Goal: Task Accomplishment & Management: Manage account settings

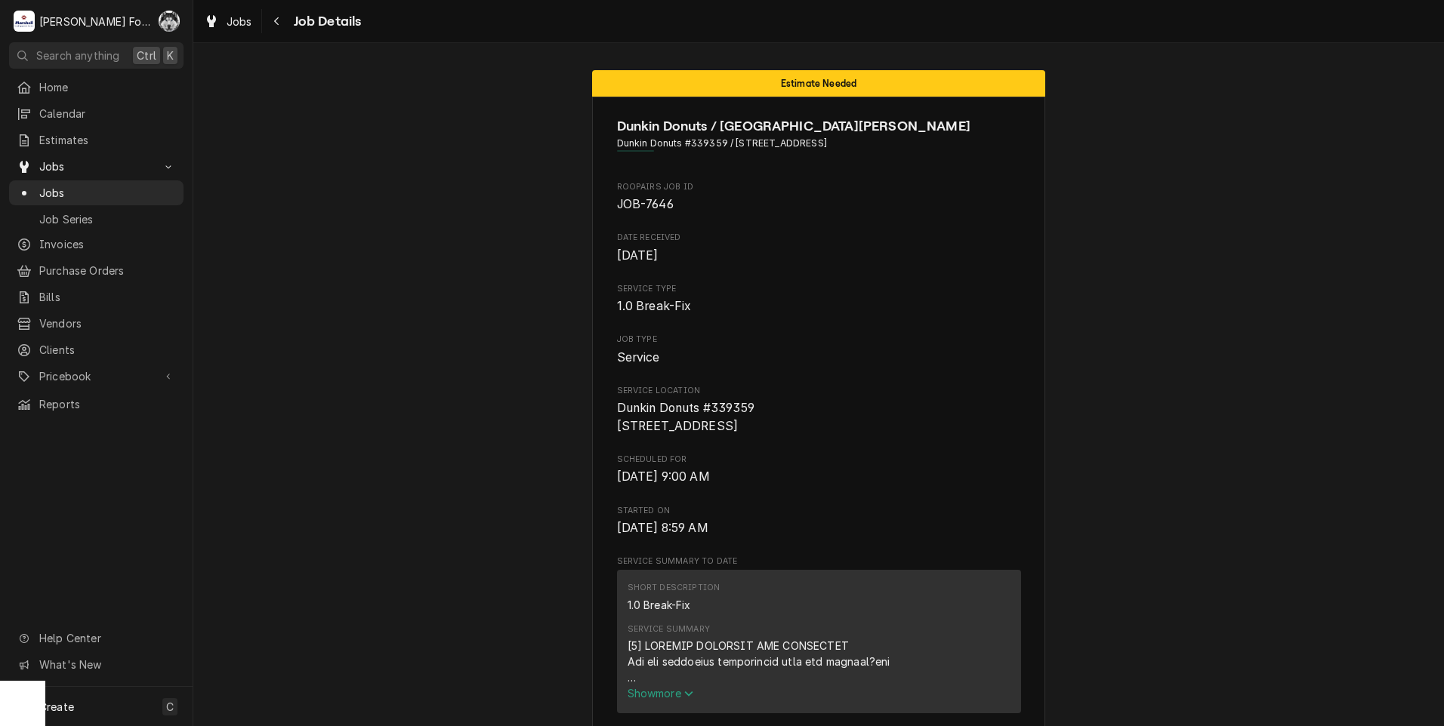
scroll to position [1636, 0]
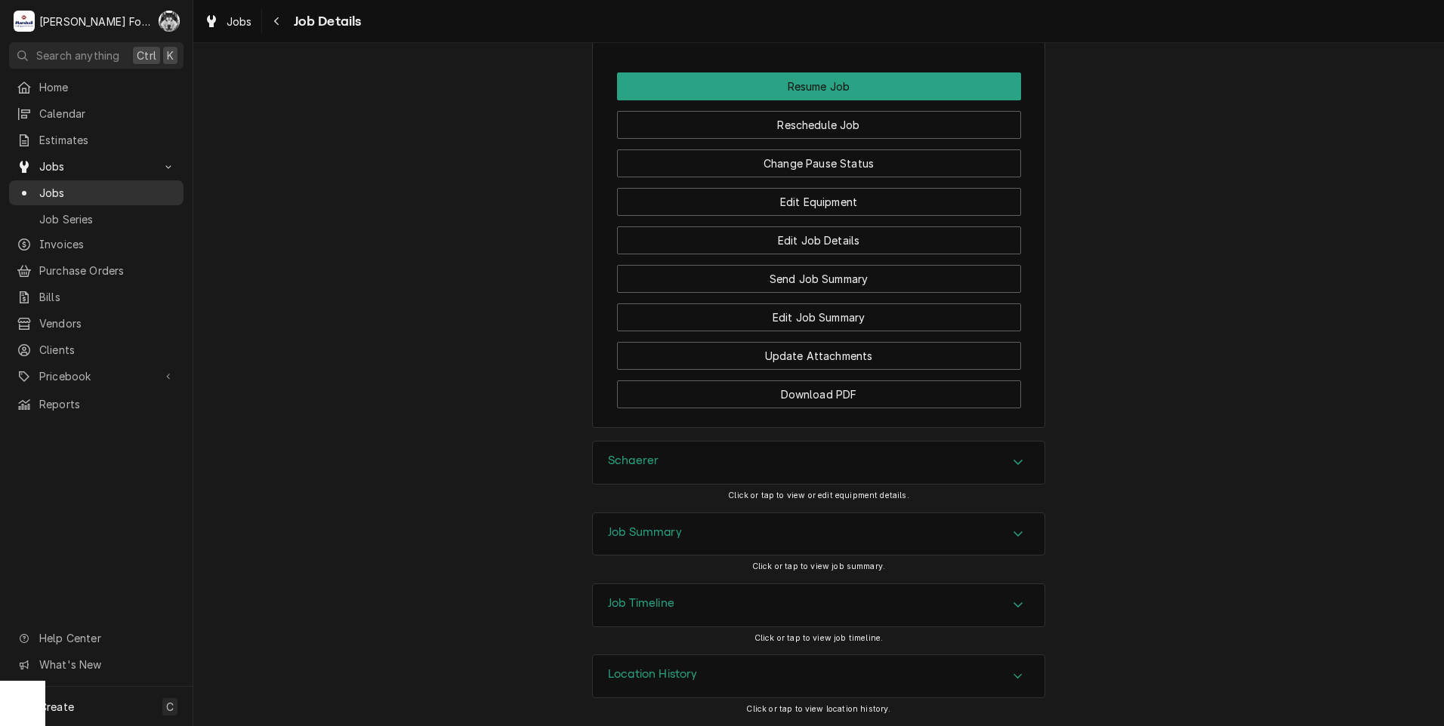
click at [58, 185] on span "Jobs" at bounding box center [107, 193] width 137 height 16
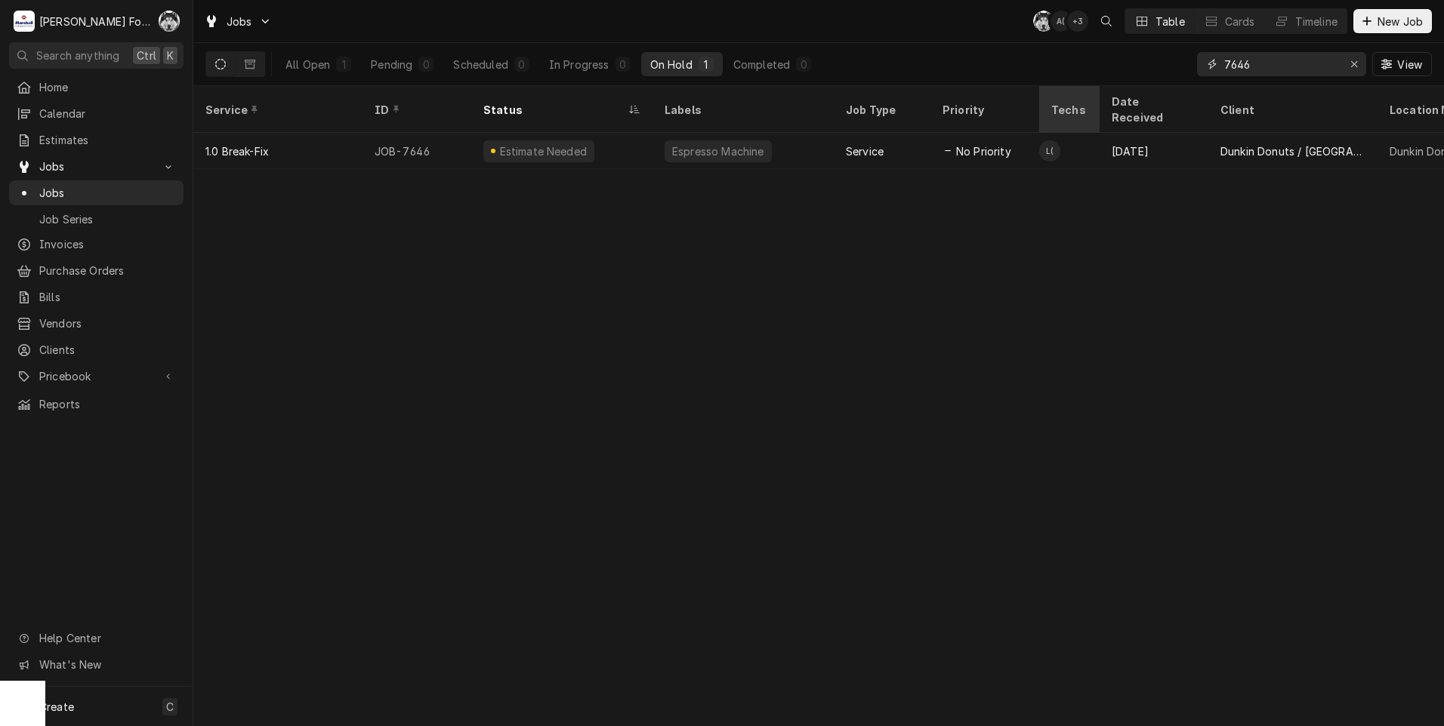
drag, startPoint x: 1262, startPoint y: 66, endPoint x: 1069, endPoint y: 90, distance: 194.7
click at [1069, 90] on div "Jobs C( A( + 3 Table Cards Timeline New Job All Open 1 Pending 0 Scheduled 0 In…" at bounding box center [818, 363] width 1251 height 726
type input "7668"
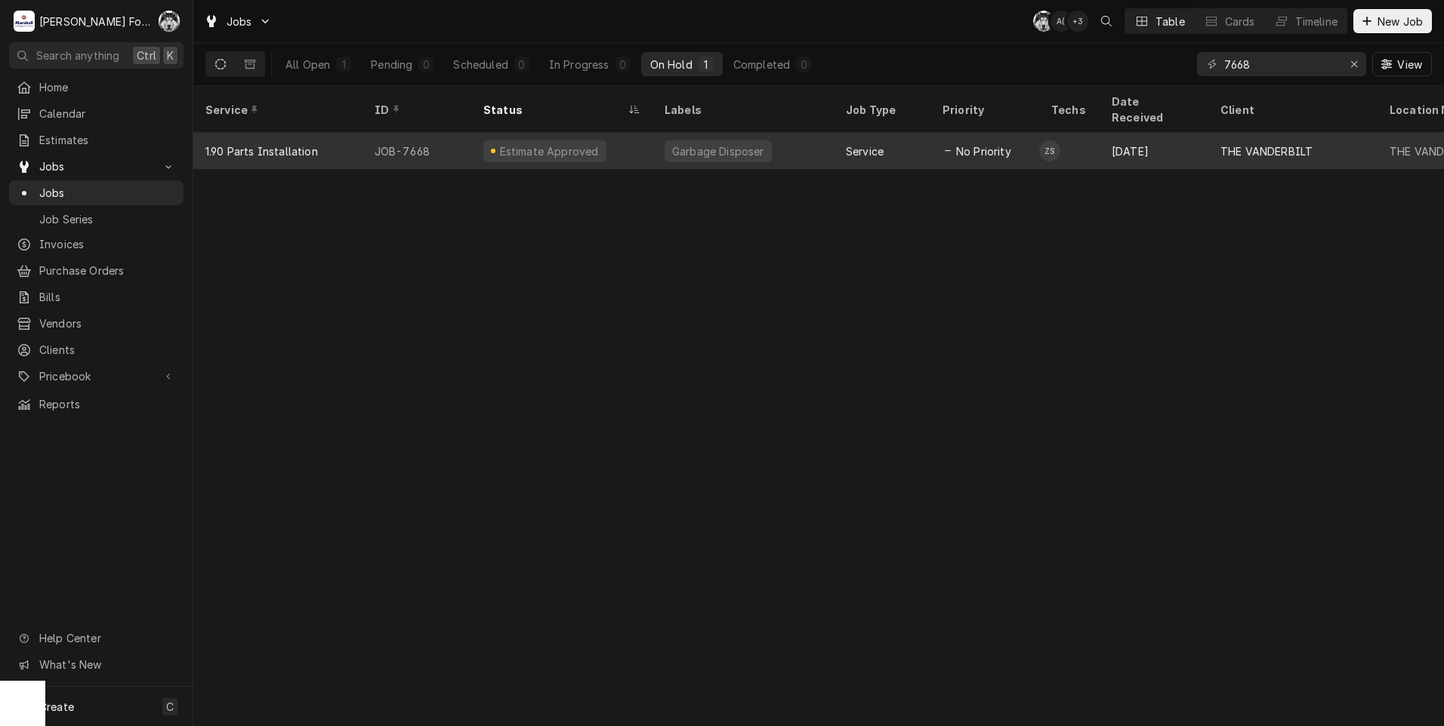
click at [738, 143] on div "Garbage Disposer" at bounding box center [718, 151] width 95 height 16
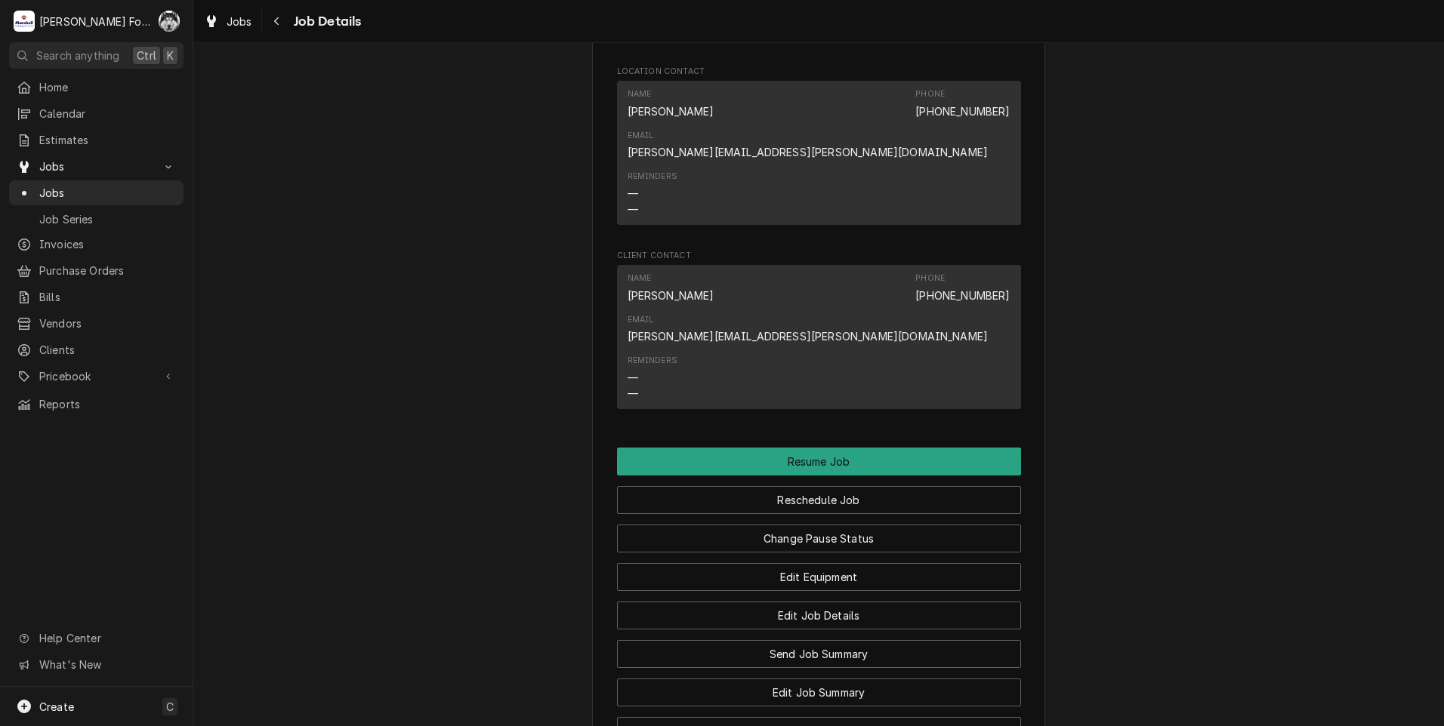
scroll to position [2139, 0]
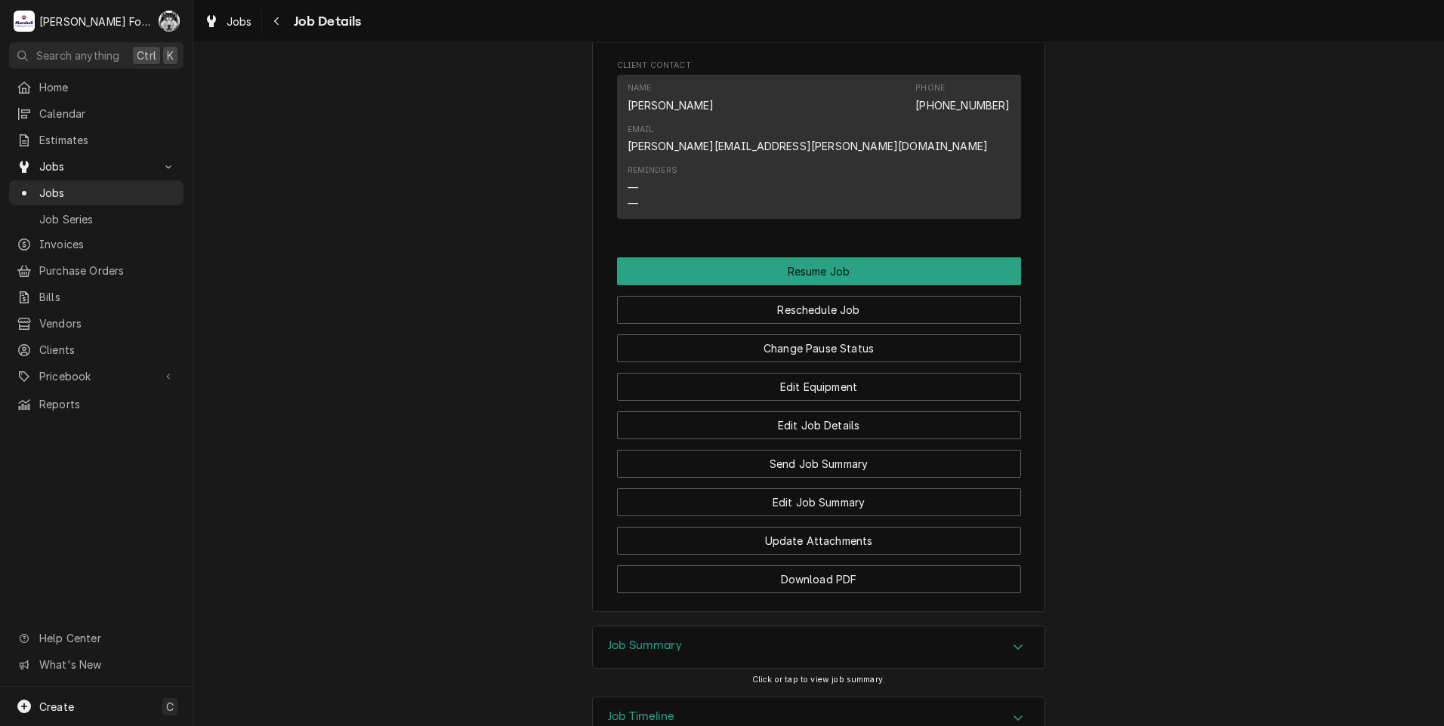
click at [758, 627] on div "Job Summary" at bounding box center [819, 648] width 452 height 42
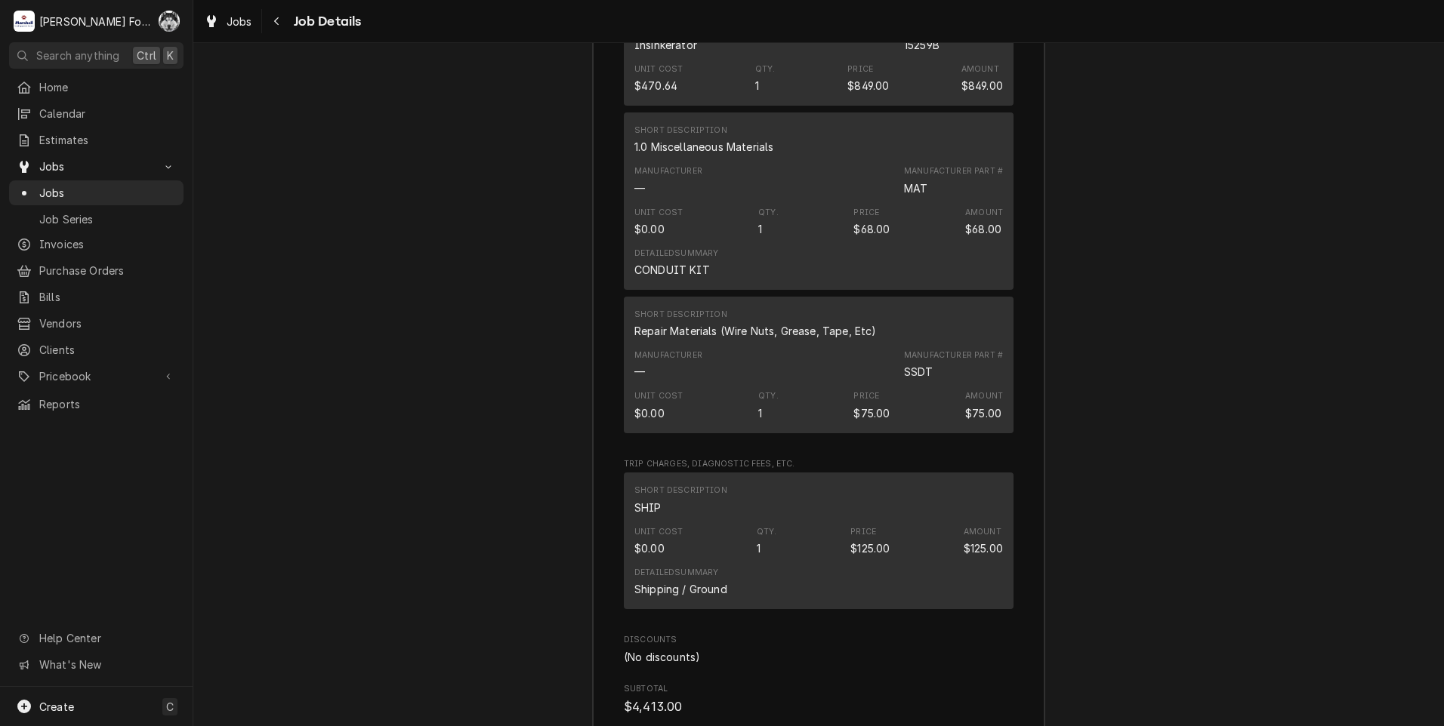
scroll to position [3630, 0]
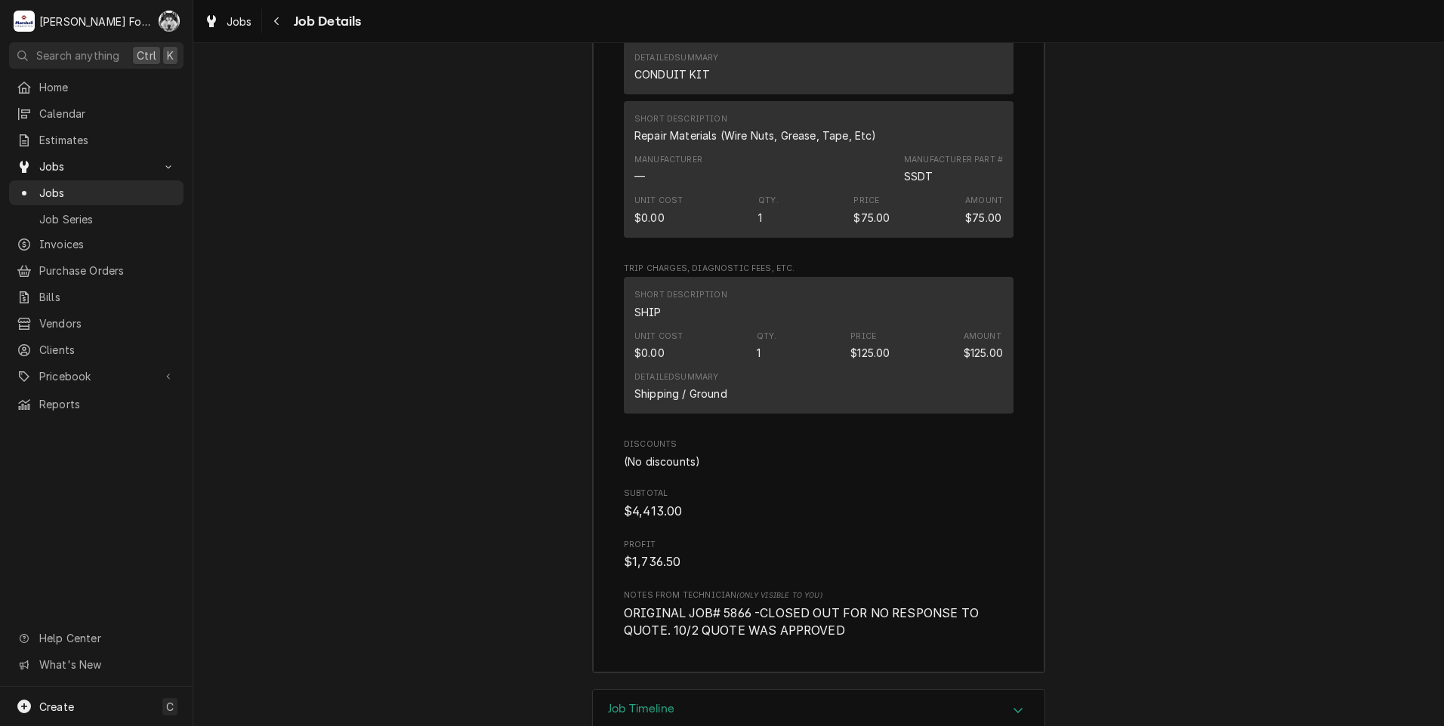
click at [684, 690] on div "Job Timeline" at bounding box center [819, 711] width 452 height 42
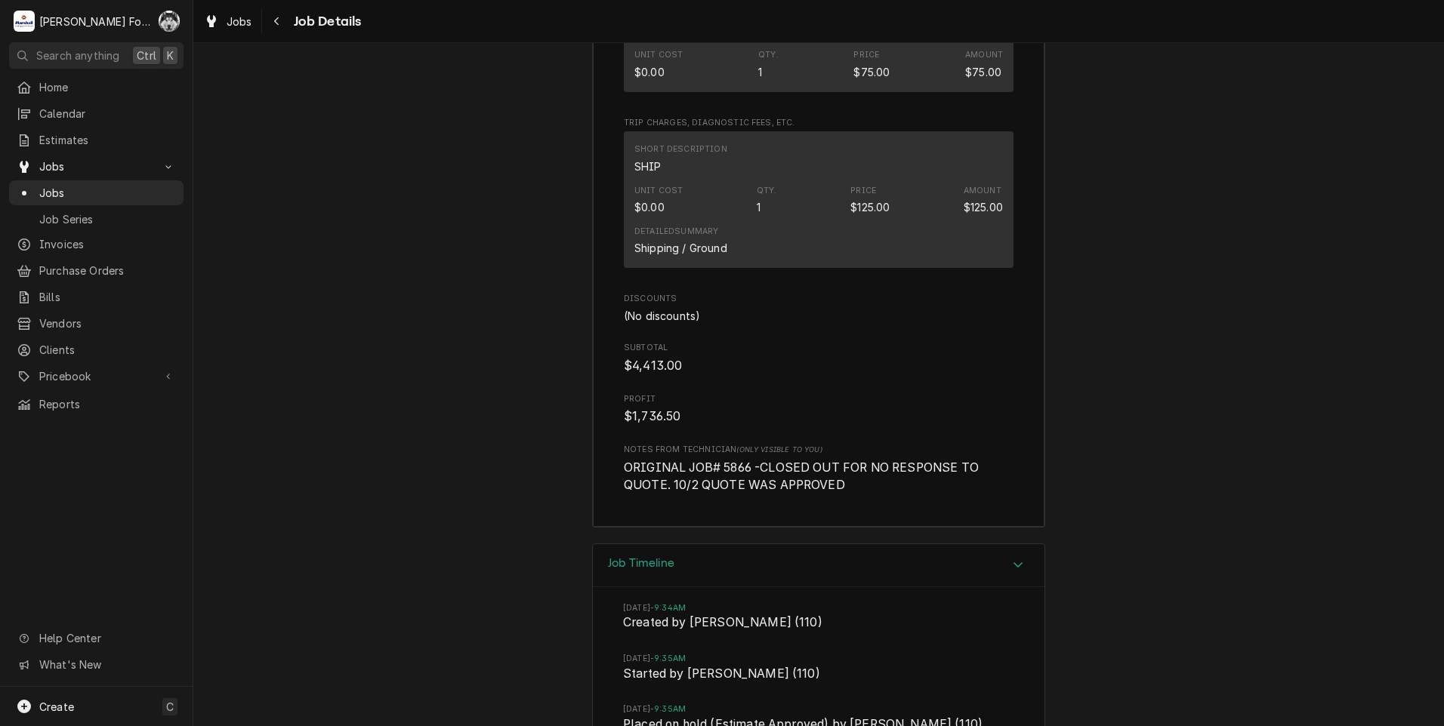
scroll to position [3889, 0]
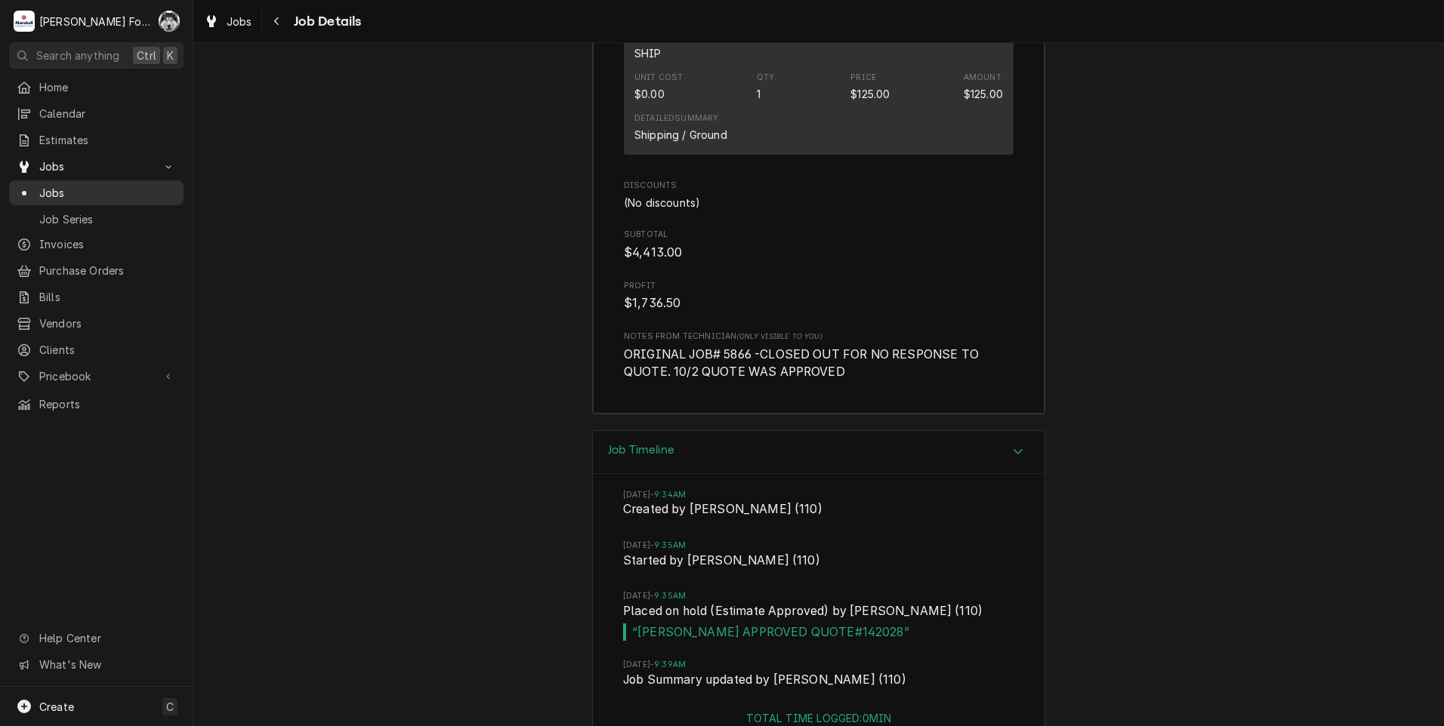
click at [51, 186] on span "Jobs" at bounding box center [107, 193] width 137 height 16
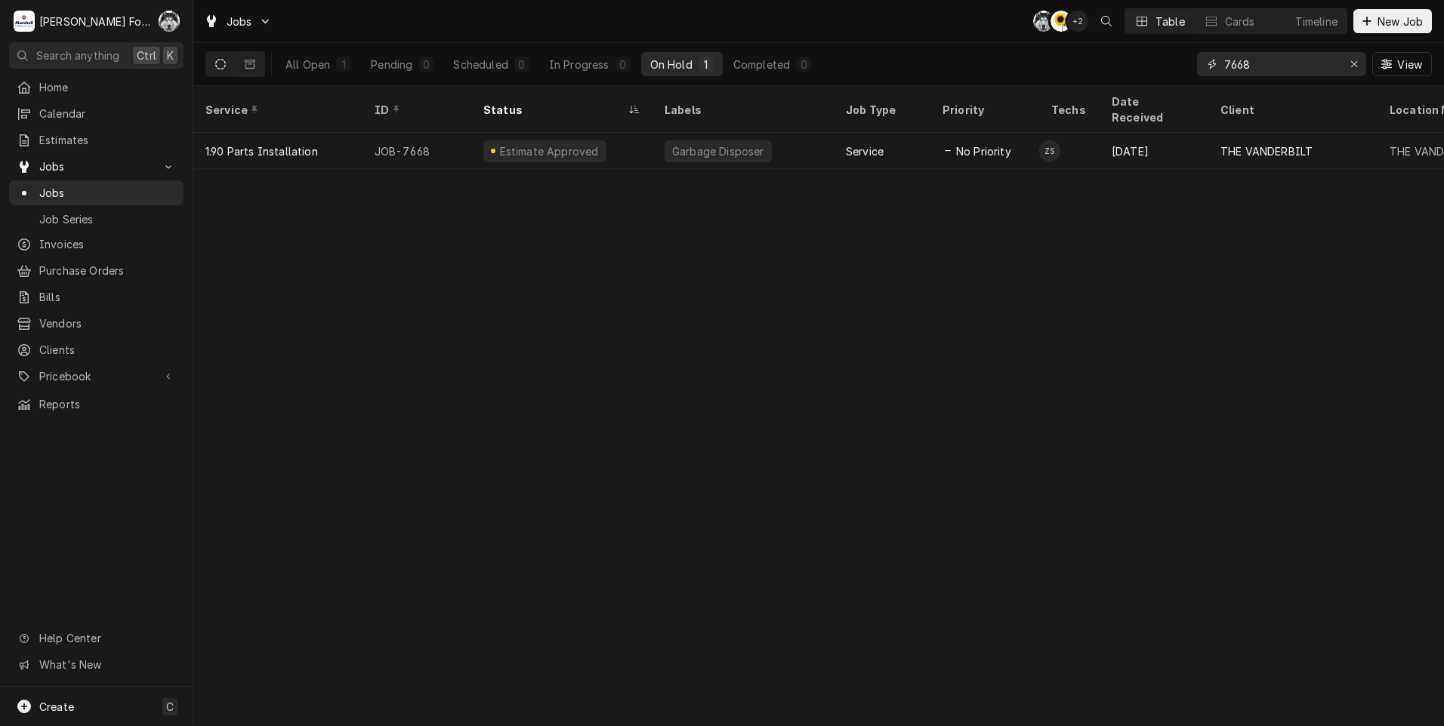
drag, startPoint x: 0, startPoint y: 0, endPoint x: 1160, endPoint y: 79, distance: 1162.6
click at [1160, 79] on div "All Open 1 Pending 0 Scheduled 0 In Progress 0 On Hold 1 Completed 0 7668 View" at bounding box center [818, 64] width 1226 height 42
type input "6852"
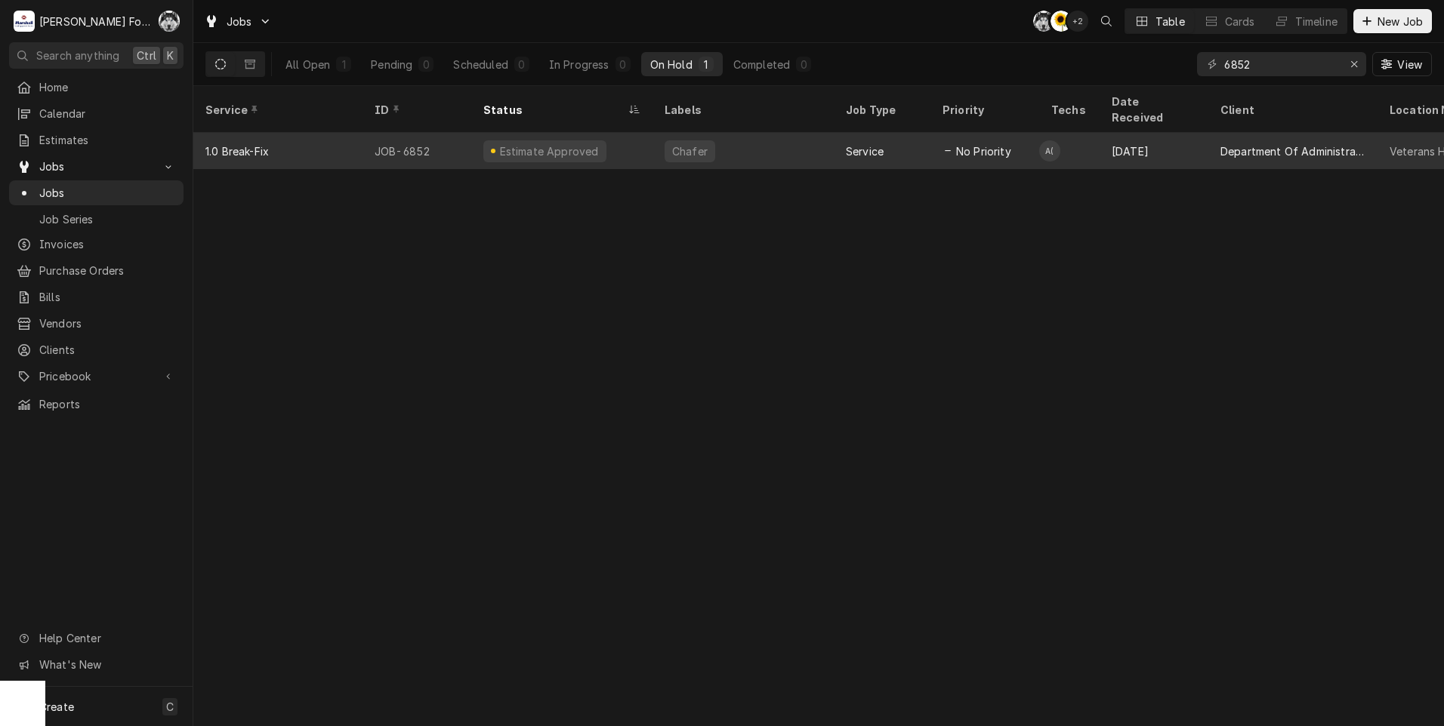
click at [628, 139] on div "Estimate Approved" at bounding box center [561, 151] width 181 height 36
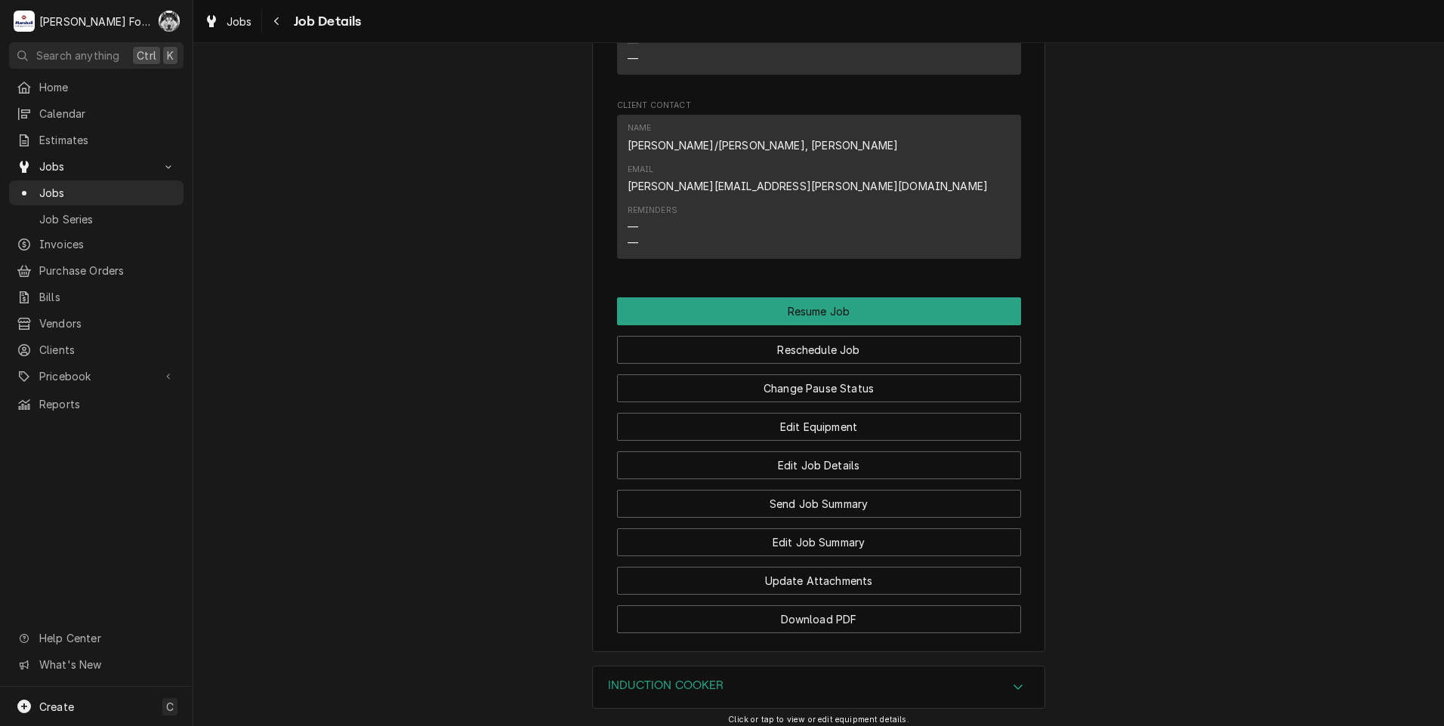
scroll to position [1762, 0]
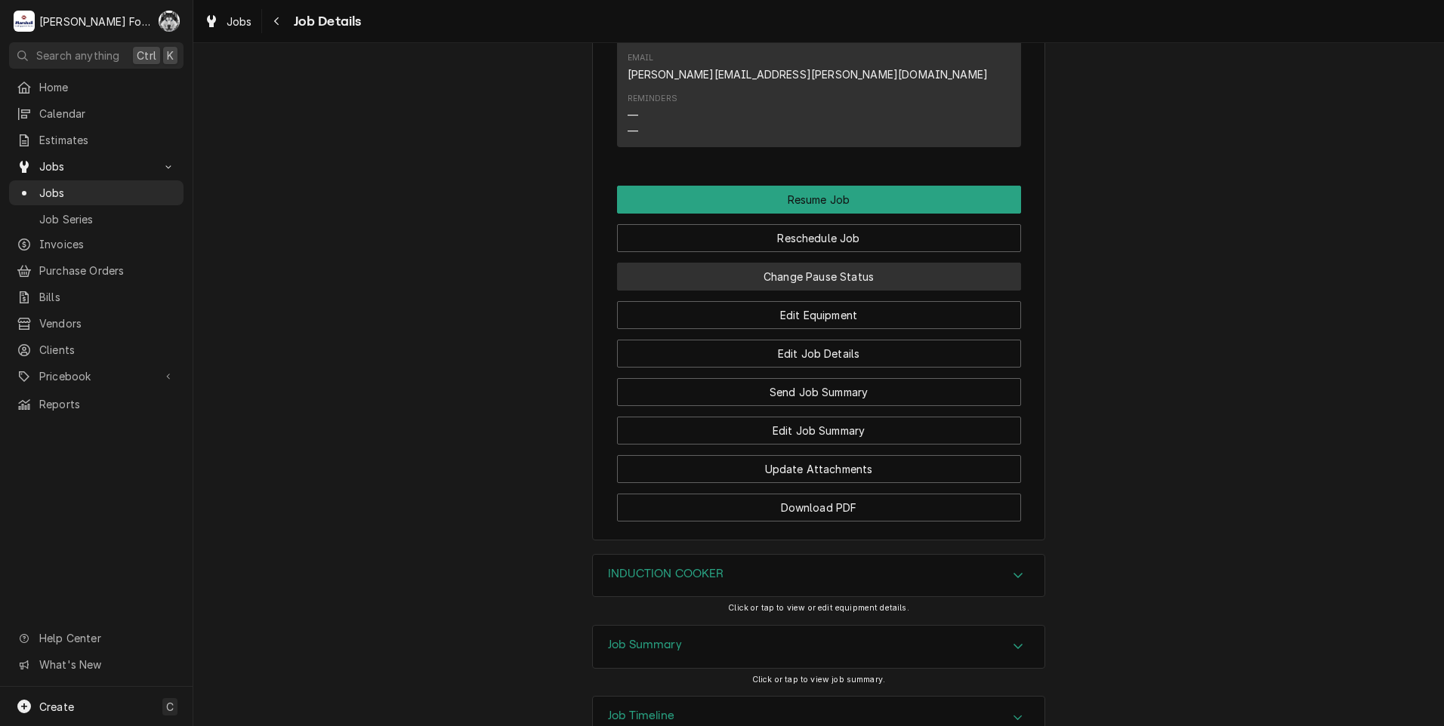
click at [763, 263] on button "Change Pause Status" at bounding box center [819, 277] width 404 height 28
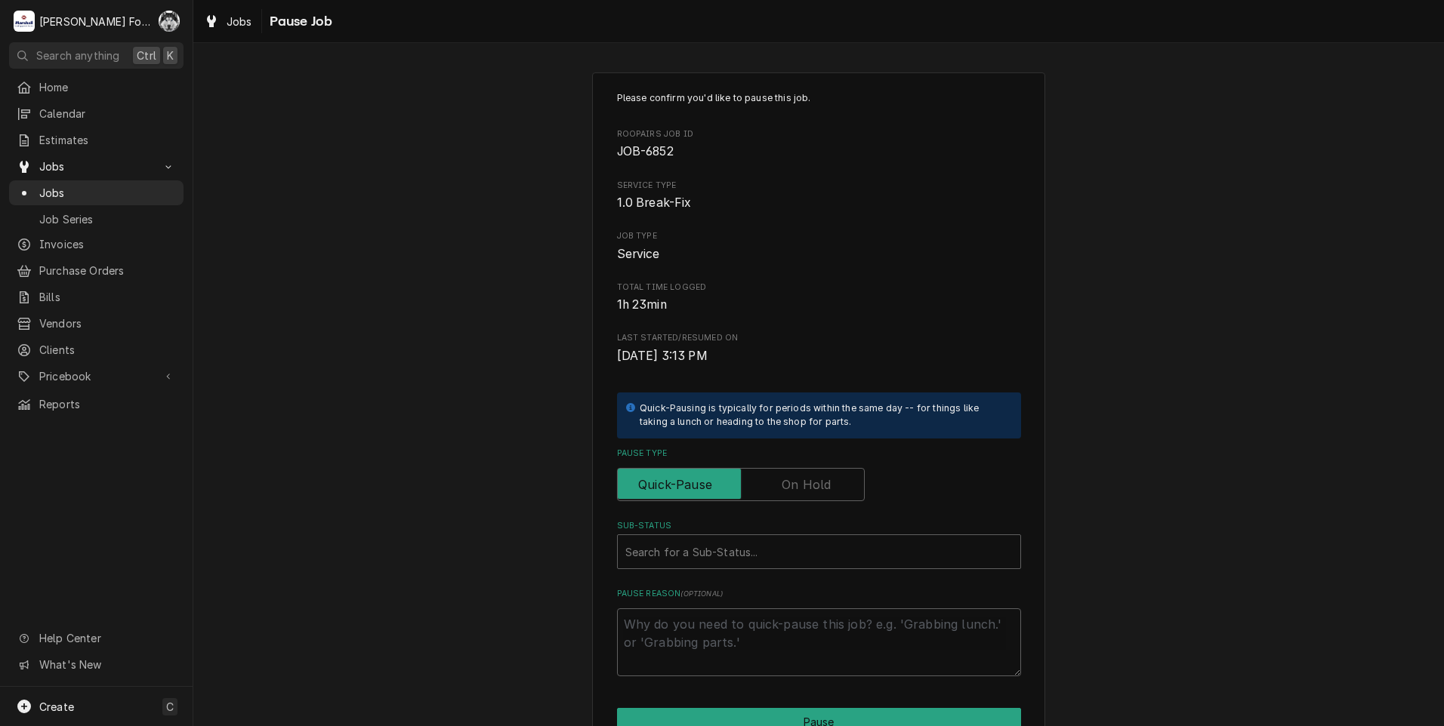
click at [810, 489] on label "Pause Type" at bounding box center [741, 484] width 248 height 33
click at [810, 489] on input "Pause Type" at bounding box center [741, 484] width 234 height 33
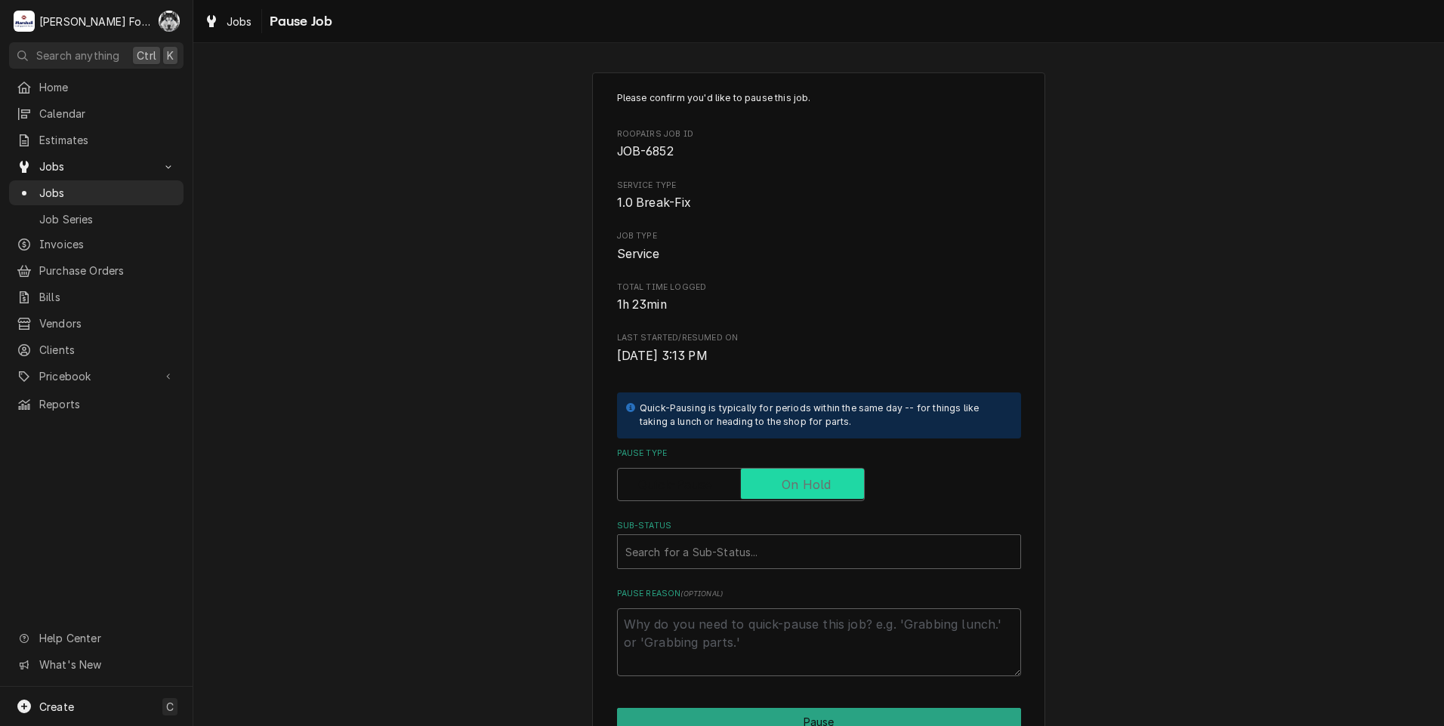
checkbox input "true"
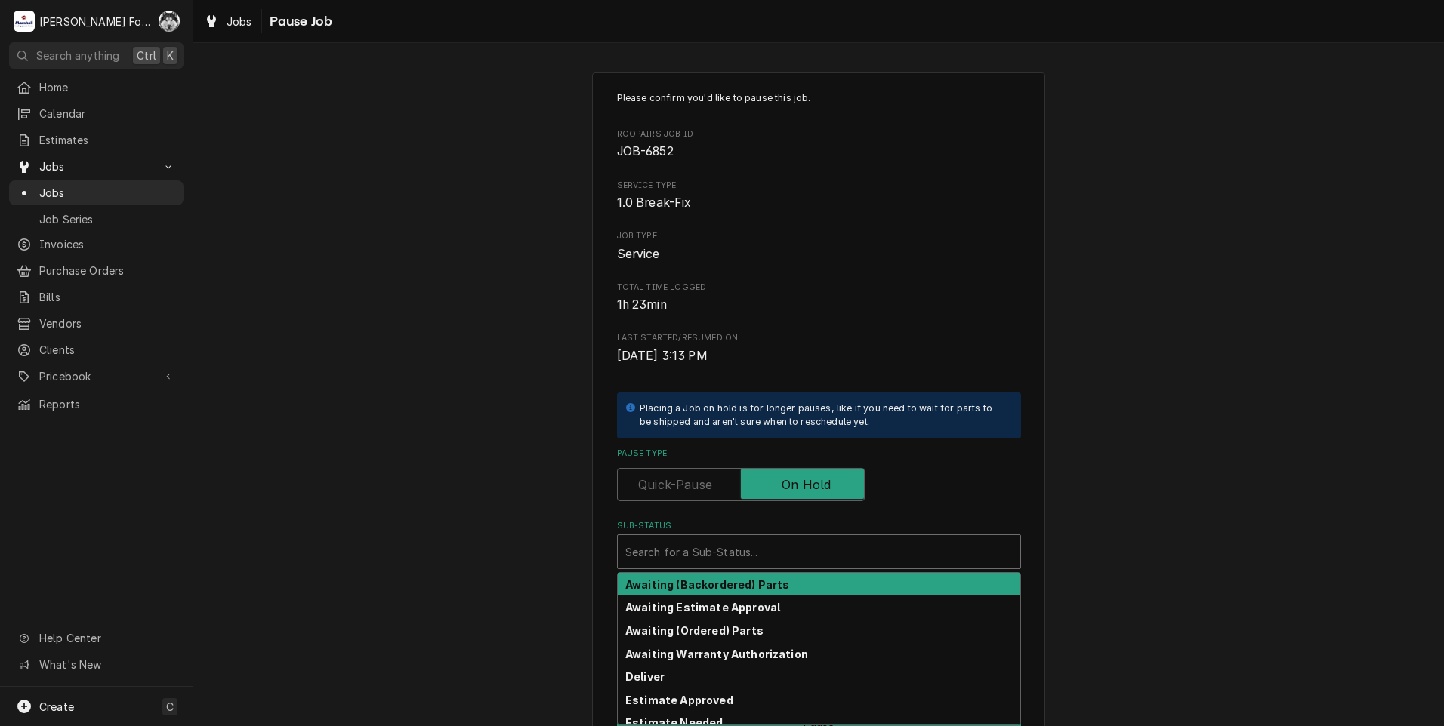
click at [734, 563] on div "Sub-Status" at bounding box center [818, 551] width 387 height 27
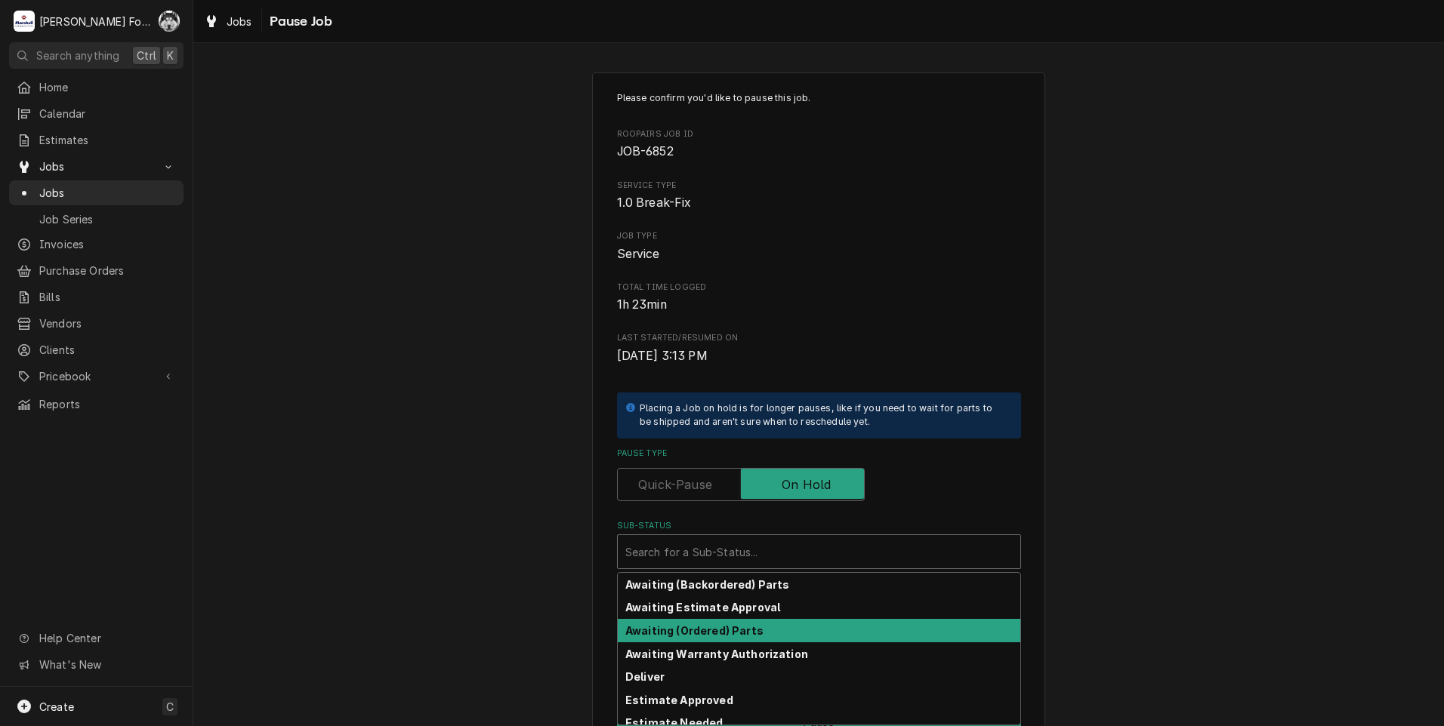
click at [696, 627] on strong "Awaiting (Ordered) Parts" at bounding box center [694, 631] width 138 height 13
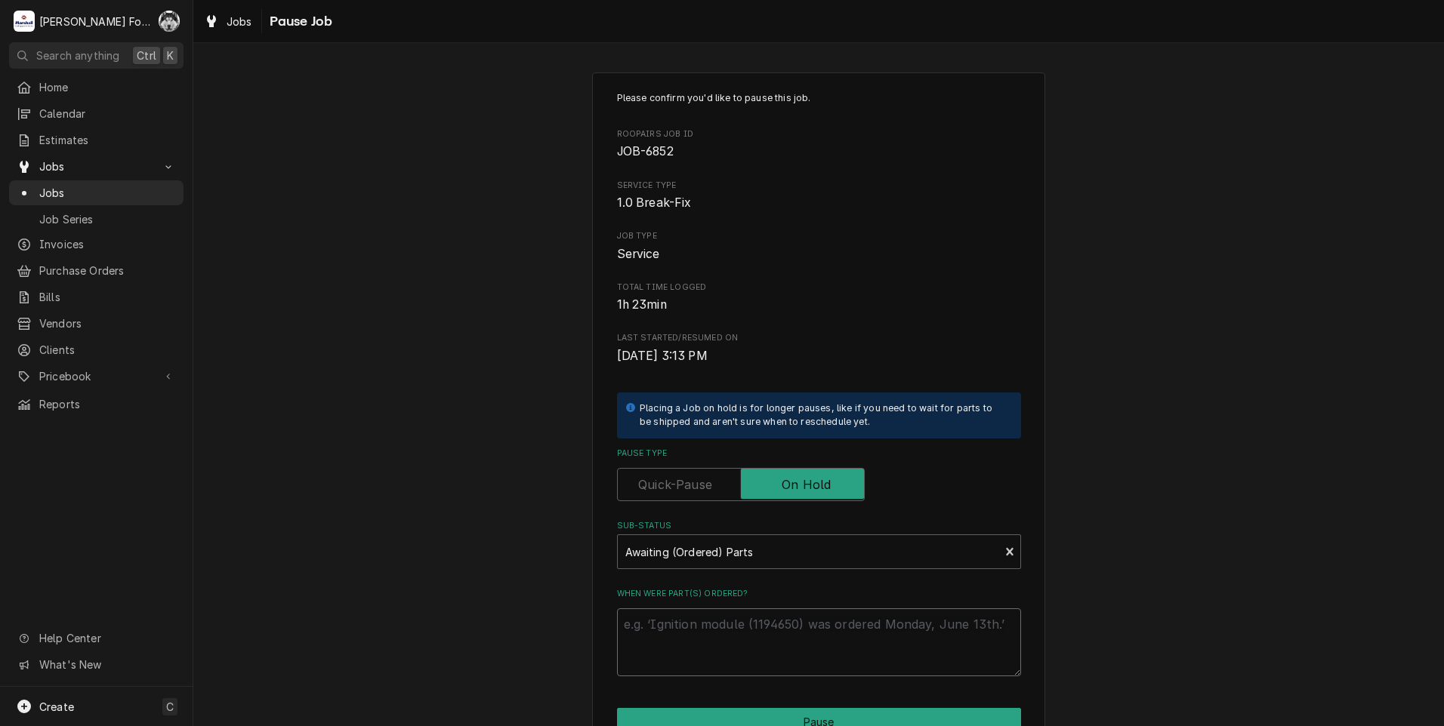
click at [695, 628] on textarea "When were part(s) ordered?" at bounding box center [819, 643] width 404 height 68
paste textarea "00-919507"
type textarea "x"
type textarea "00-919507"
drag, startPoint x: 690, startPoint y: 615, endPoint x: 614, endPoint y: 627, distance: 77.1
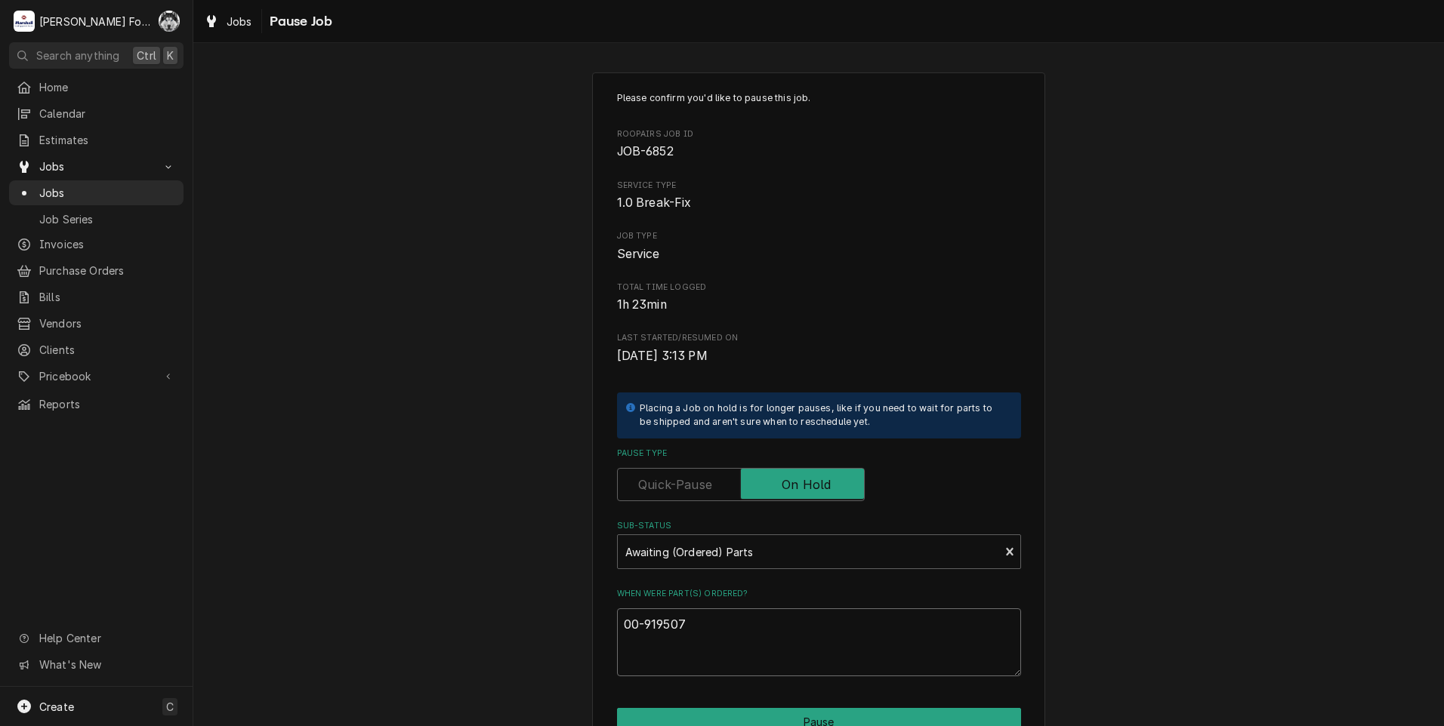
click at [617, 626] on textarea "00-919507" at bounding box center [819, 643] width 404 height 68
type textarea "x"
type textarea "1"
type textarea "x"
type textarea "10"
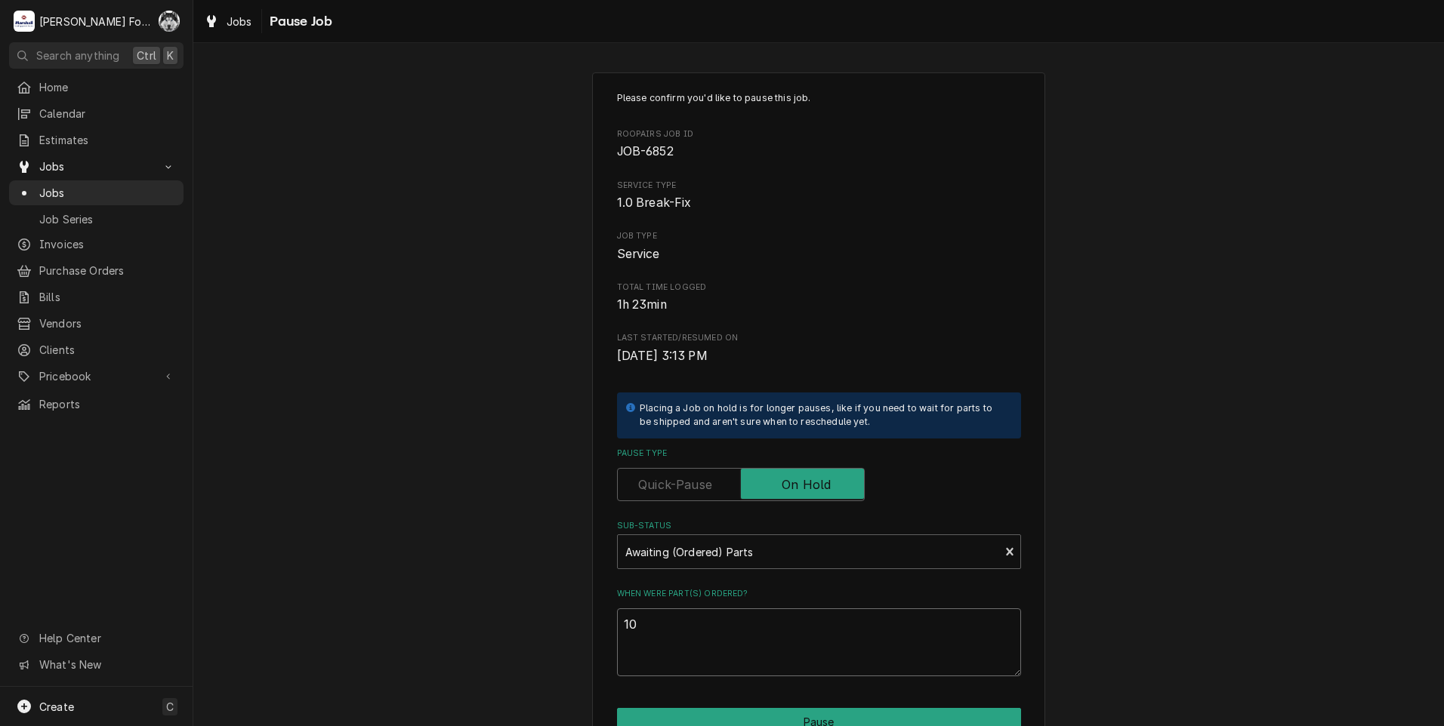
type textarea "x"
type textarea "10/"
type textarea "x"
type textarea "10/2"
type textarea "x"
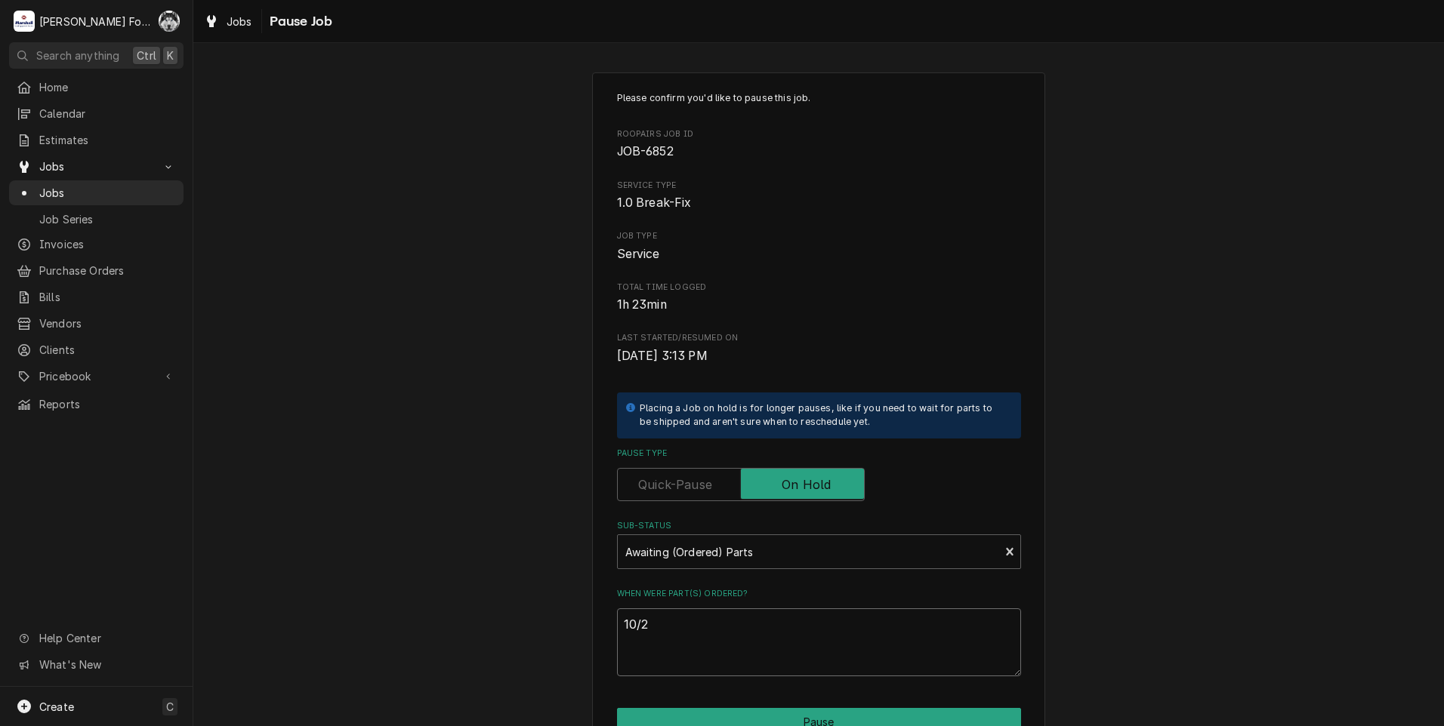
type textarea "10/2/"
type textarea "x"
type textarea "10/2/2"
type textarea "x"
type textarea "10/2/20"
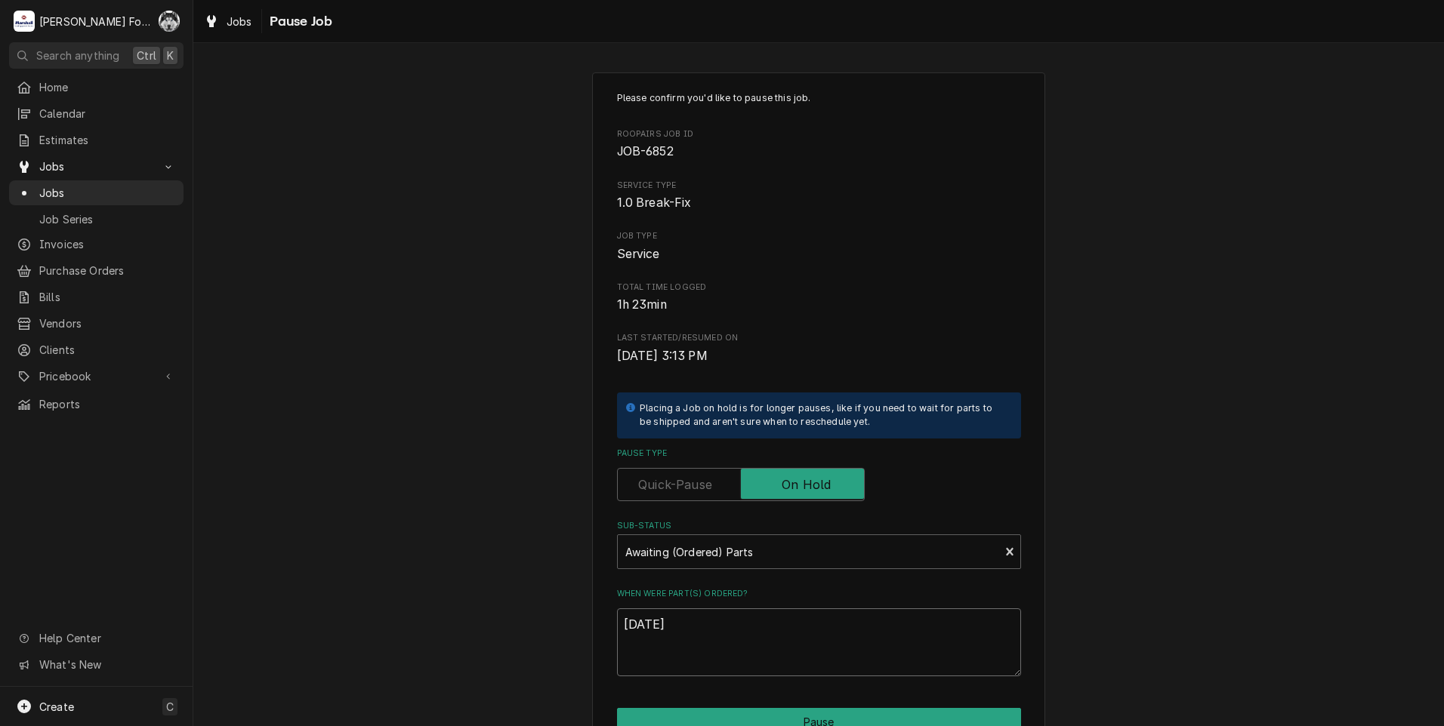
type textarea "x"
type textarea "10/2/202"
type textarea "x"
drag, startPoint x: 621, startPoint y: 628, endPoint x: 545, endPoint y: 631, distance: 75.6
click at [545, 631] on div "Please confirm you'd like to pause this job. Roopairs Job ID JOB-6852 Service T…" at bounding box center [818, 452] width 1251 height 787
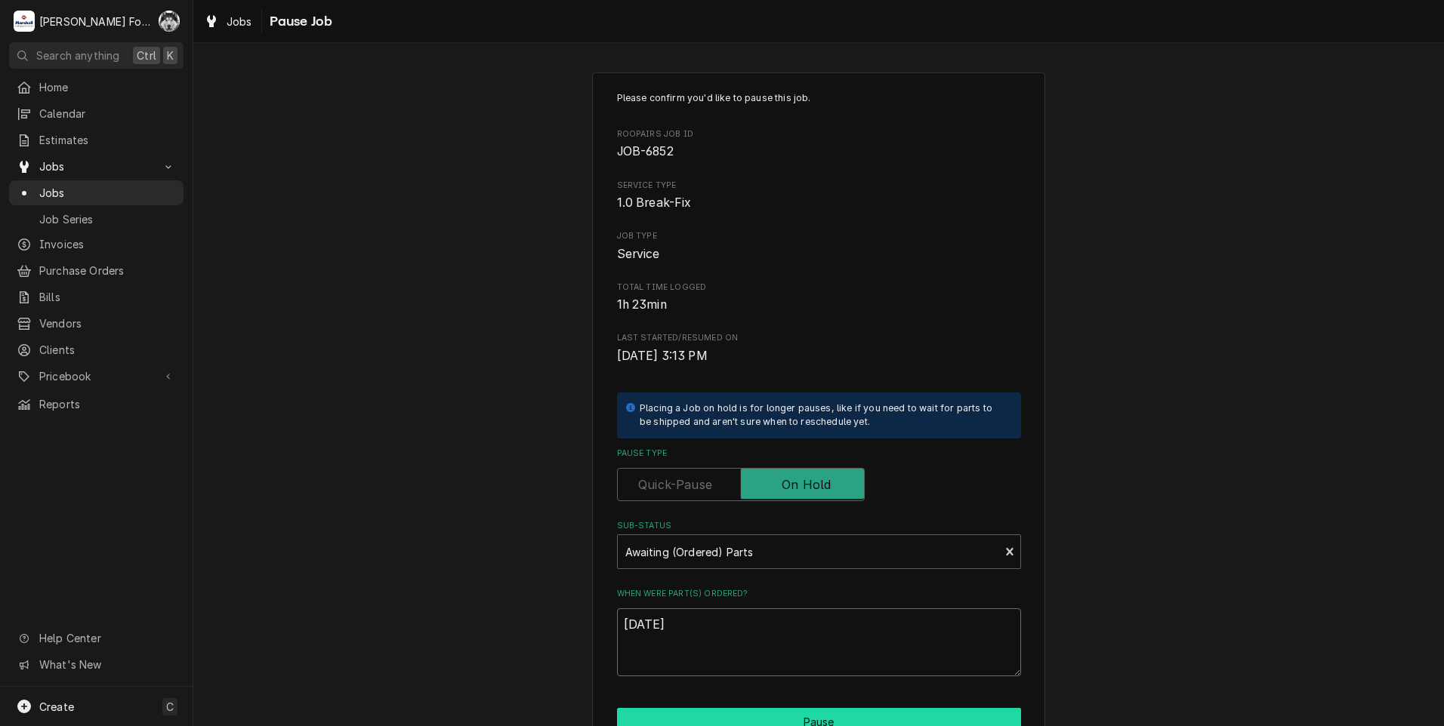
type textarea "10/2/2025"
click at [688, 717] on button "Pause" at bounding box center [819, 722] width 404 height 28
type textarea "x"
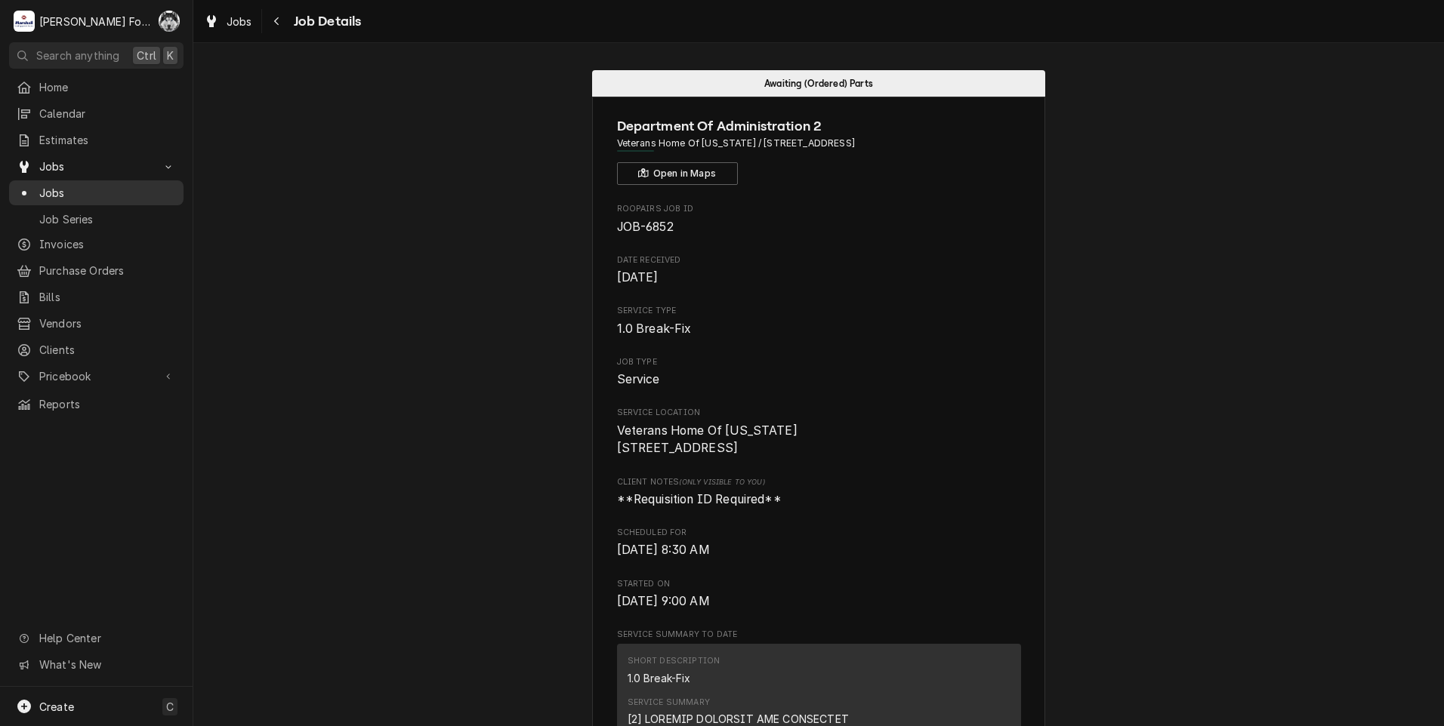
click at [48, 189] on span "Jobs" at bounding box center [107, 193] width 137 height 16
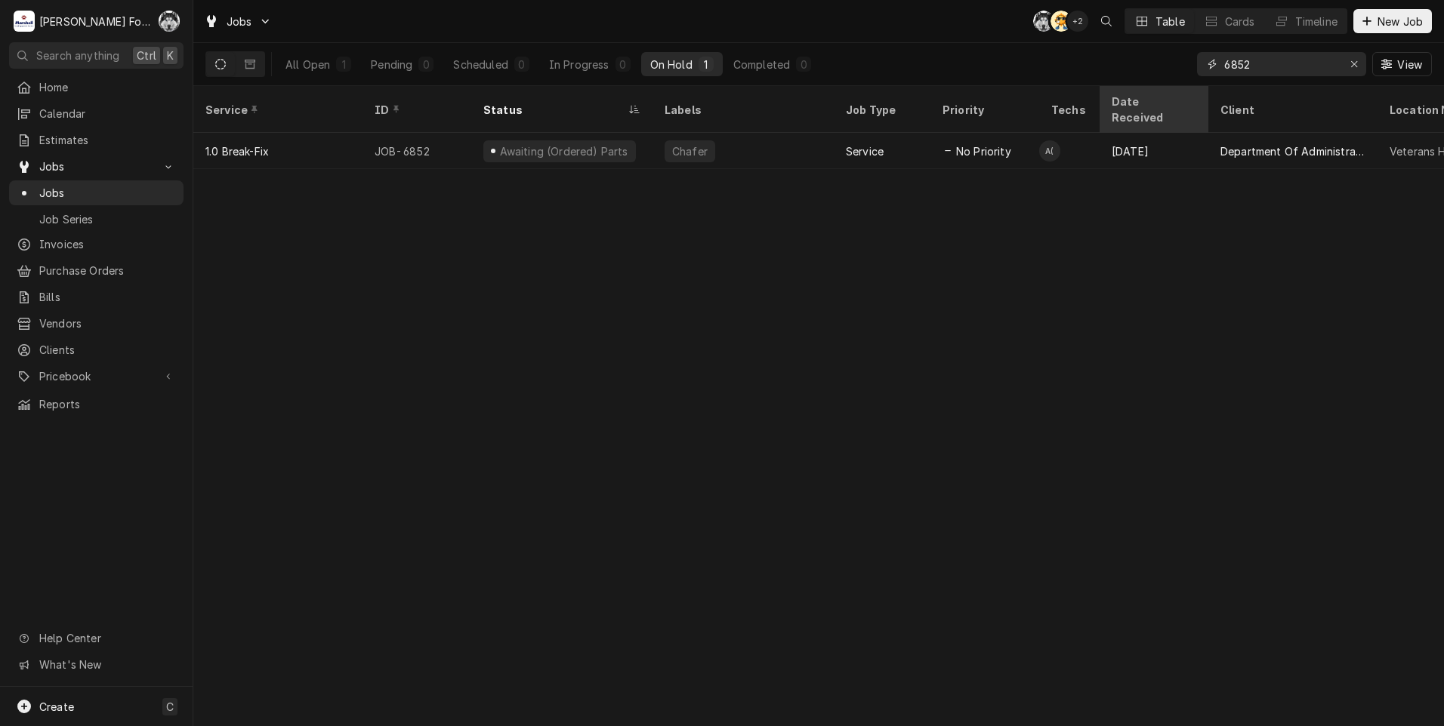
drag, startPoint x: 1262, startPoint y: 66, endPoint x: 1157, endPoint y: 91, distance: 107.9
click at [1157, 91] on div "Jobs C( AT + 2 Table Cards Timeline New Job All Open 1 Pending 0 Scheduled 0 In…" at bounding box center [818, 363] width 1251 height 726
type input "7668"
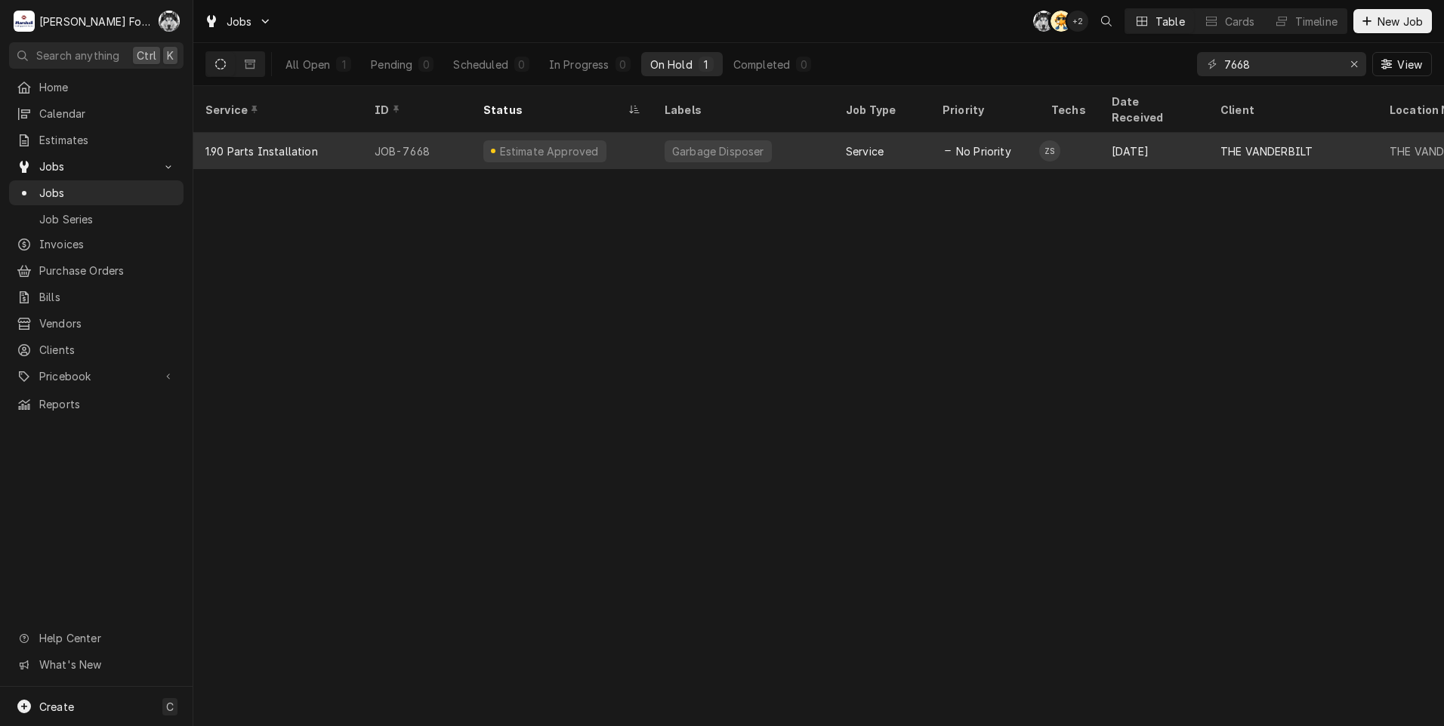
click at [849, 141] on div "Service" at bounding box center [882, 151] width 97 height 36
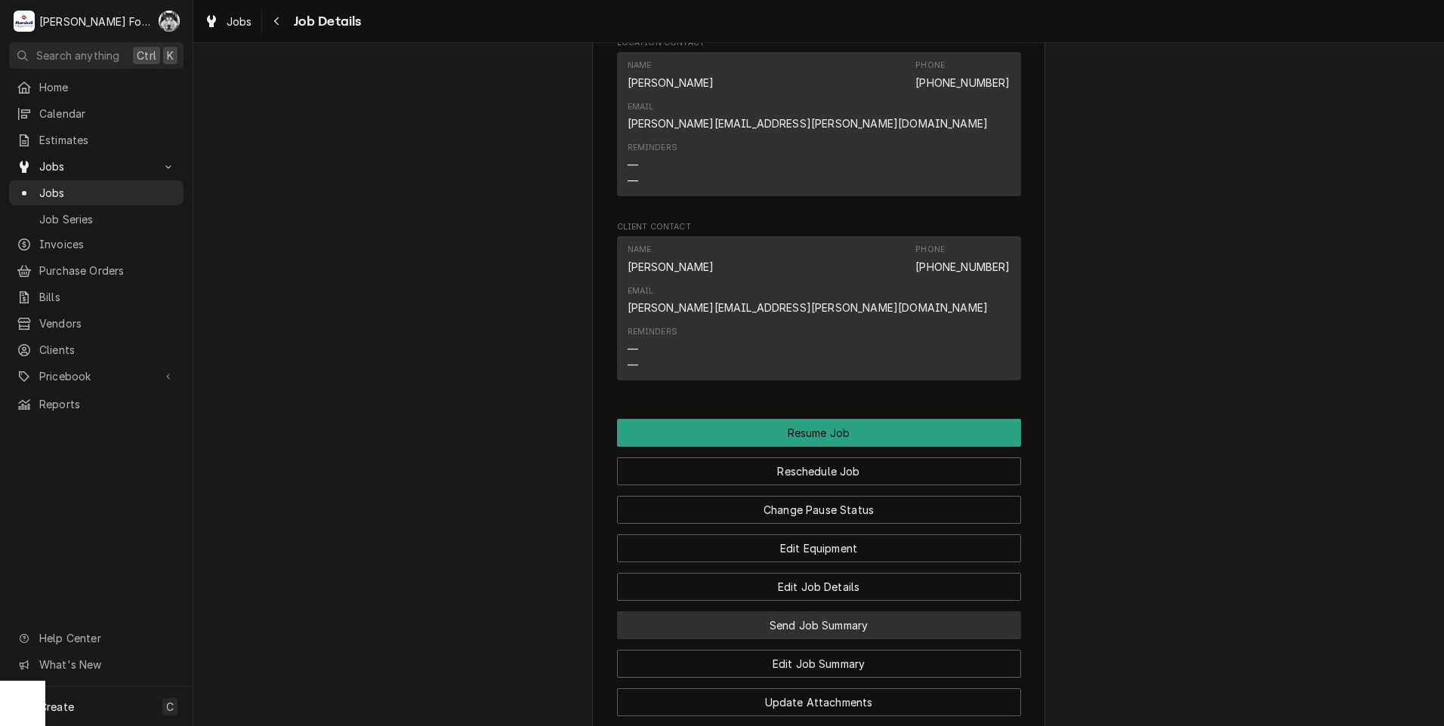
scroll to position [2014, 0]
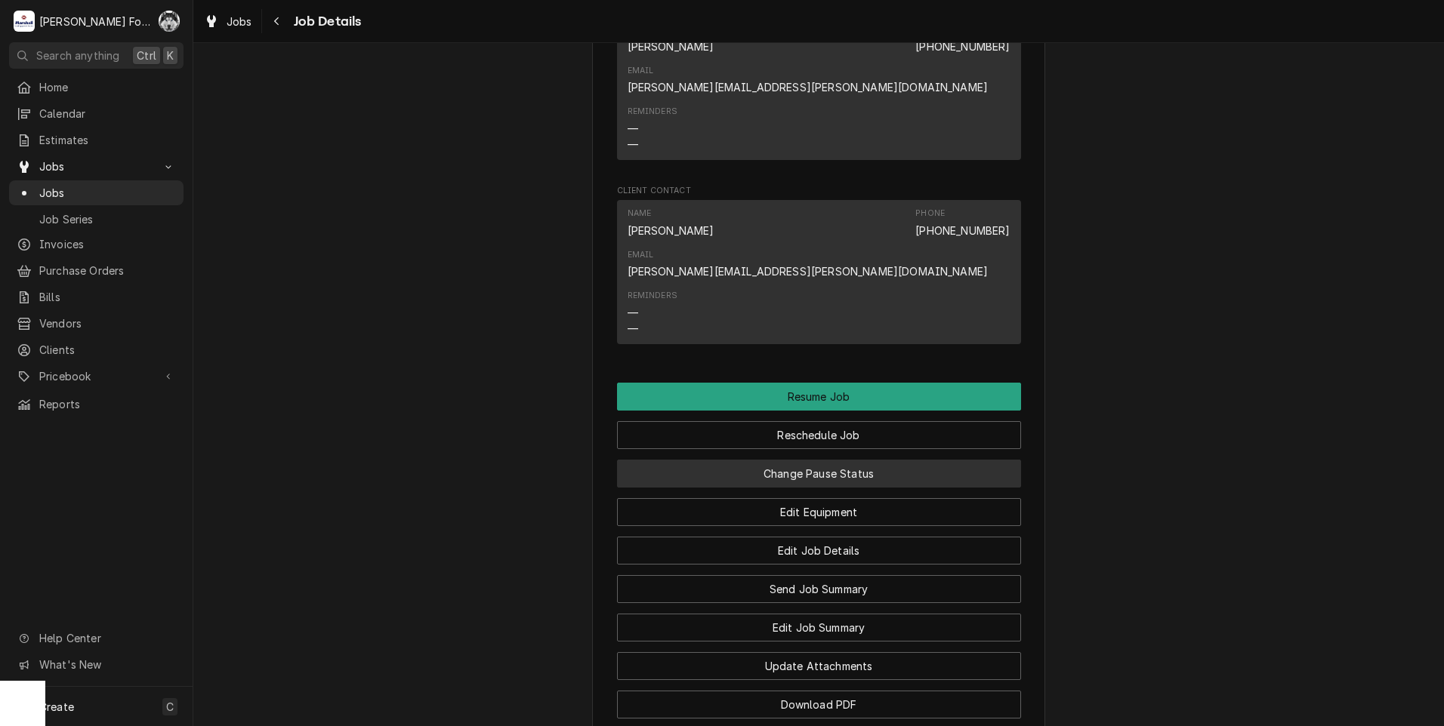
click at [792, 460] on button "Change Pause Status" at bounding box center [819, 474] width 404 height 28
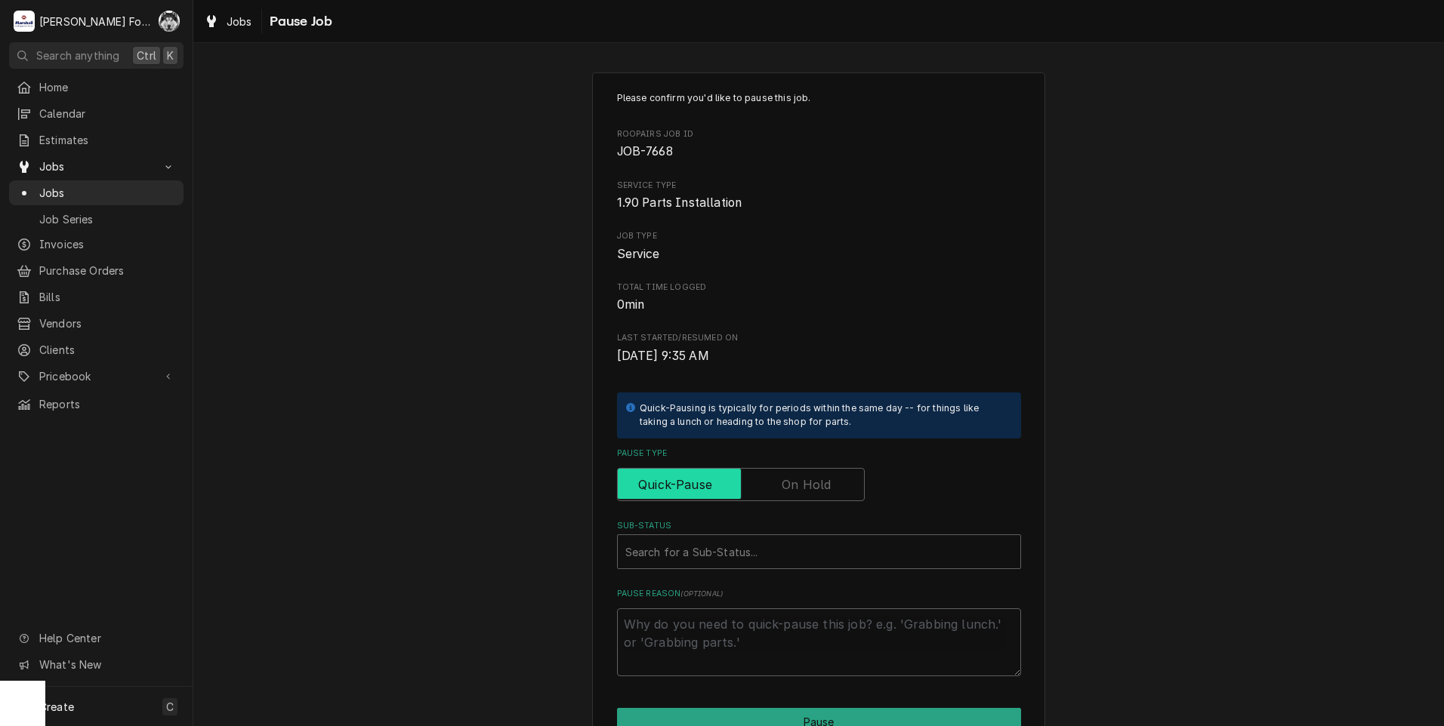
click at [795, 473] on input "Pause Type" at bounding box center [741, 484] width 234 height 33
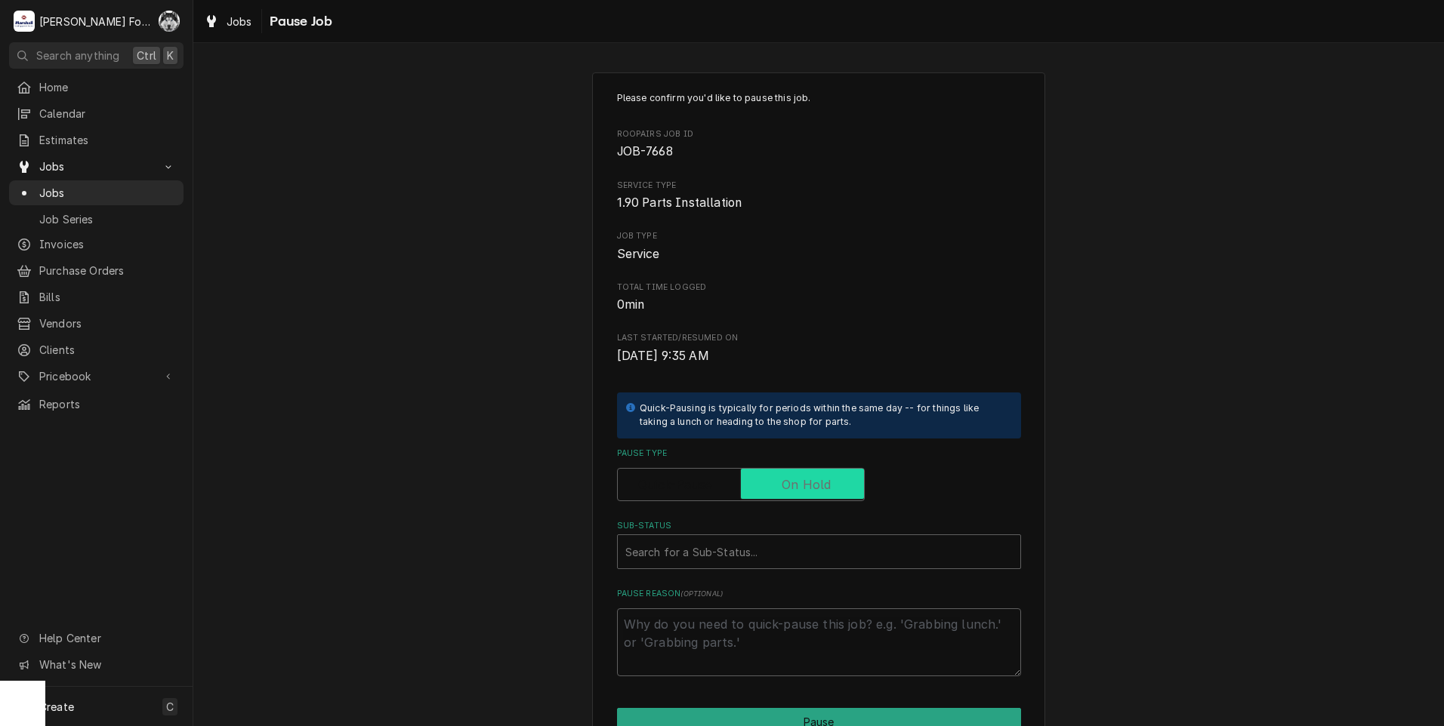
checkbox input "true"
click at [738, 541] on div "Sub-Status" at bounding box center [818, 551] width 387 height 27
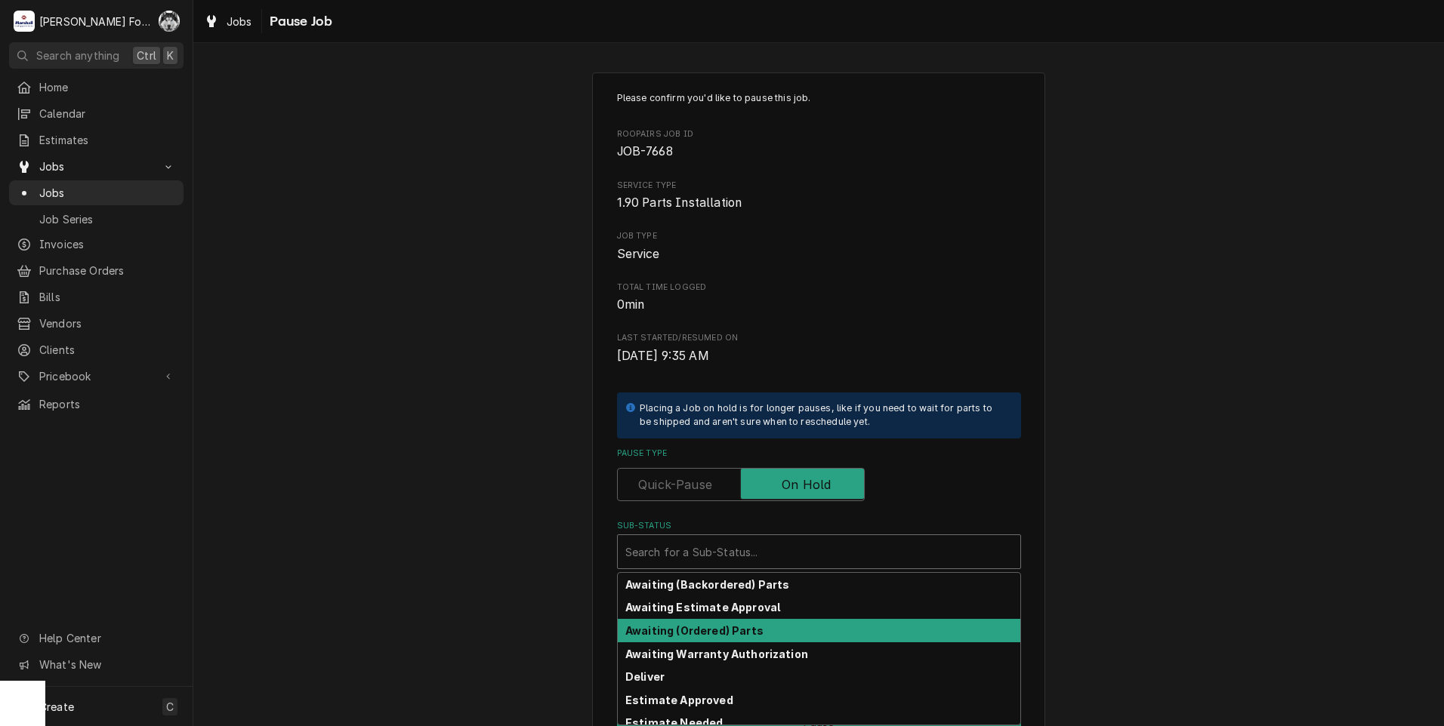
click at [719, 637] on div "Awaiting (Ordered) Parts" at bounding box center [819, 630] width 403 height 23
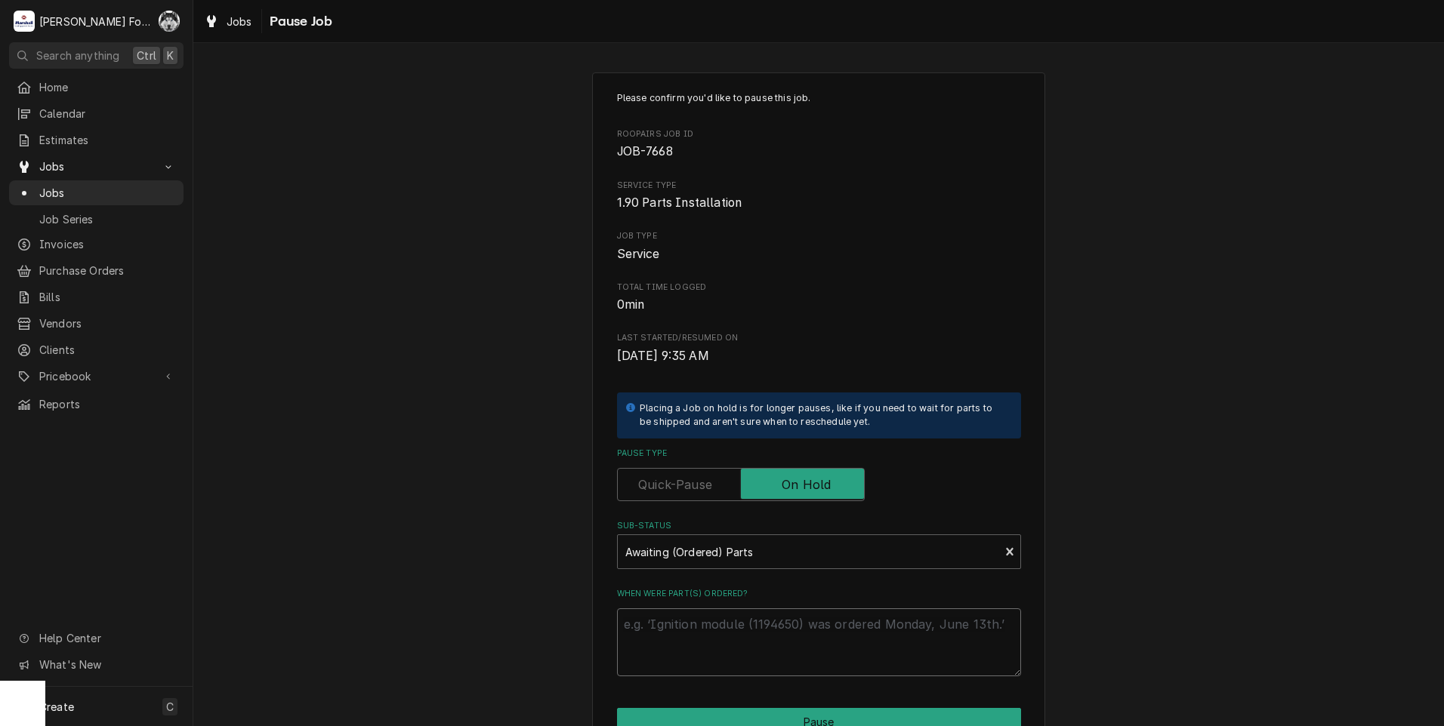
click at [686, 635] on textarea "When were part(s) ordered?" at bounding box center [819, 643] width 404 height 68
paste textarea "10/2/2025"
type textarea "x"
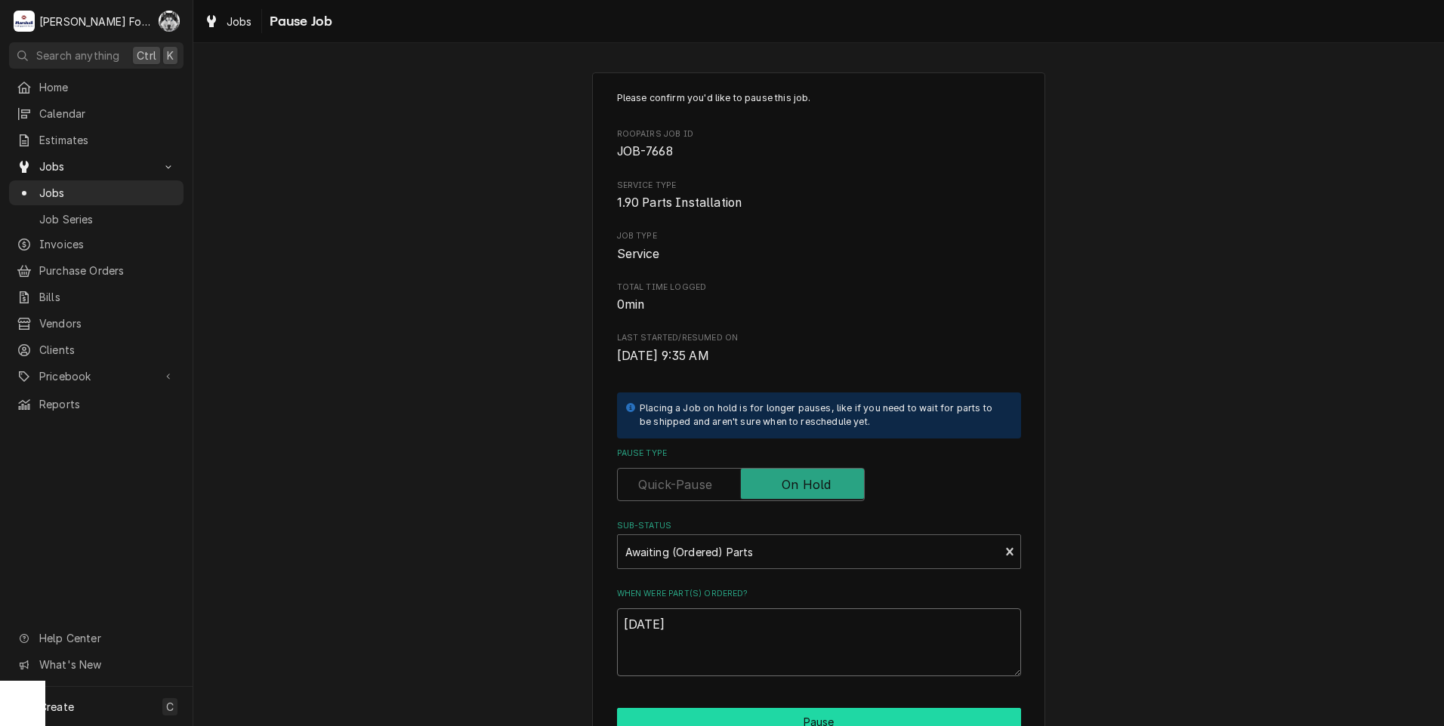
type textarea "10/2/2025"
click at [702, 714] on button "Pause" at bounding box center [819, 722] width 404 height 28
type textarea "x"
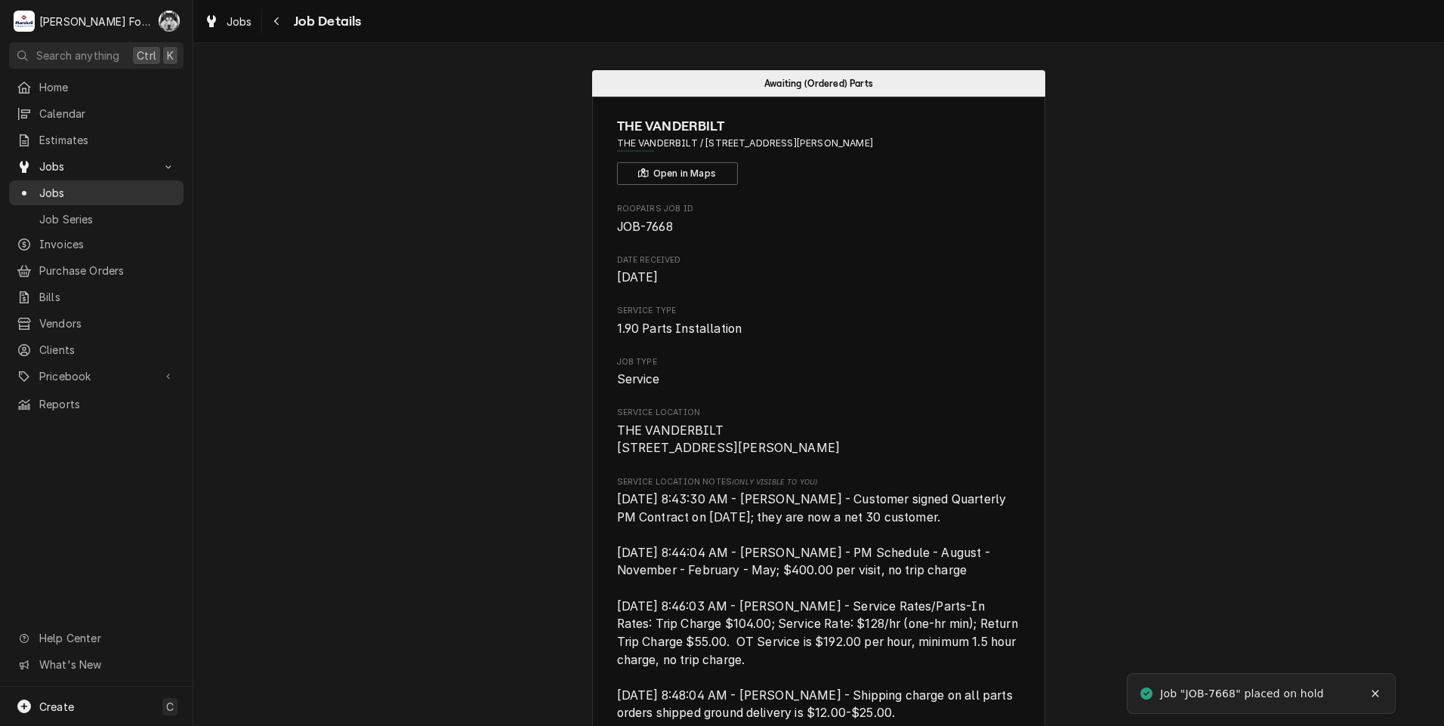
click at [51, 196] on div "Jobs" at bounding box center [96, 193] width 168 height 19
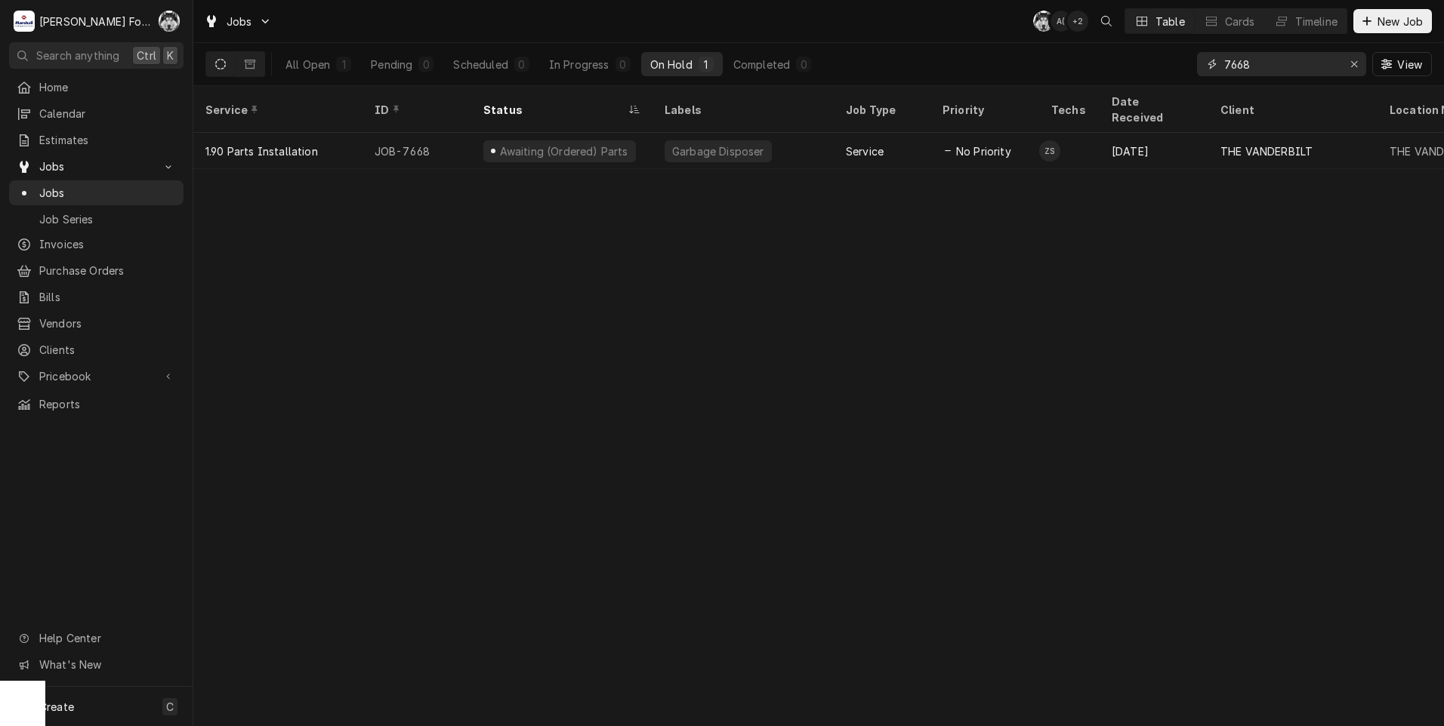
drag, startPoint x: 1282, startPoint y: 67, endPoint x: 1115, endPoint y: 72, distance: 167.7
click at [1115, 72] on div "All Open 1 Pending 0 Scheduled 0 In Progress 0 On Hold 1 Completed 0 7668 View" at bounding box center [818, 64] width 1226 height 42
type input "7416"
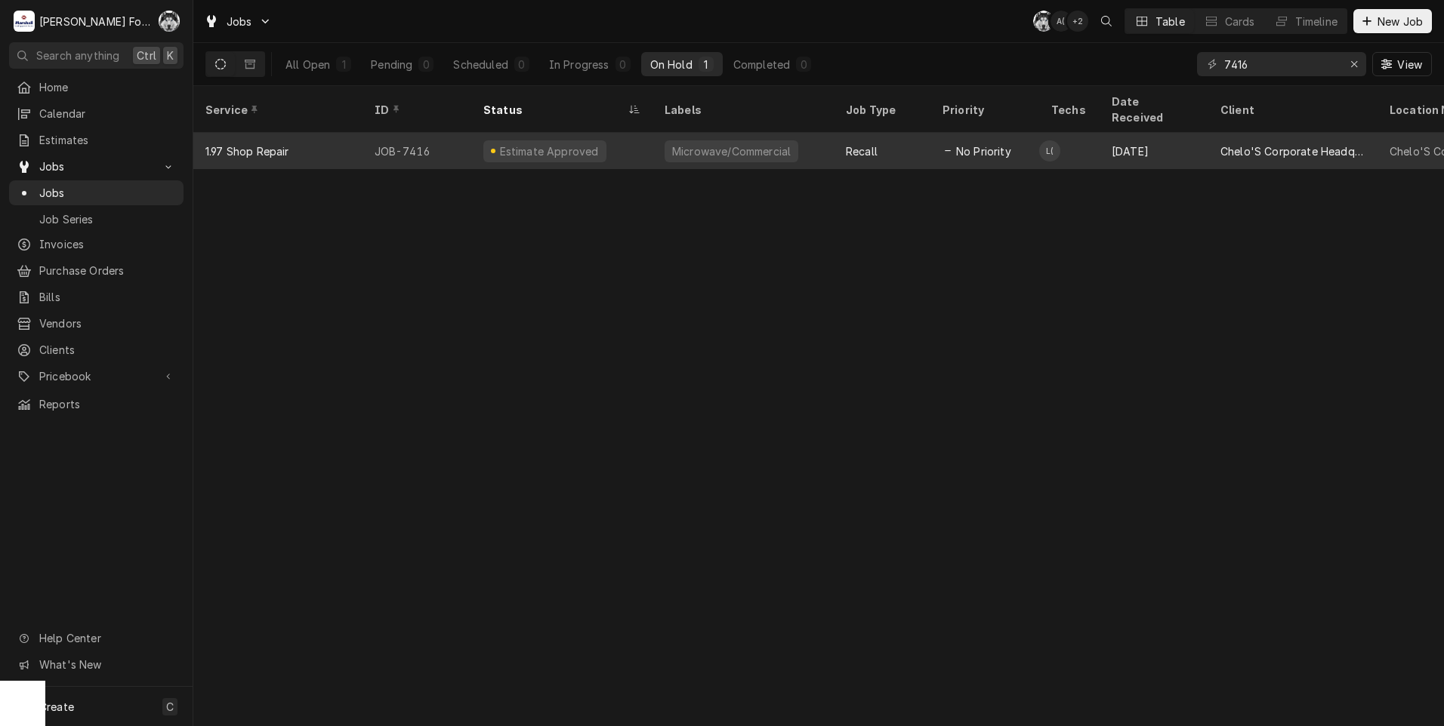
click at [769, 141] on div "Microwave/Commercial" at bounding box center [742, 151] width 181 height 36
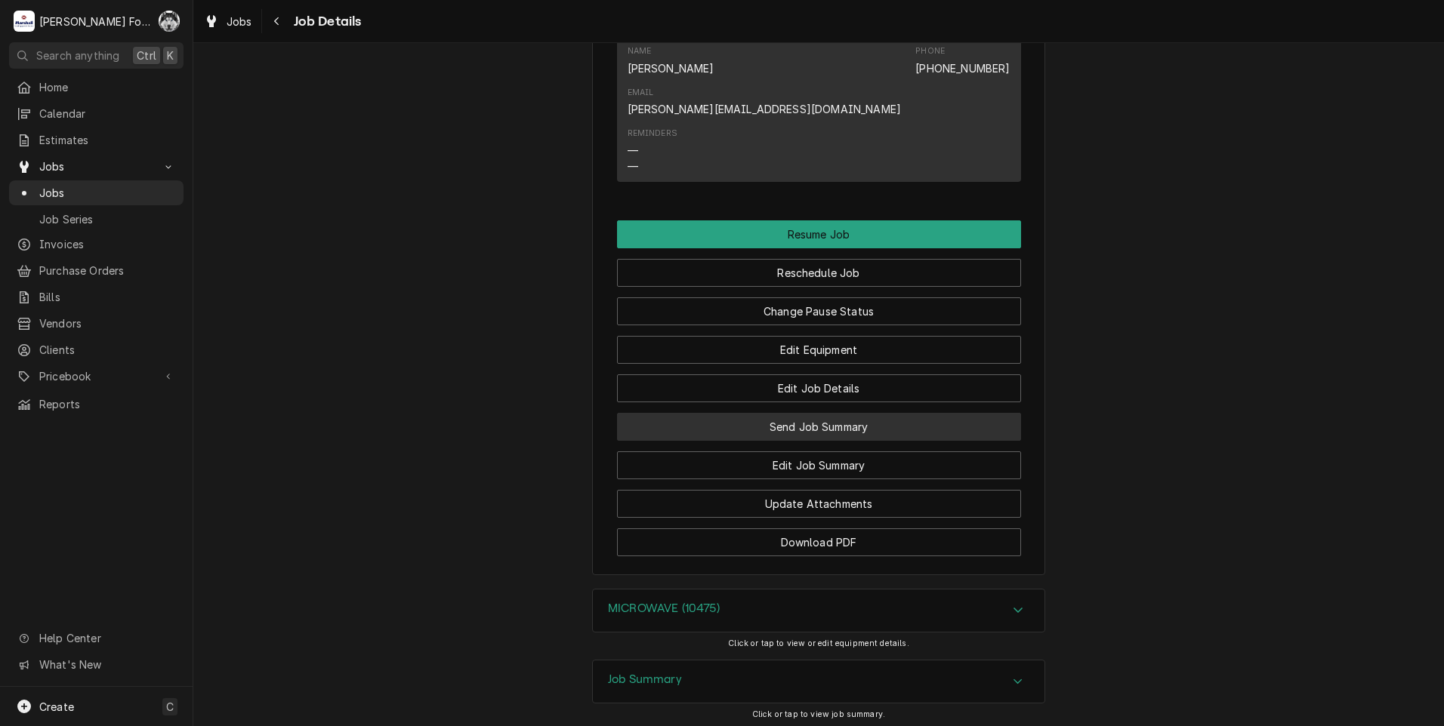
scroll to position [1791, 0]
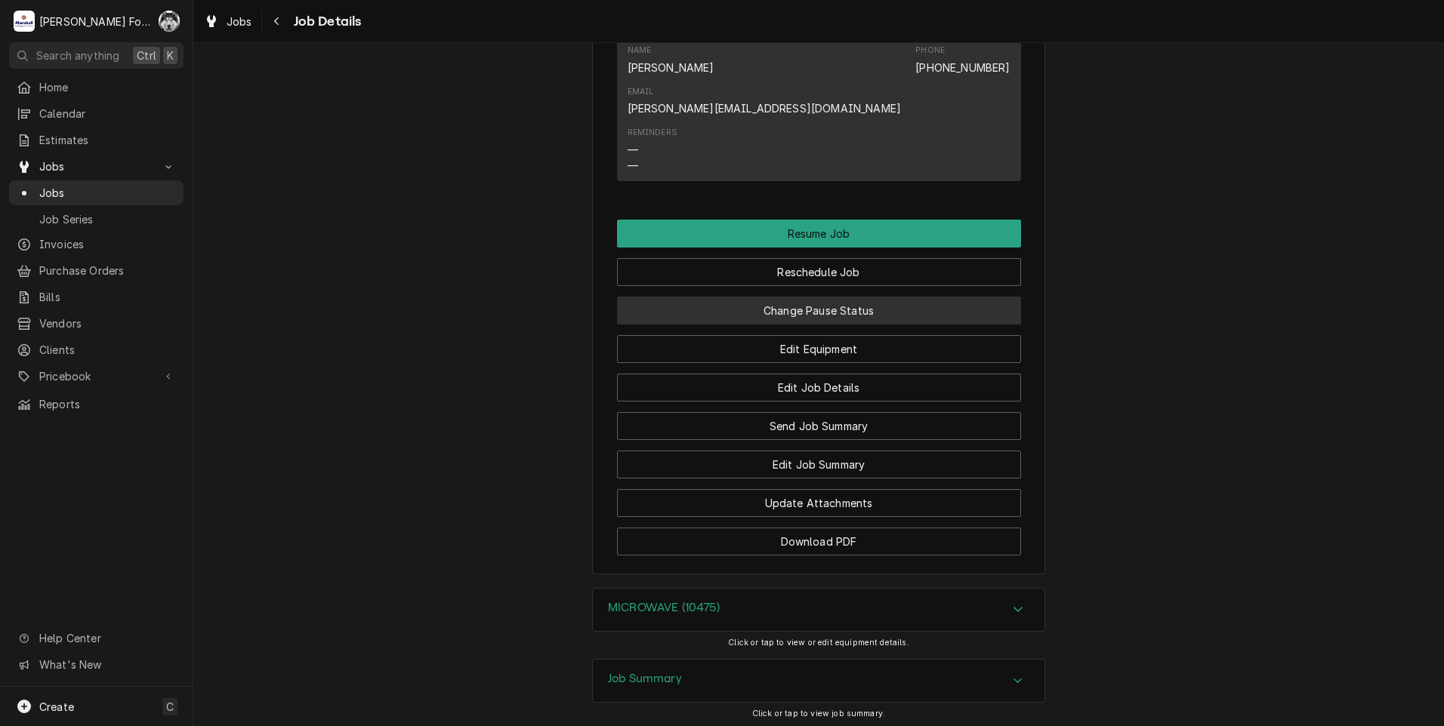
click at [775, 297] on button "Change Pause Status" at bounding box center [819, 311] width 404 height 28
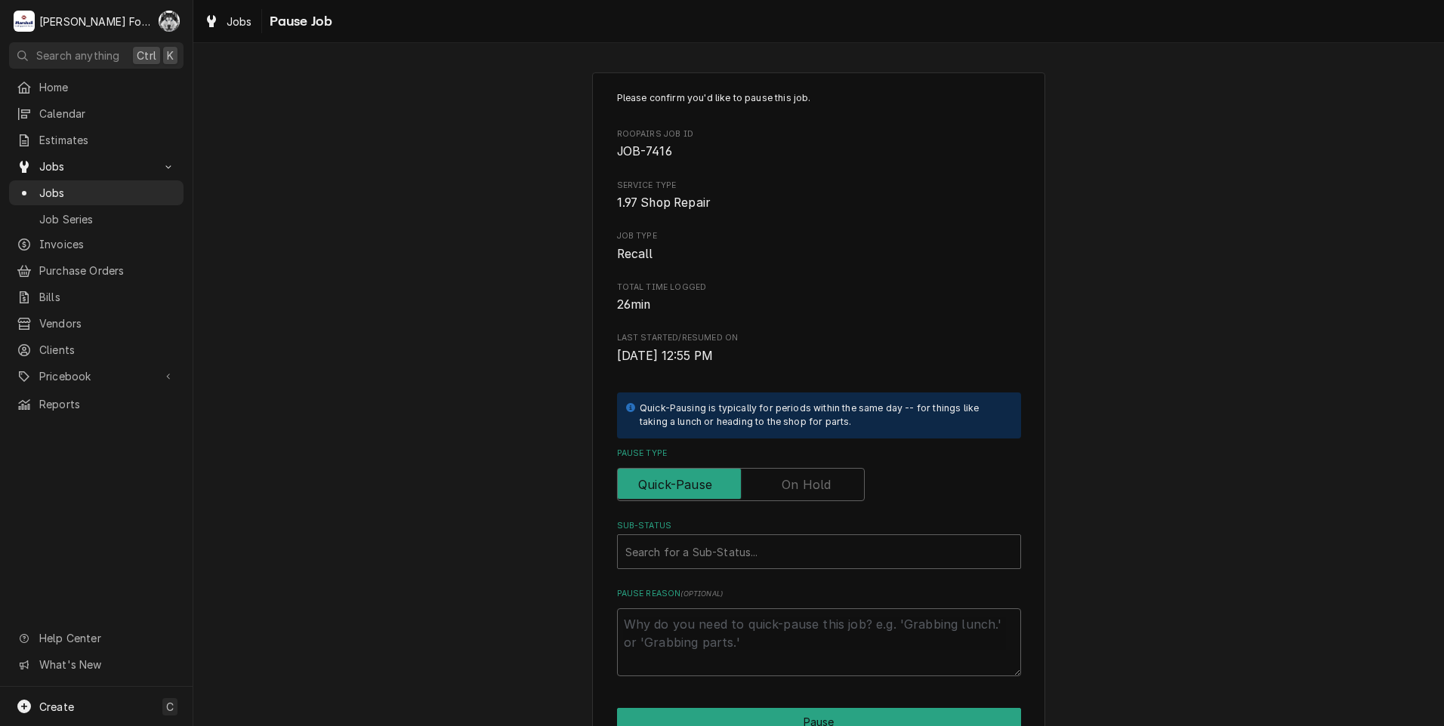
click at [810, 483] on label "Pause Type" at bounding box center [741, 484] width 248 height 33
click at [810, 483] on input "Pause Type" at bounding box center [741, 484] width 234 height 33
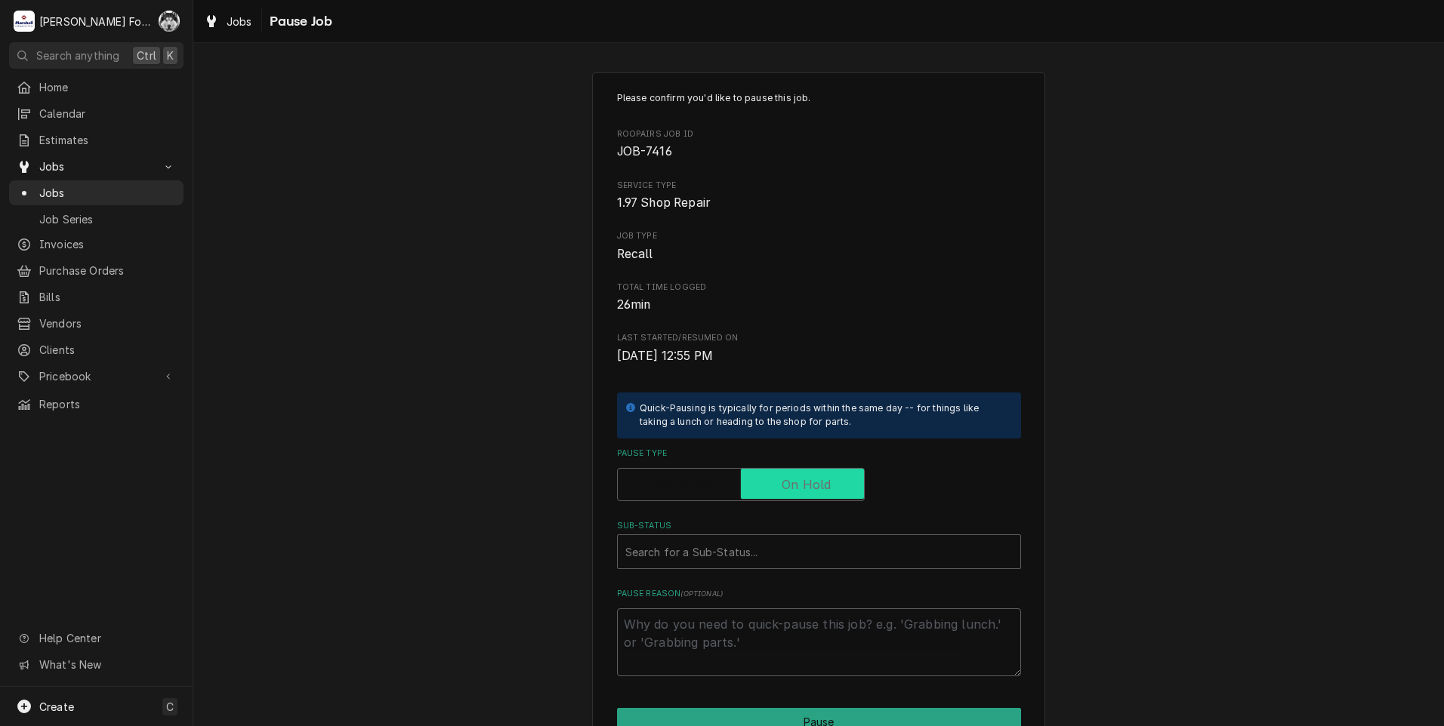
checkbox input "true"
click at [720, 554] on div "Sub-Status" at bounding box center [818, 551] width 387 height 27
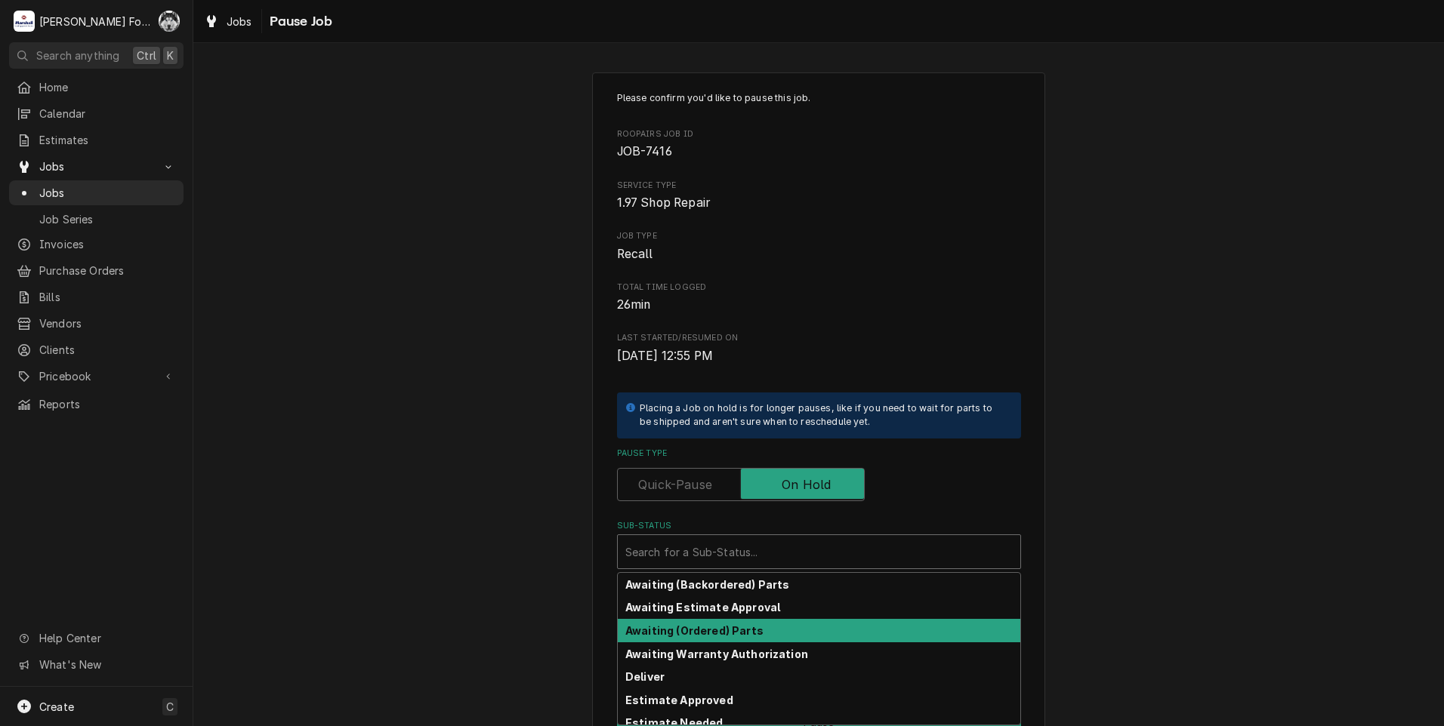
click at [690, 629] on strong "Awaiting (Ordered) Parts" at bounding box center [694, 631] width 138 height 13
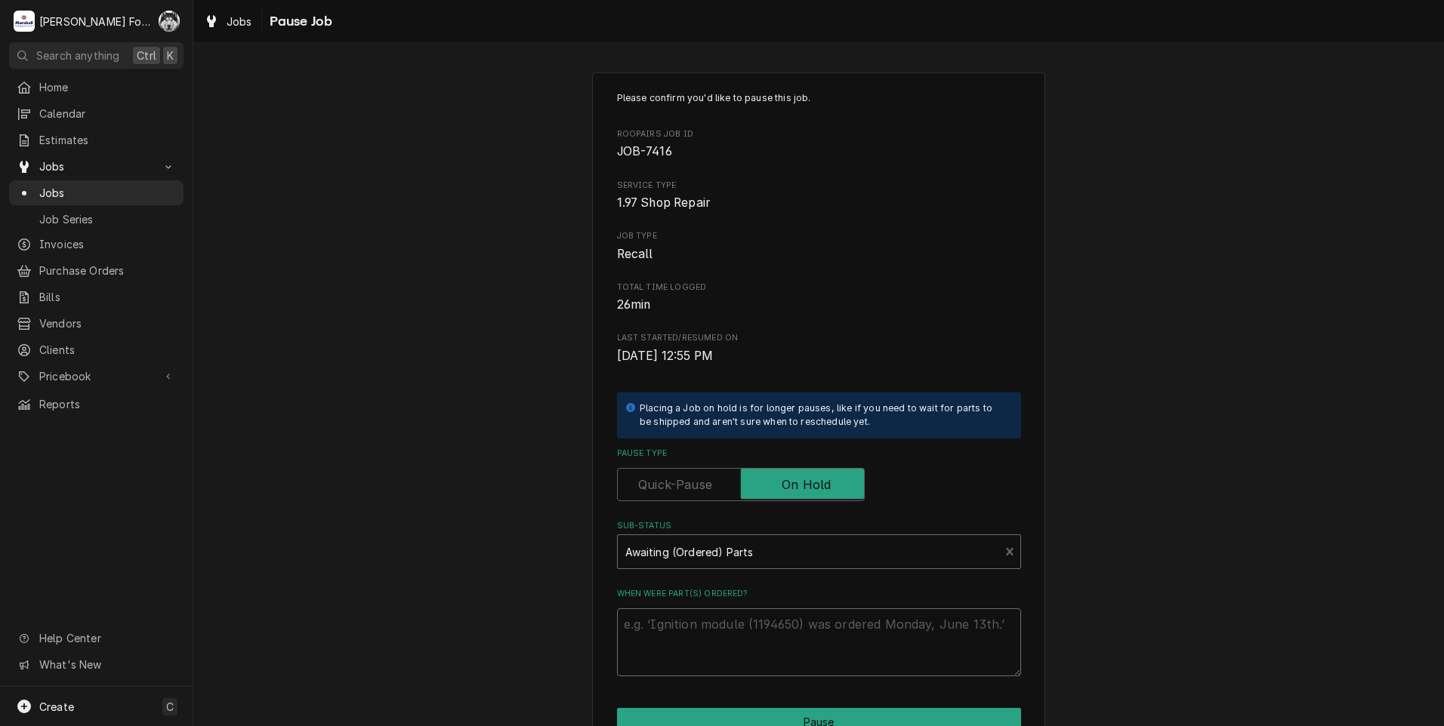
click at [690, 627] on textarea "When were part(s) ordered?" at bounding box center [819, 643] width 404 height 68
paste textarea "10/2/2025"
type textarea "x"
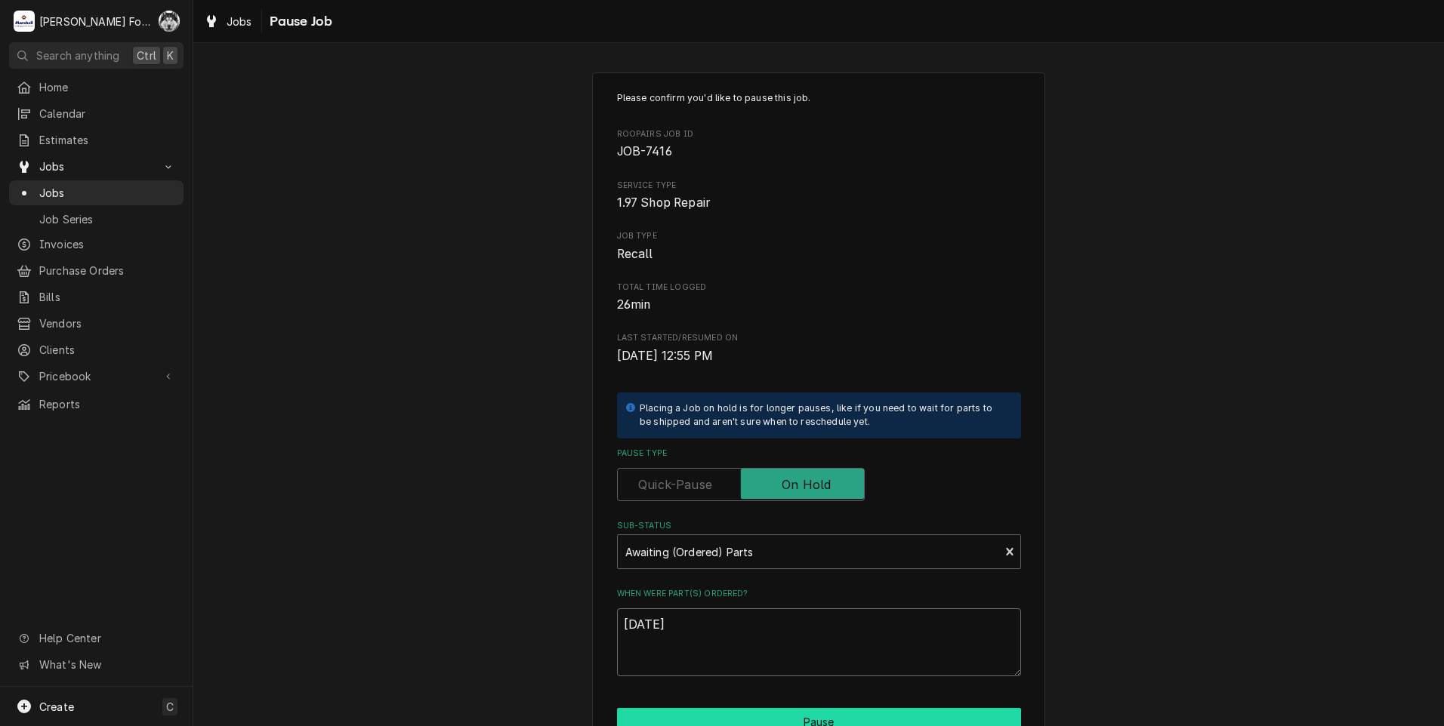
type textarea "10/2/2025"
click at [717, 716] on button "Pause" at bounding box center [819, 722] width 404 height 28
type textarea "x"
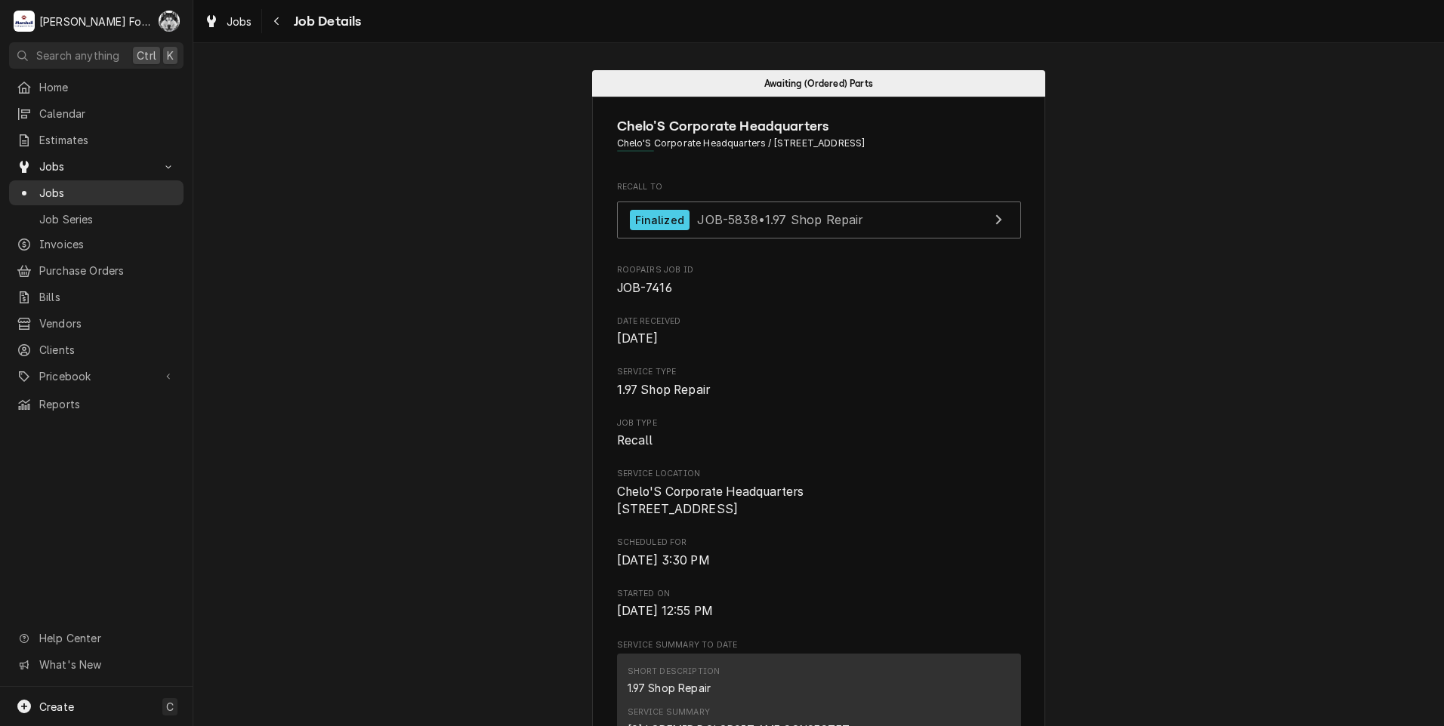
click at [51, 186] on span "Jobs" at bounding box center [107, 193] width 137 height 16
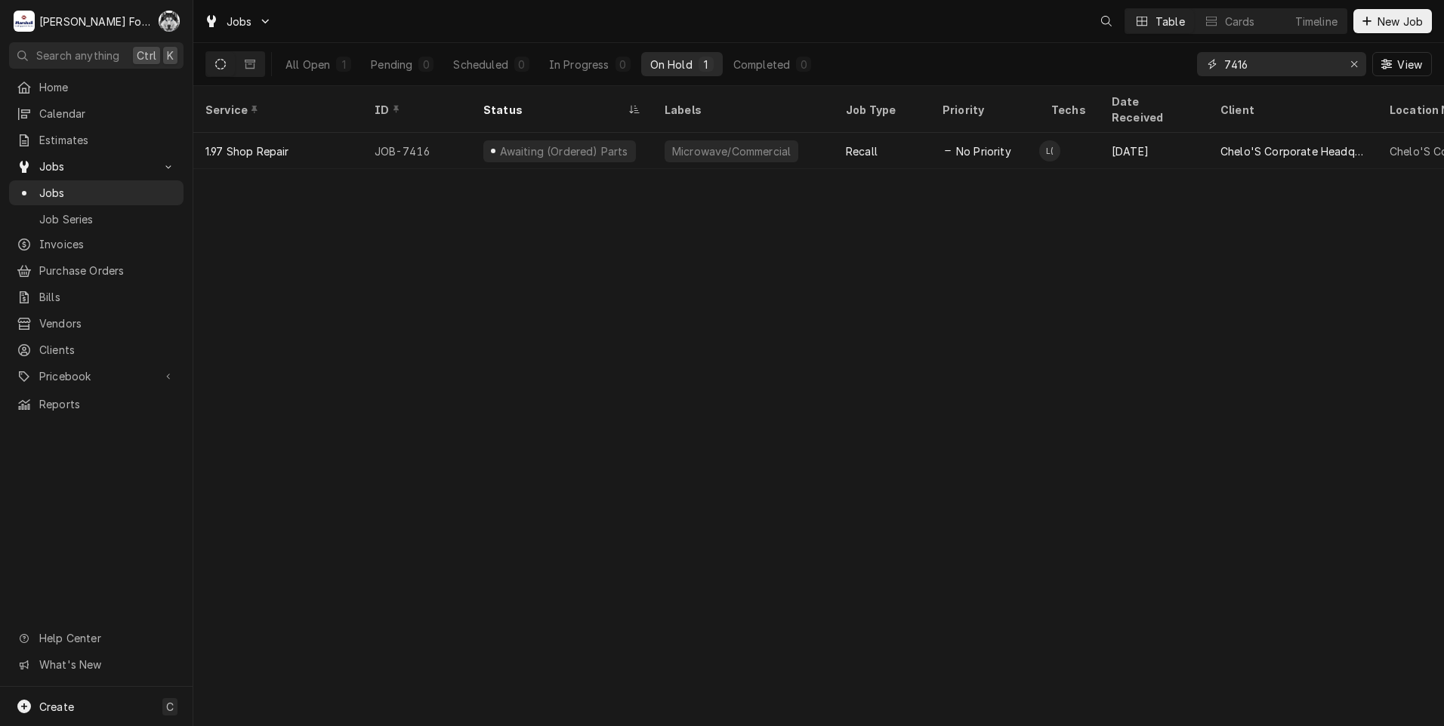
drag, startPoint x: 1291, startPoint y: 71, endPoint x: 1145, endPoint y: 77, distance: 145.9
click at [1145, 77] on div "All Open 1 Pending 0 Scheduled 0 In Progress 0 On Hold 1 Completed 0 7416 View" at bounding box center [818, 64] width 1226 height 42
type input "7417"
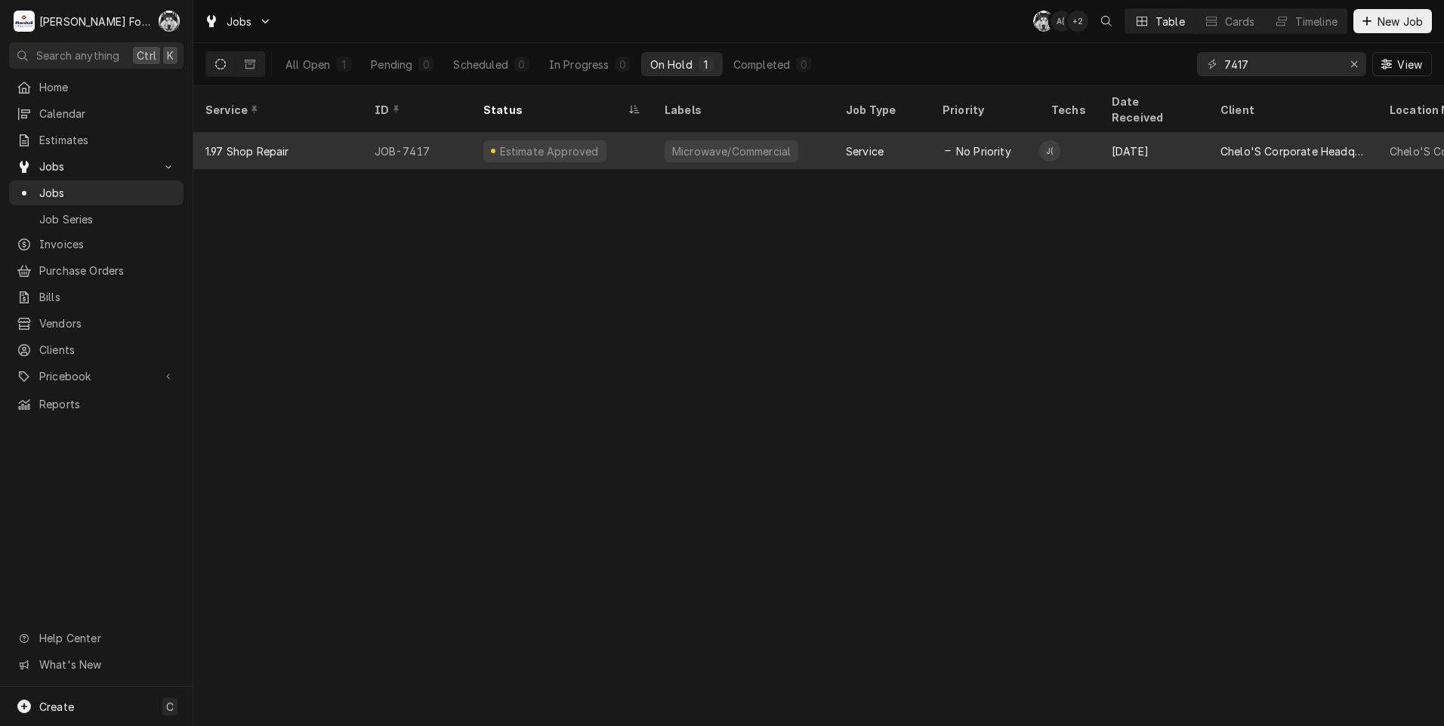
click at [698, 143] on div "Microwave/Commercial" at bounding box center [732, 151] width 122 height 16
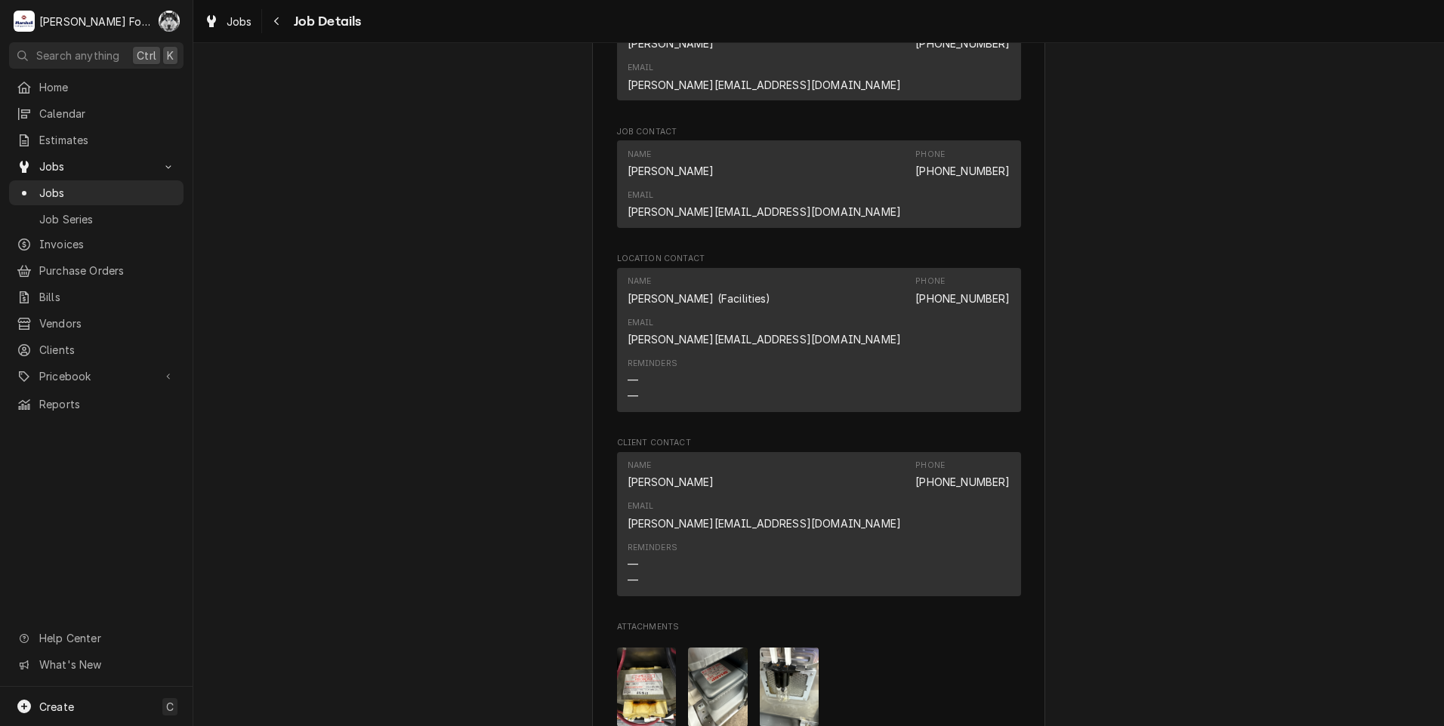
scroll to position [1384, 0]
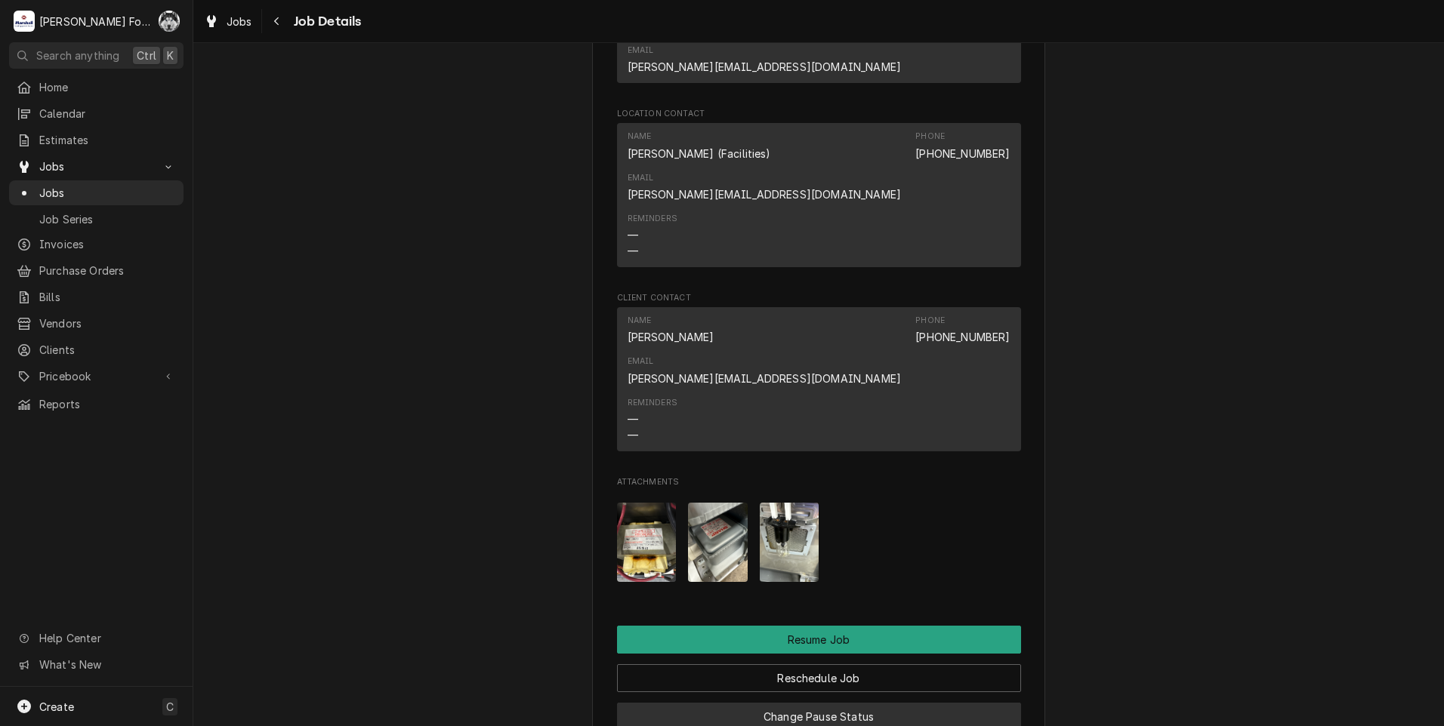
click at [810, 703] on button "Change Pause Status" at bounding box center [819, 717] width 404 height 28
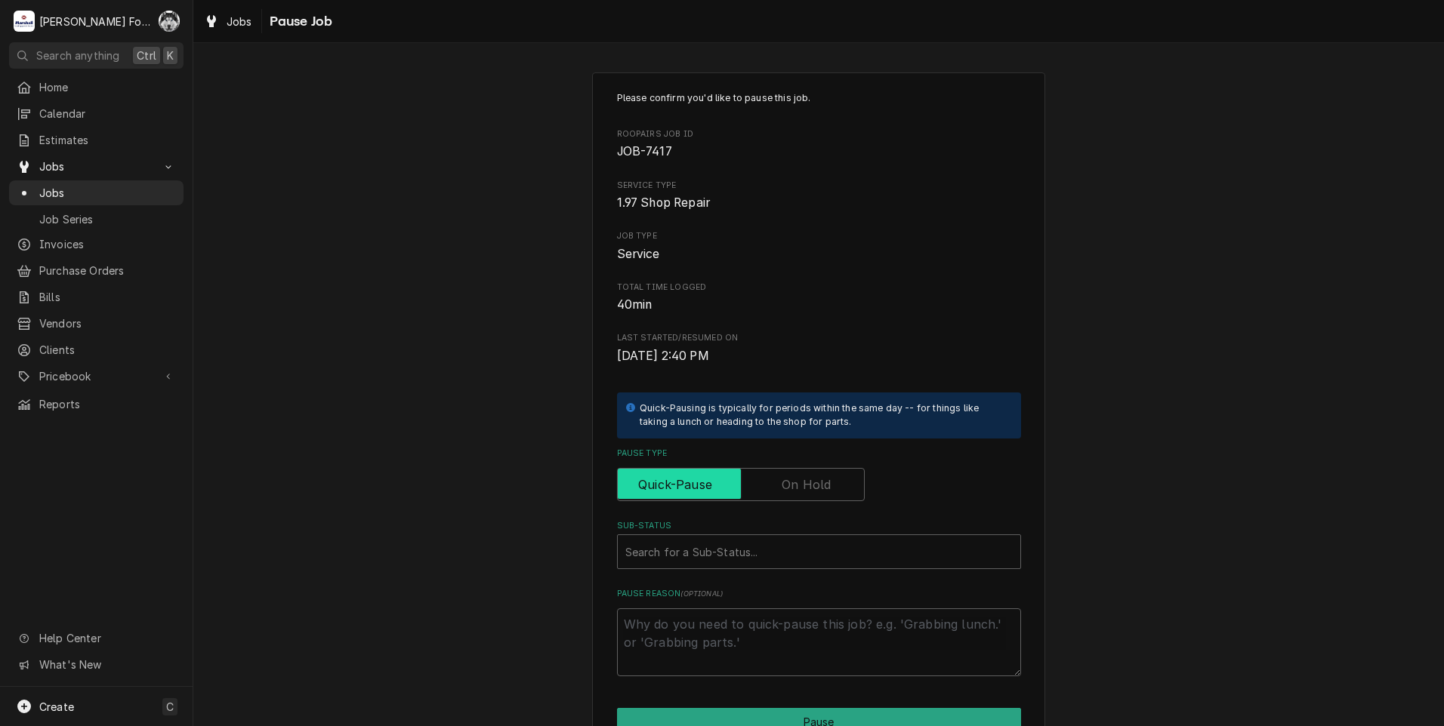
click at [767, 495] on input "Pause Type" at bounding box center [741, 484] width 234 height 33
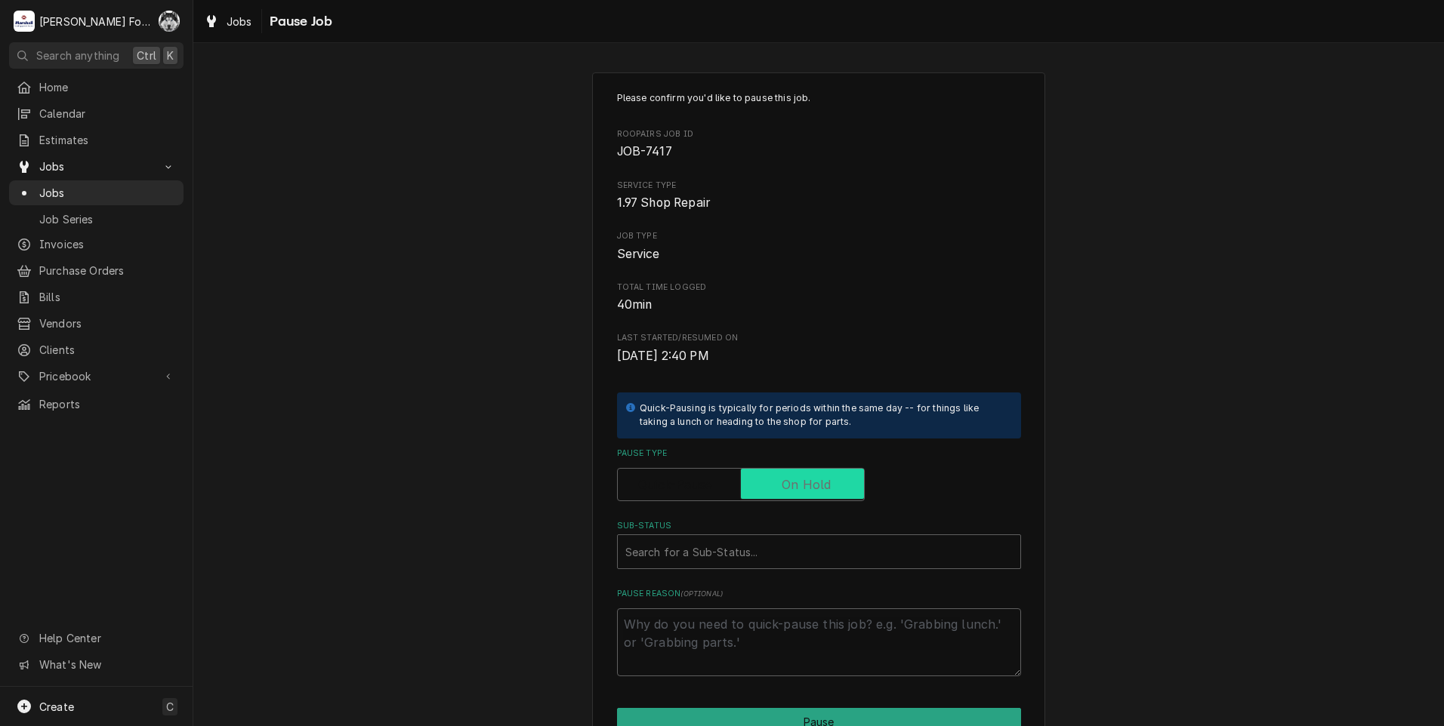
checkbox input "true"
click at [716, 559] on div "Sub-Status" at bounding box center [818, 551] width 387 height 27
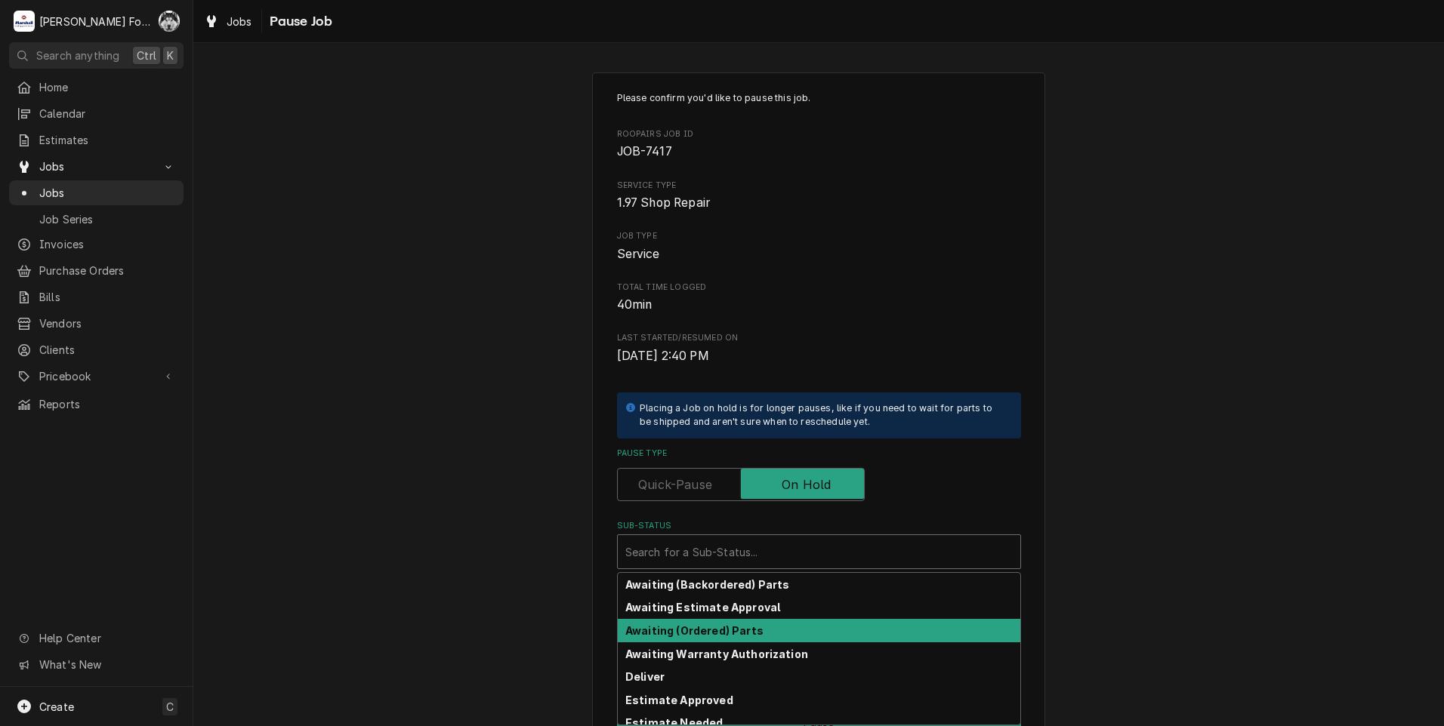
click at [696, 628] on strong "Awaiting (Ordered) Parts" at bounding box center [694, 631] width 138 height 13
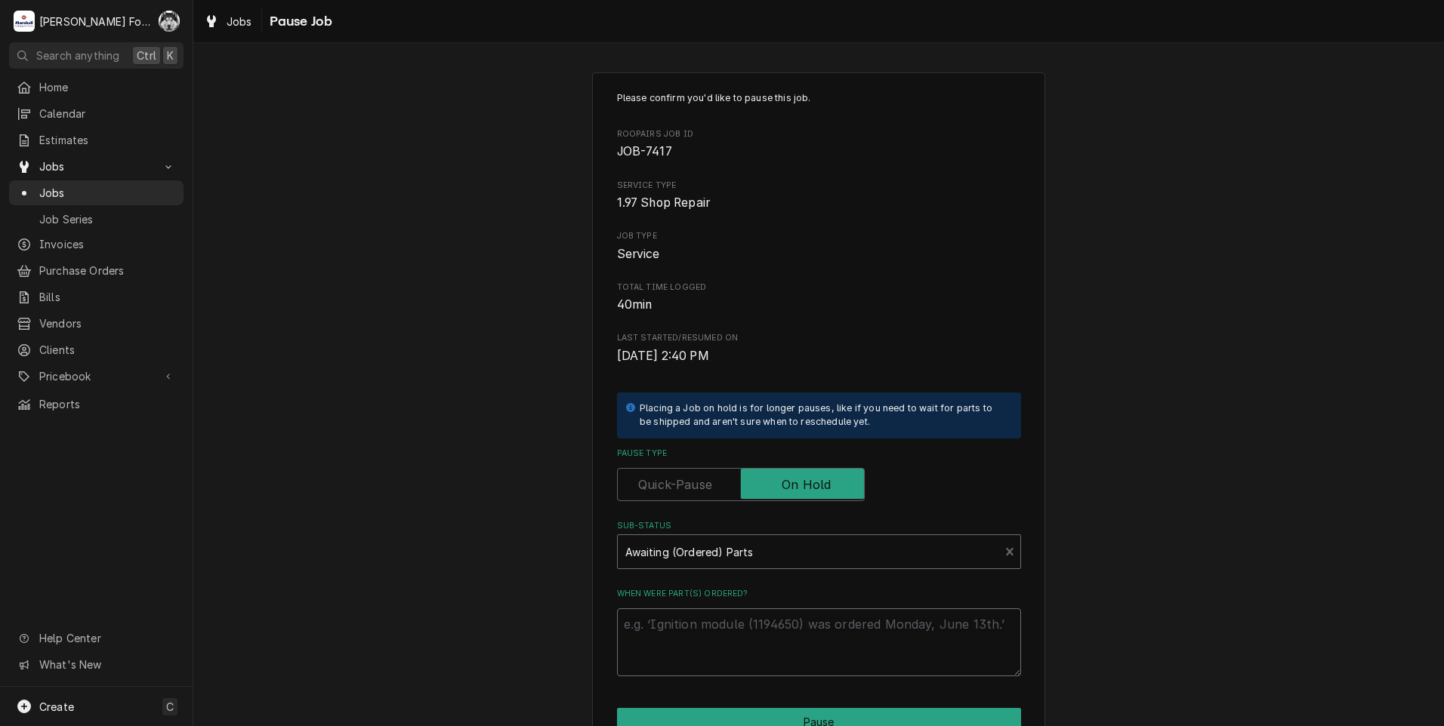
click at [674, 636] on textarea "When were part(s) ordered?" at bounding box center [819, 643] width 404 height 68
paste textarea "10/2/2025"
type textarea "x"
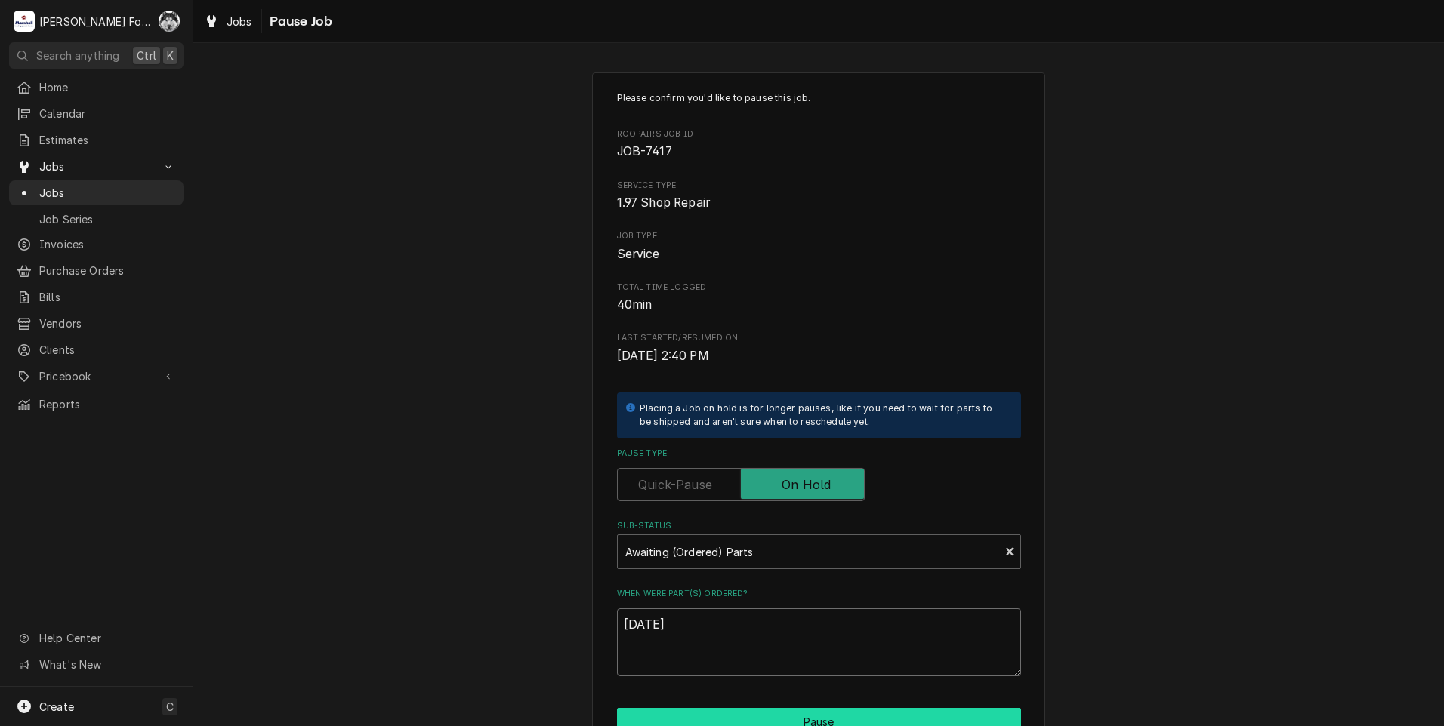
type textarea "10/2/2025"
click at [653, 713] on button "Pause" at bounding box center [819, 722] width 404 height 28
type textarea "x"
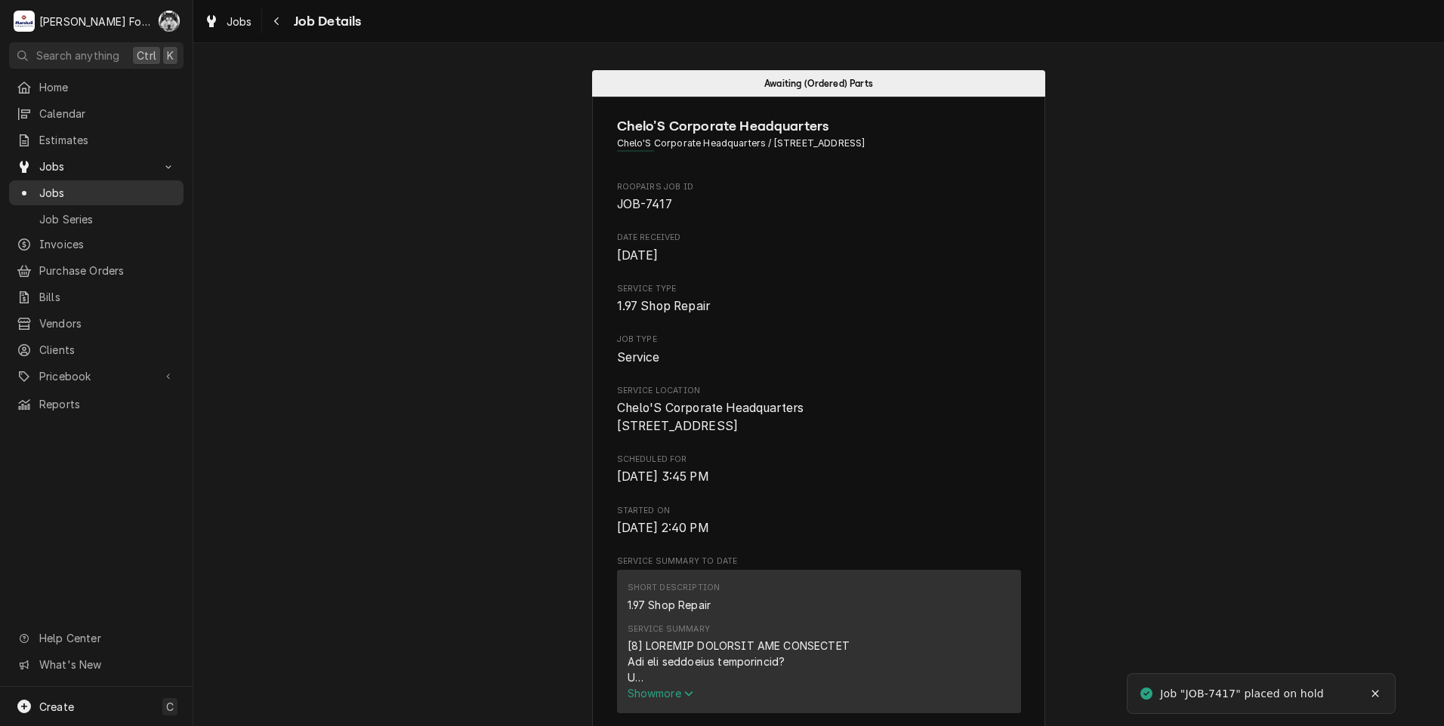
click at [52, 186] on span "Jobs" at bounding box center [107, 193] width 137 height 16
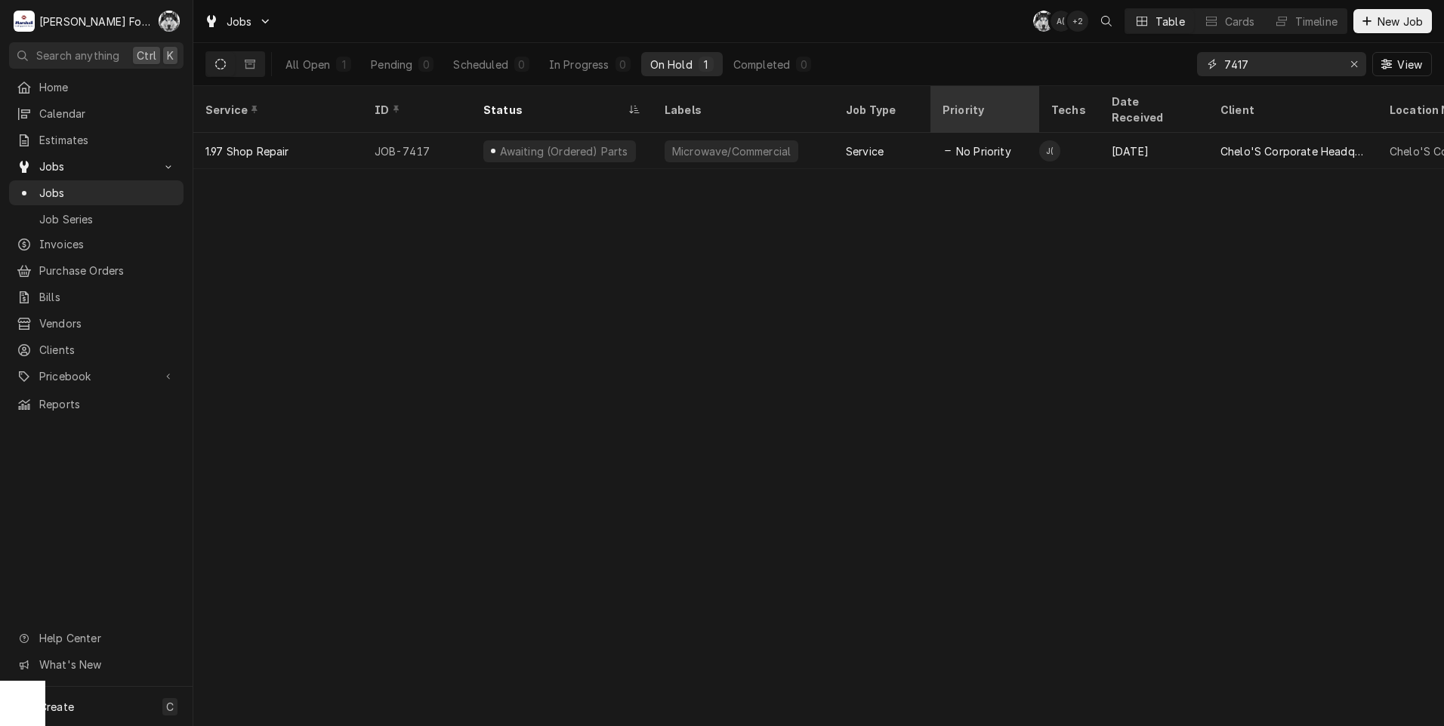
drag, startPoint x: 1271, startPoint y: 69, endPoint x: 991, endPoint y: 89, distance: 280.9
click at [992, 88] on div "Jobs C( A( + 2 Table Cards Timeline New Job All Open 1 Pending 0 Scheduled 0 In…" at bounding box center [818, 363] width 1251 height 726
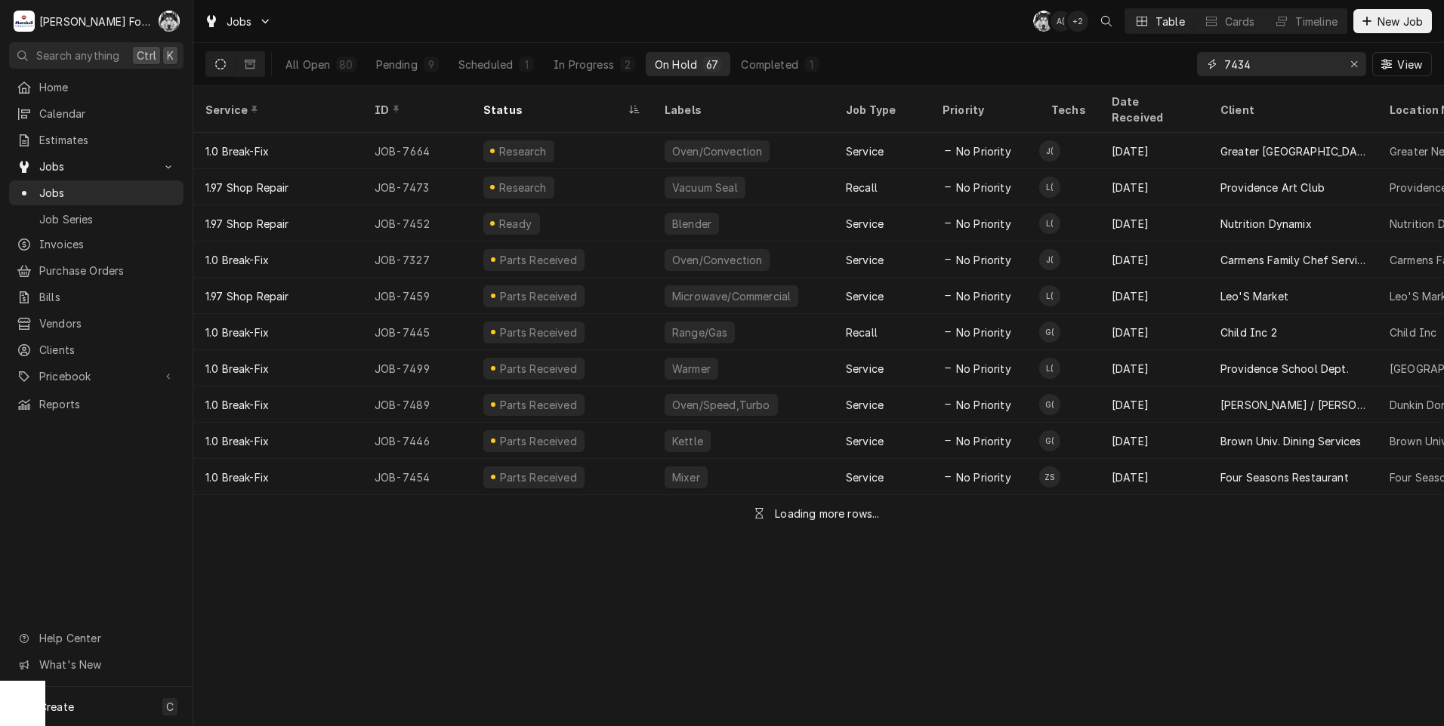
type input "7434"
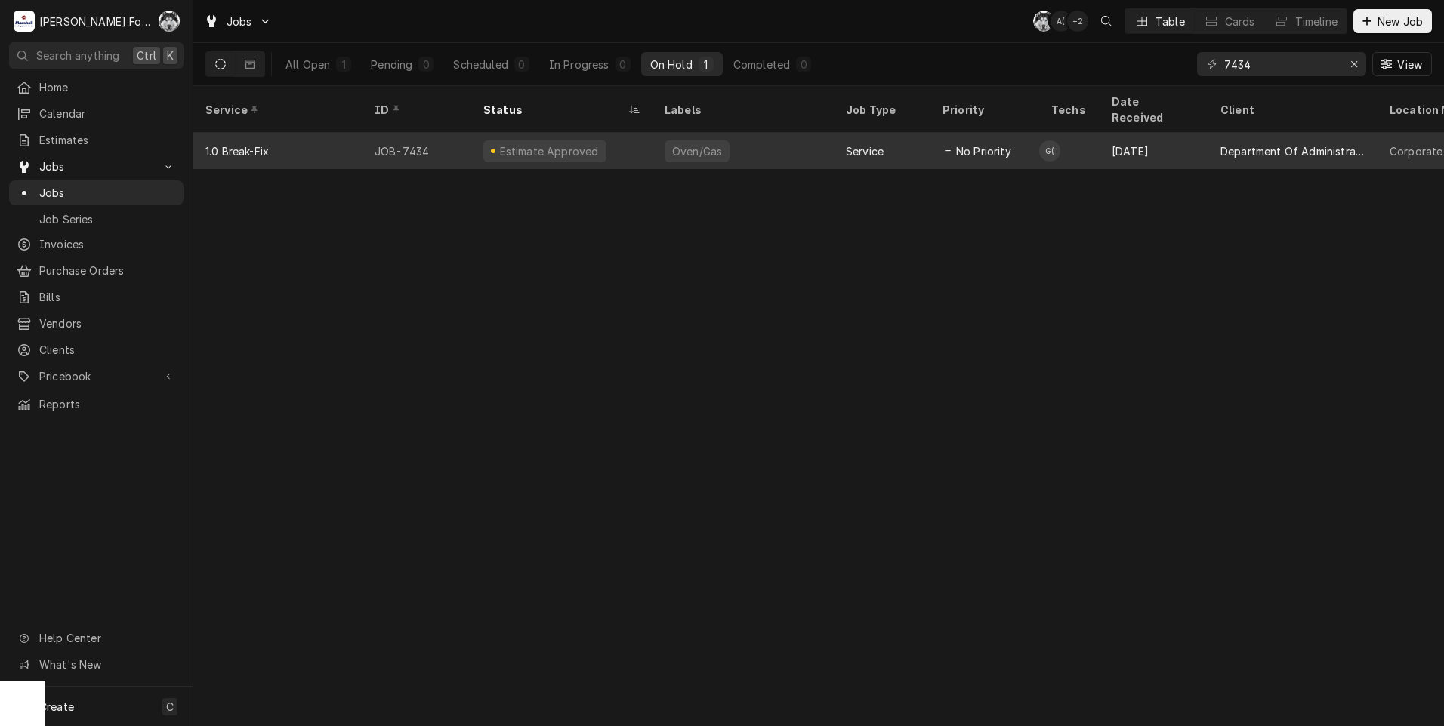
click at [556, 140] on div "Estimate Approved" at bounding box center [544, 151] width 123 height 22
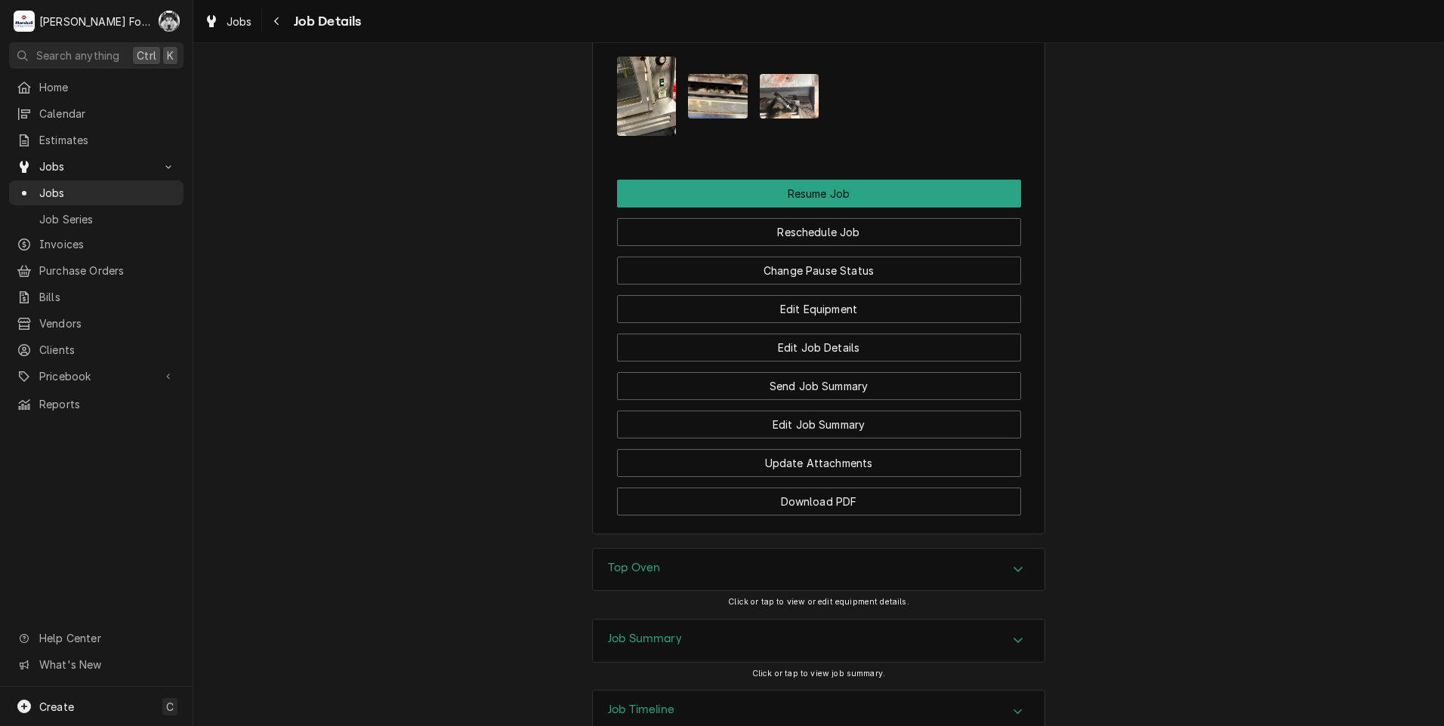
scroll to position [2099, 0]
click at [746, 256] on button "Change Pause Status" at bounding box center [819, 270] width 404 height 28
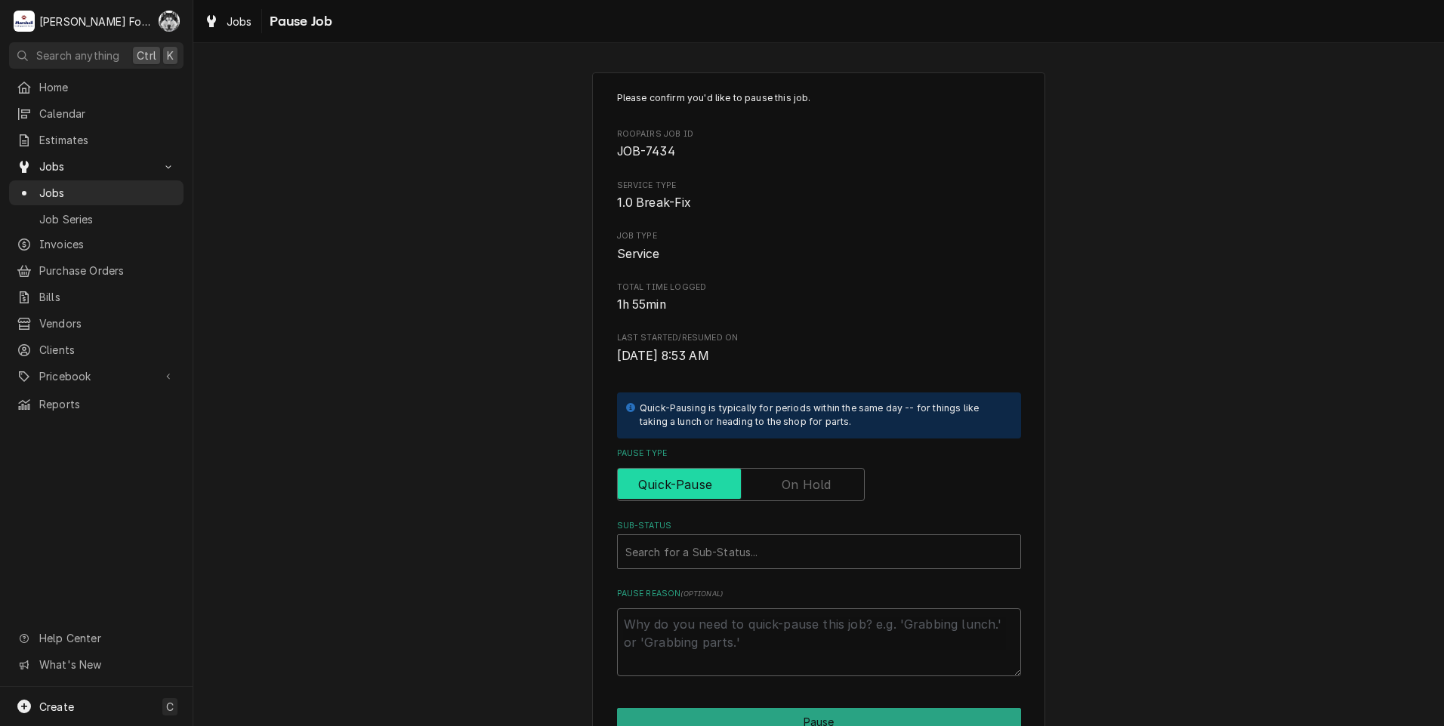
click at [763, 487] on input "Pause Type" at bounding box center [741, 484] width 234 height 33
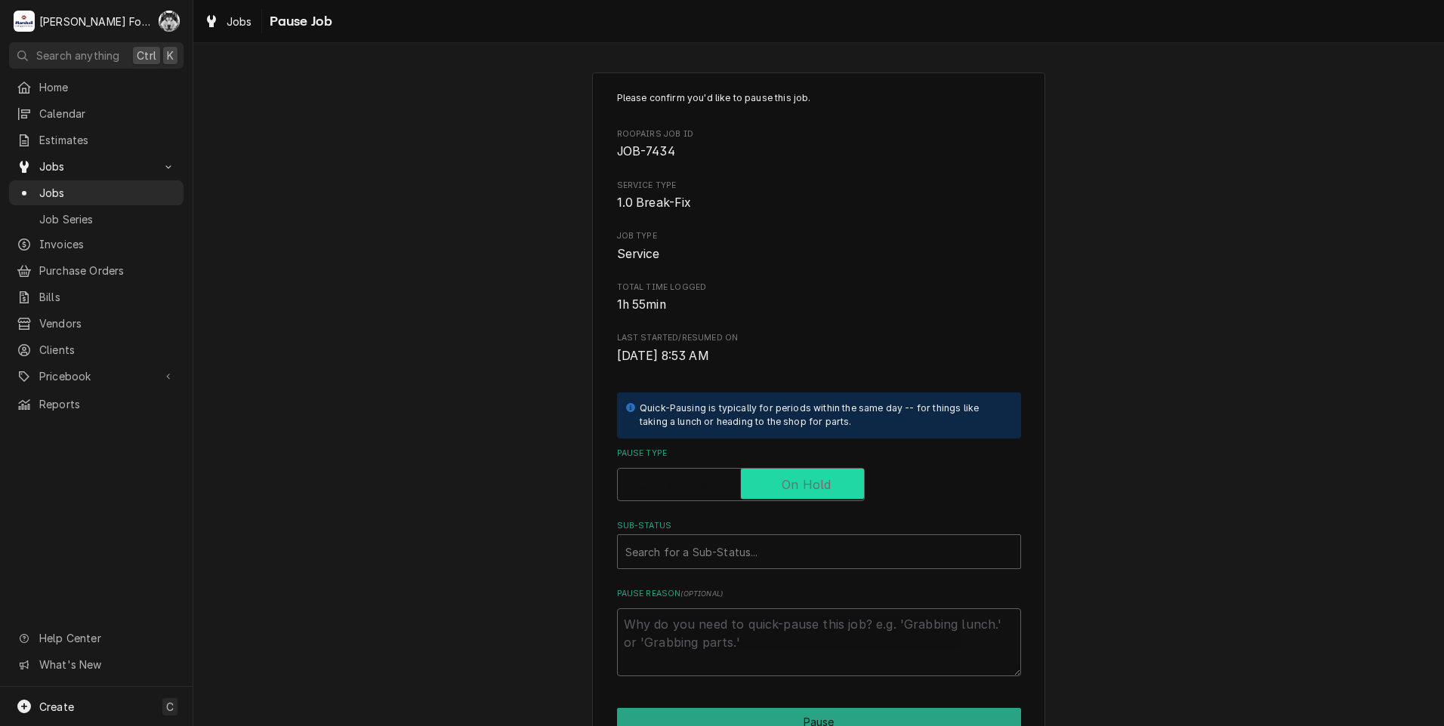
checkbox input "true"
click at [714, 547] on div "Sub-Status" at bounding box center [818, 551] width 387 height 27
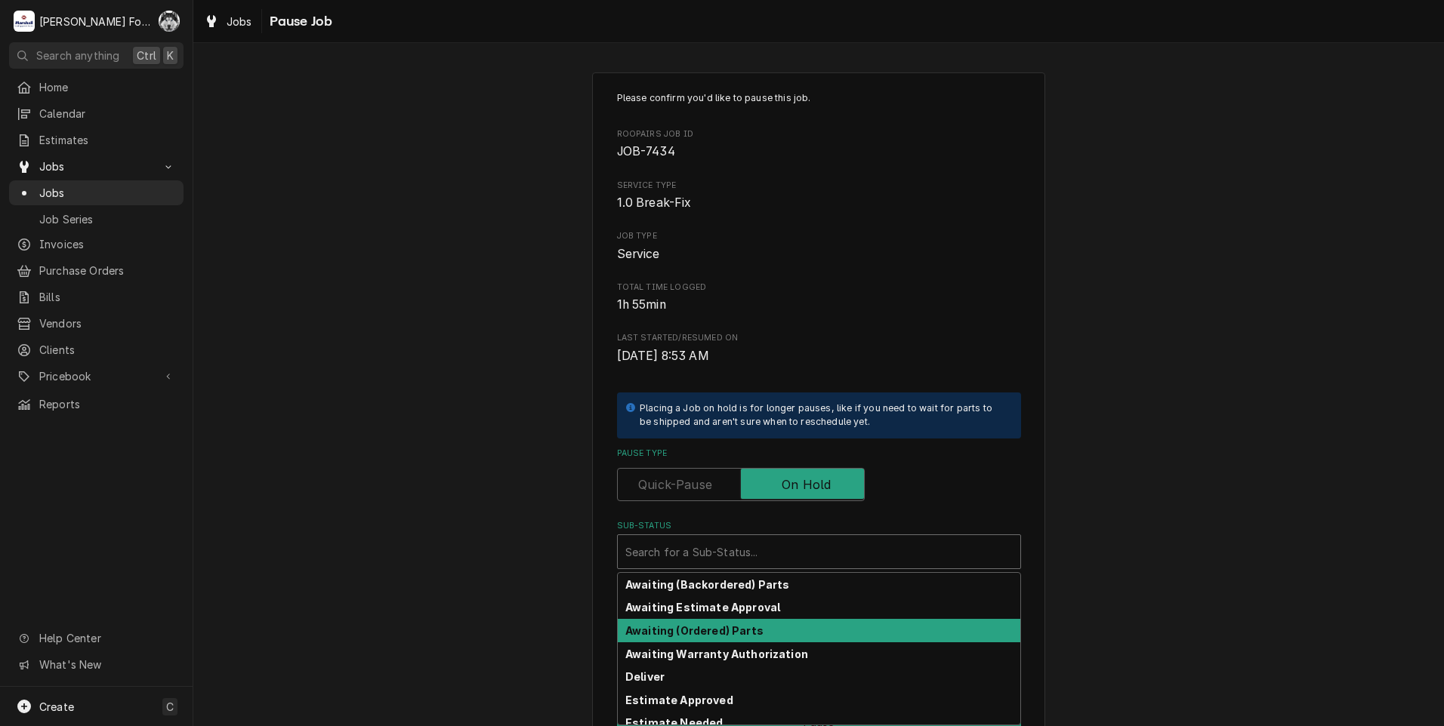
click at [682, 633] on strong "Awaiting (Ordered) Parts" at bounding box center [694, 631] width 138 height 13
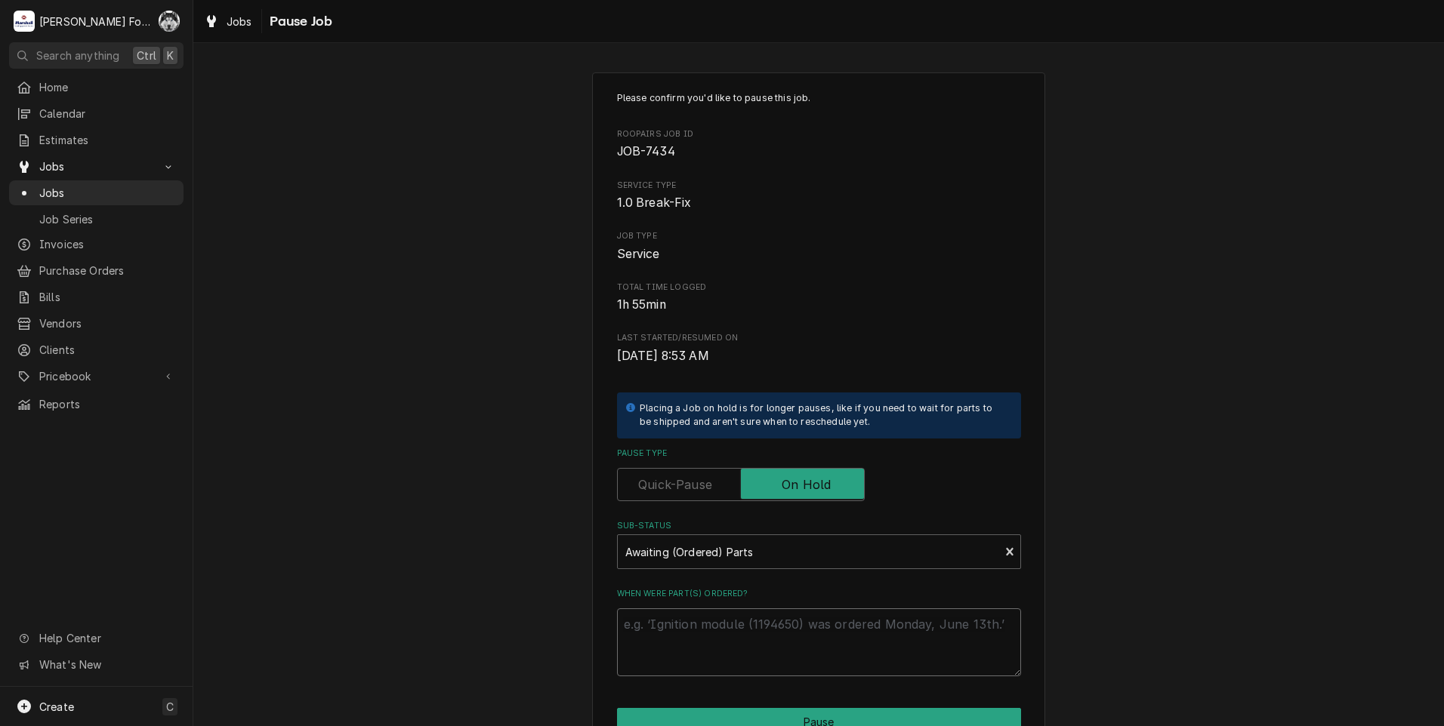
click at [684, 619] on textarea "When were part(s) ordered?" at bounding box center [819, 643] width 404 height 68
paste textarea "[DATE]"
type textarea "x"
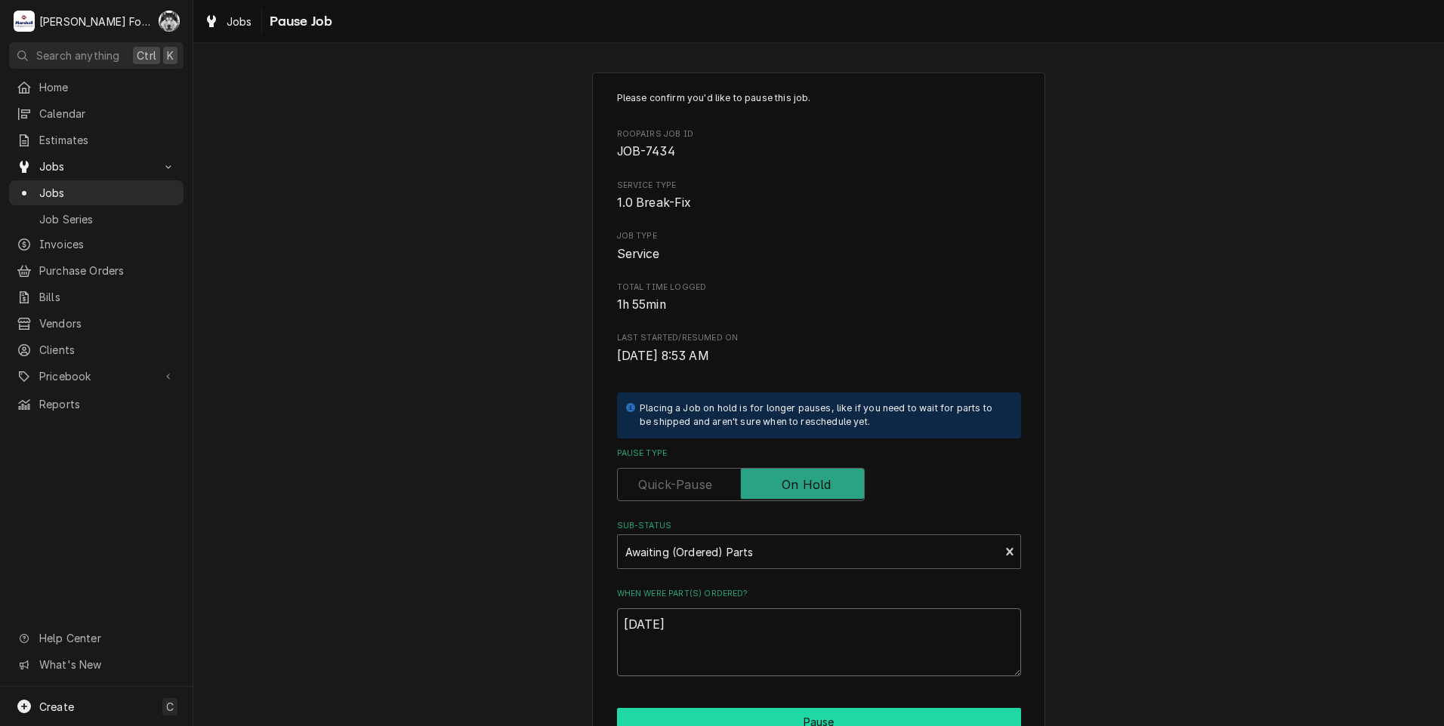
type textarea "[DATE]"
click at [682, 711] on button "Pause" at bounding box center [819, 722] width 404 height 28
type textarea "x"
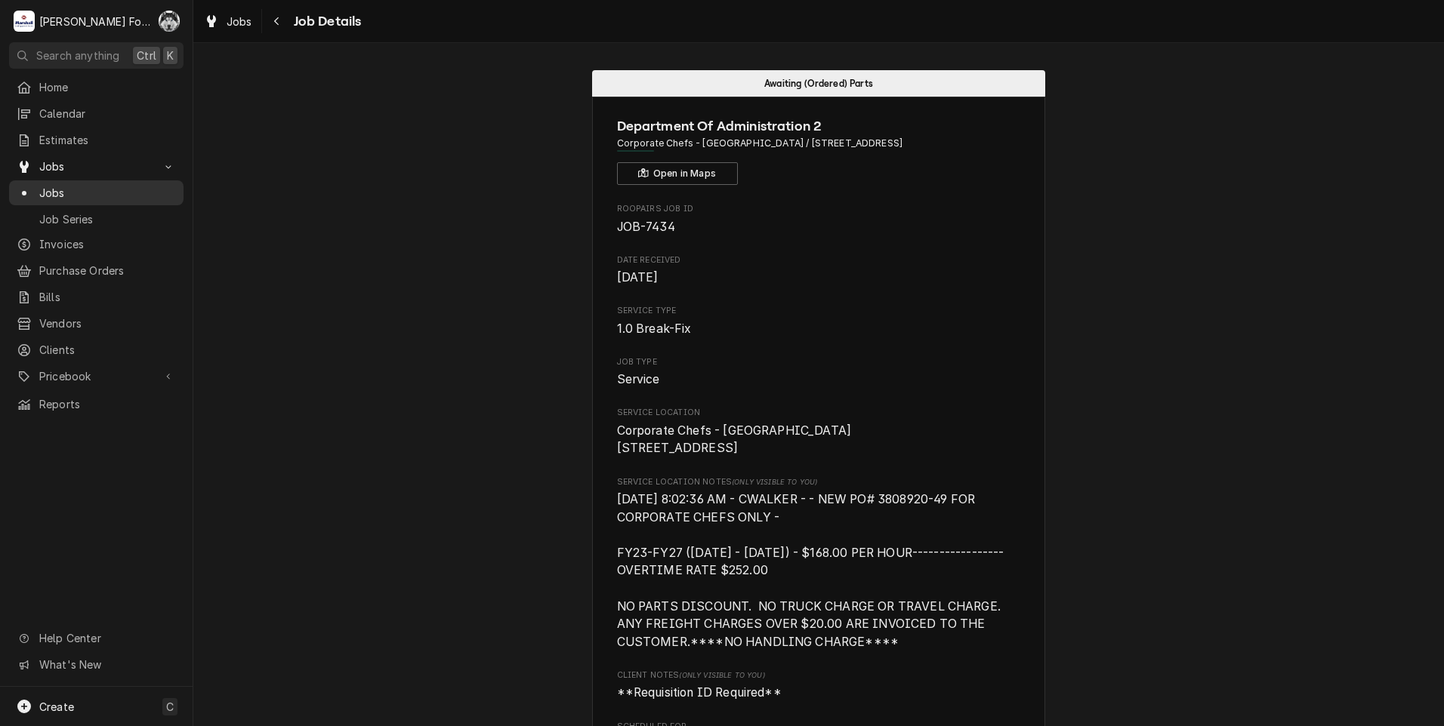
click at [46, 194] on span "Jobs" at bounding box center [107, 193] width 137 height 16
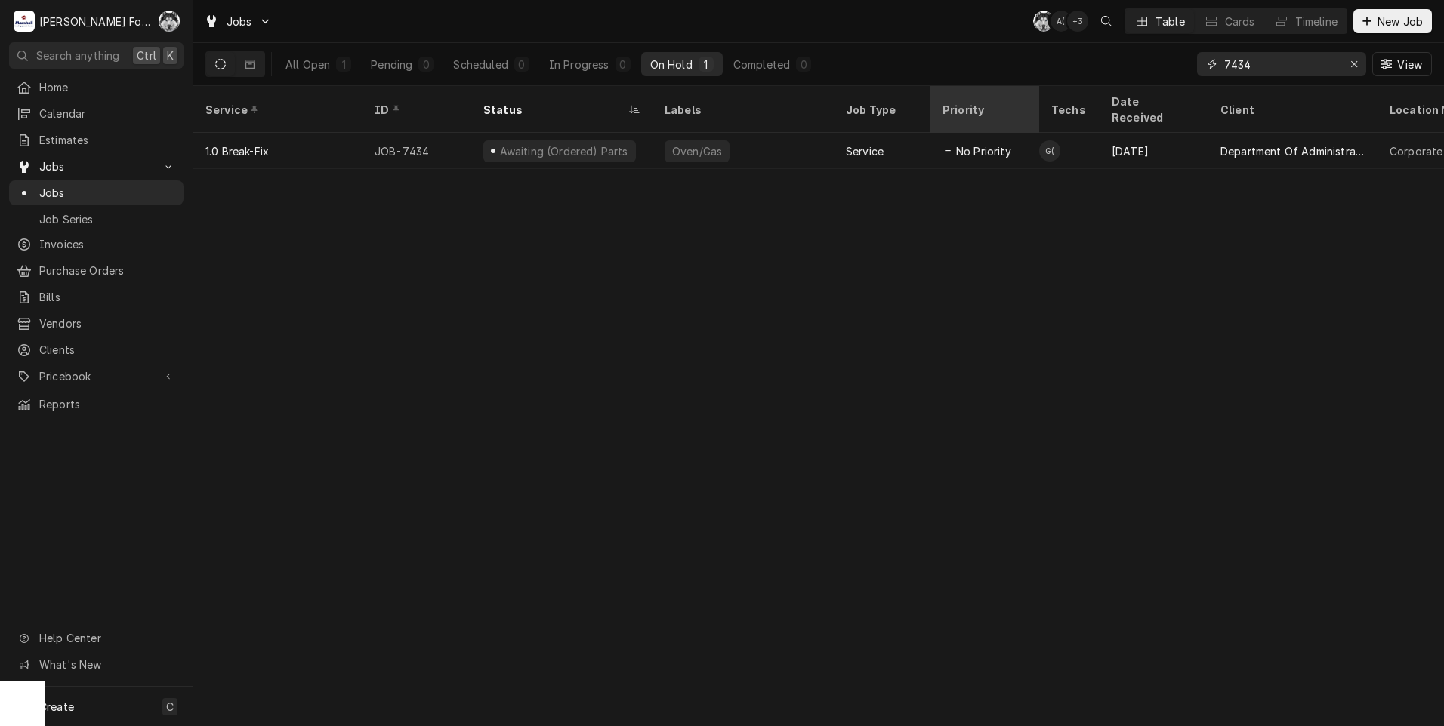
drag, startPoint x: 1263, startPoint y: 67, endPoint x: 1038, endPoint y: 95, distance: 226.8
click at [1038, 95] on div "Jobs C( A( + 3 Table Cards Timeline New Job All Open 1 Pending 0 Scheduled 0 In…" at bounding box center [818, 363] width 1251 height 726
type input "7419"
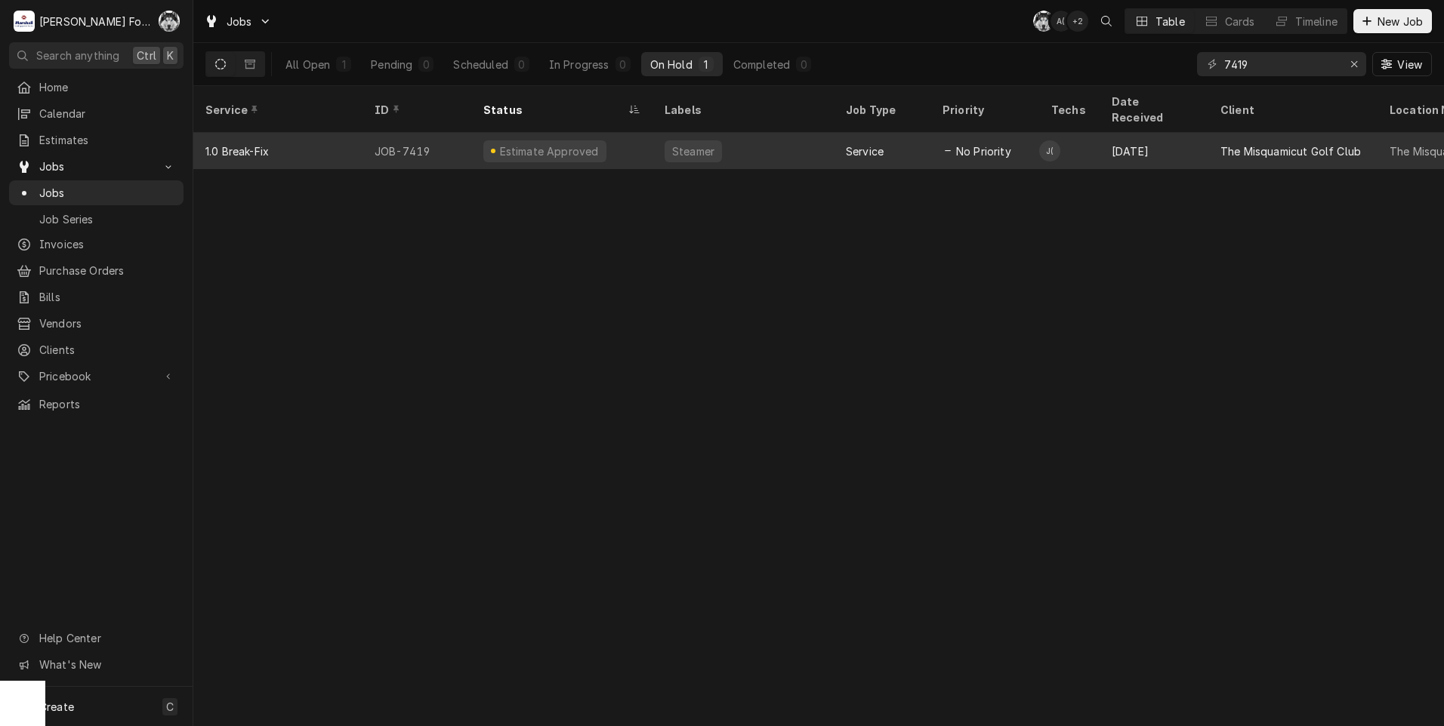
click at [711, 143] on div "Steamer" at bounding box center [693, 151] width 45 height 16
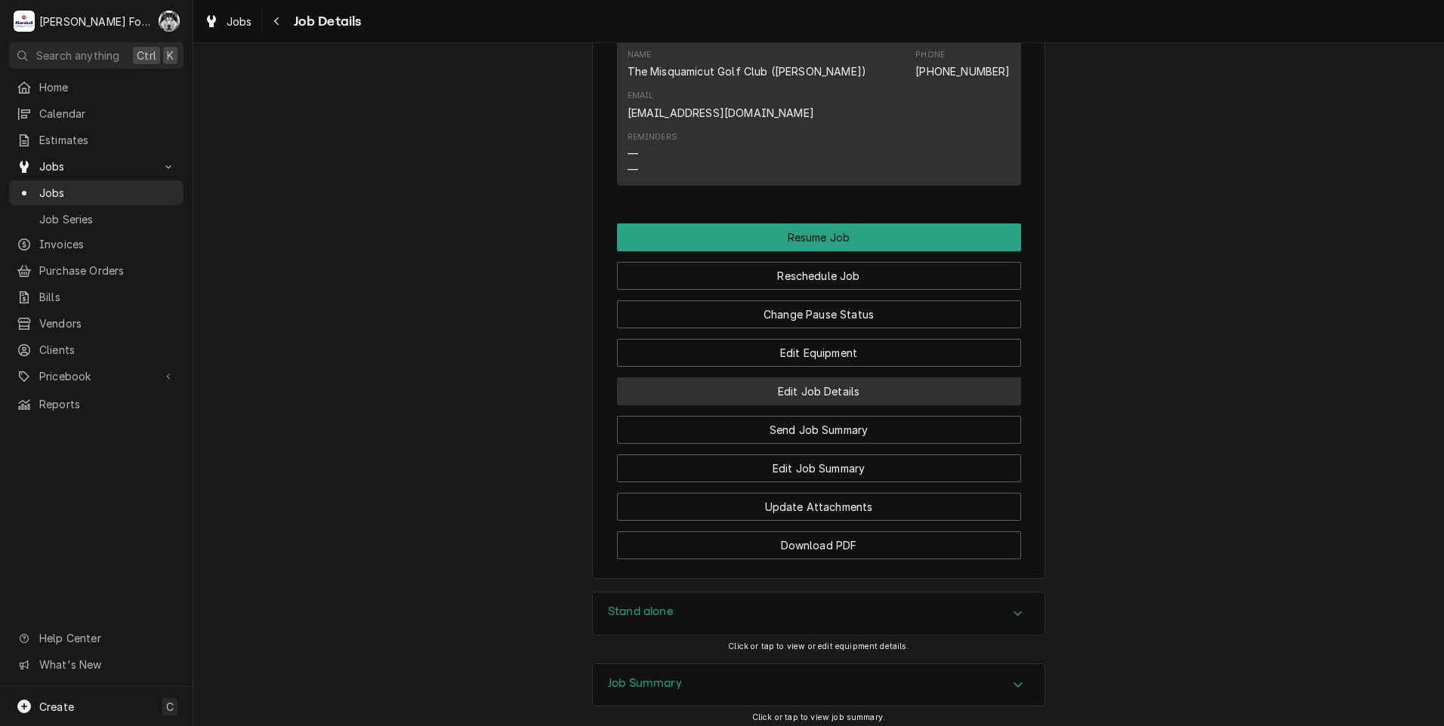
scroll to position [1636, 0]
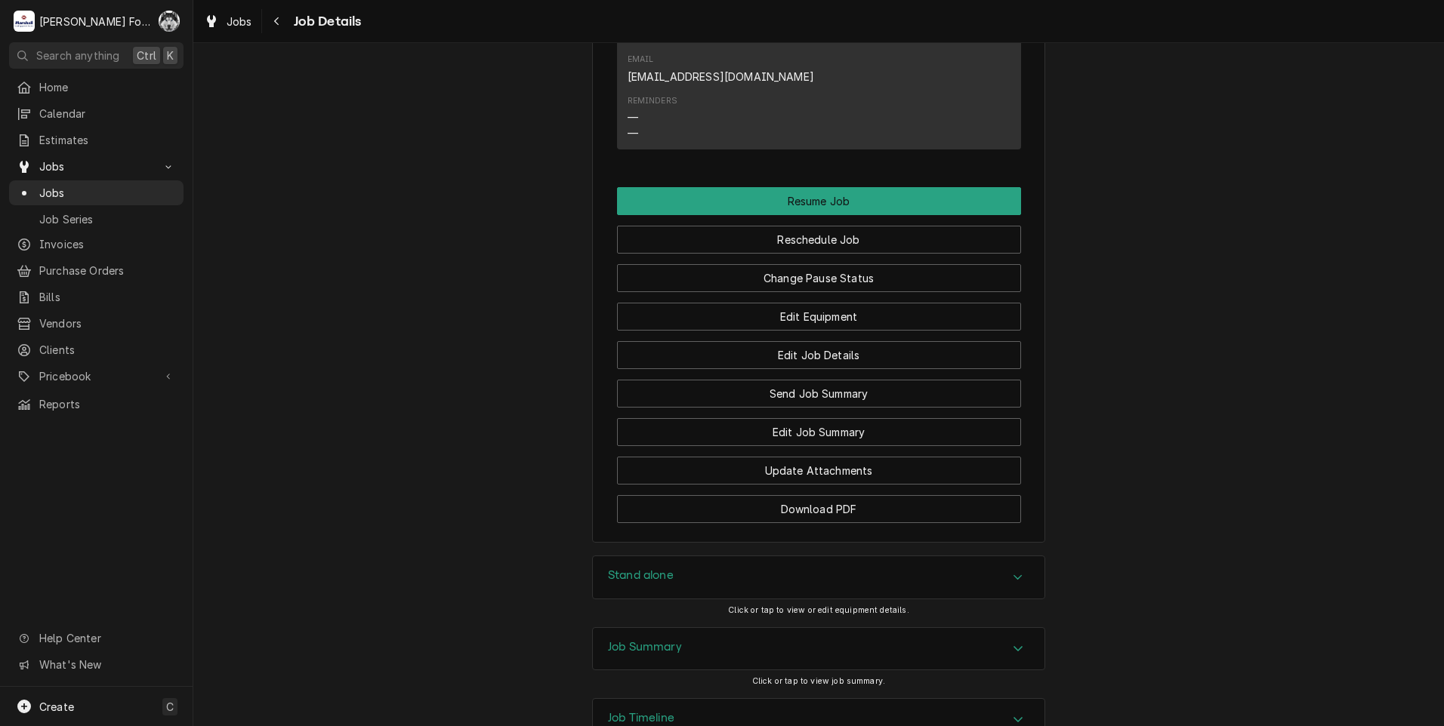
click at [776, 280] on div "Change Pause Status" at bounding box center [819, 273] width 404 height 39
click at [771, 292] on button "Change Pause Status" at bounding box center [819, 278] width 404 height 28
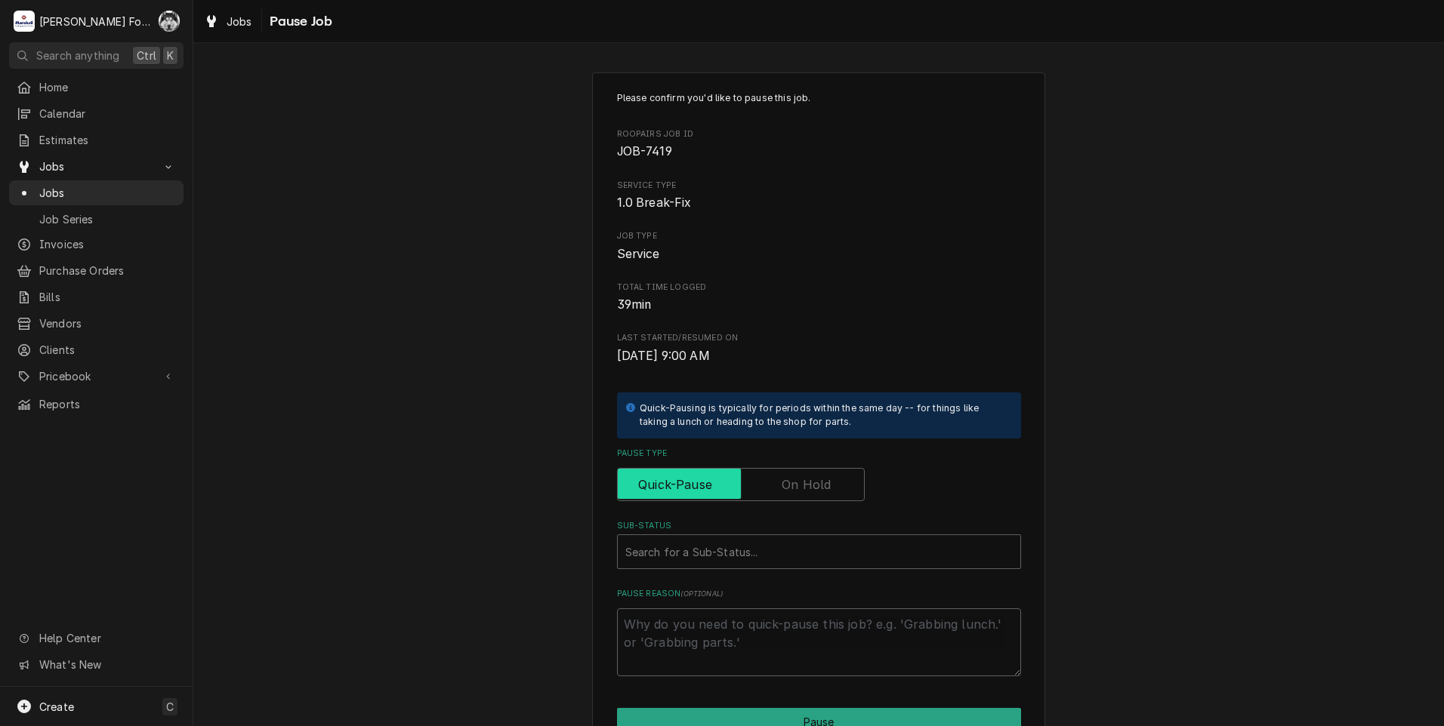
click at [779, 474] on input "Pause Type" at bounding box center [741, 484] width 234 height 33
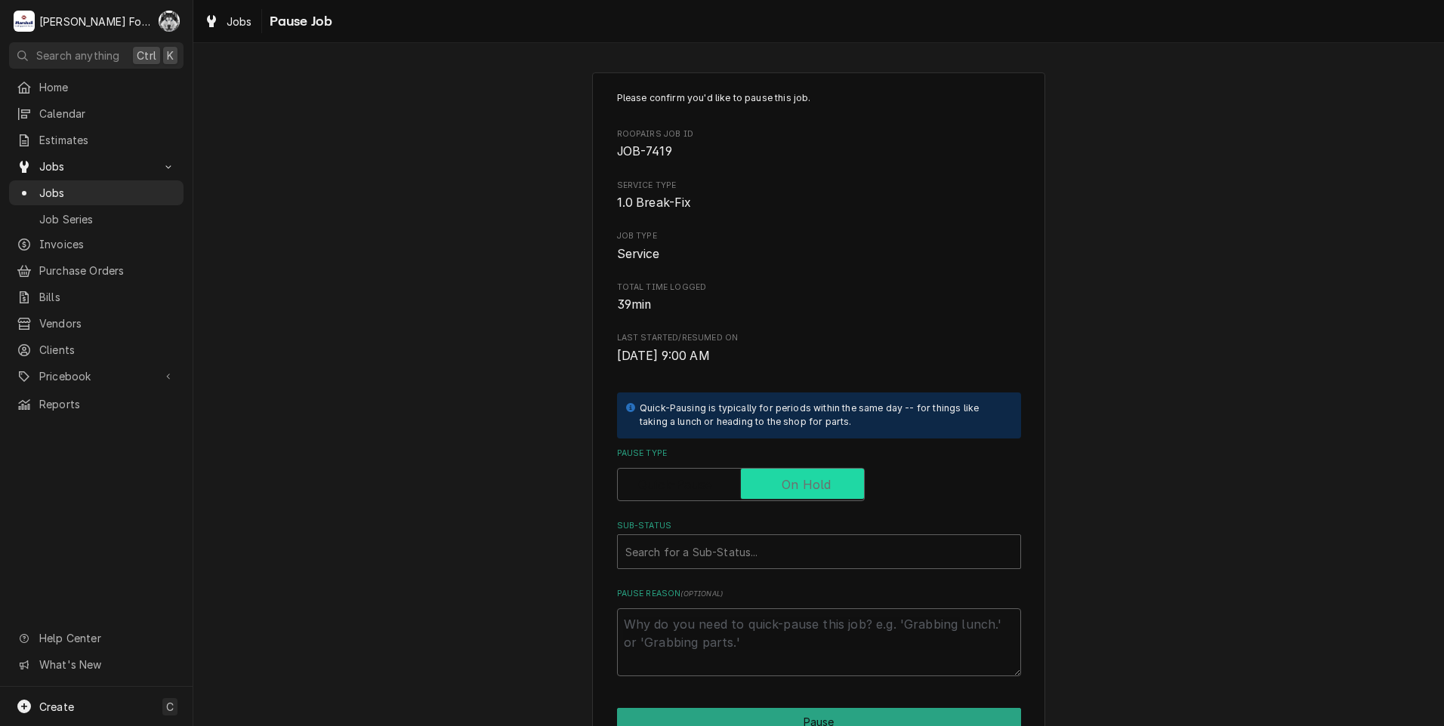
checkbox input "true"
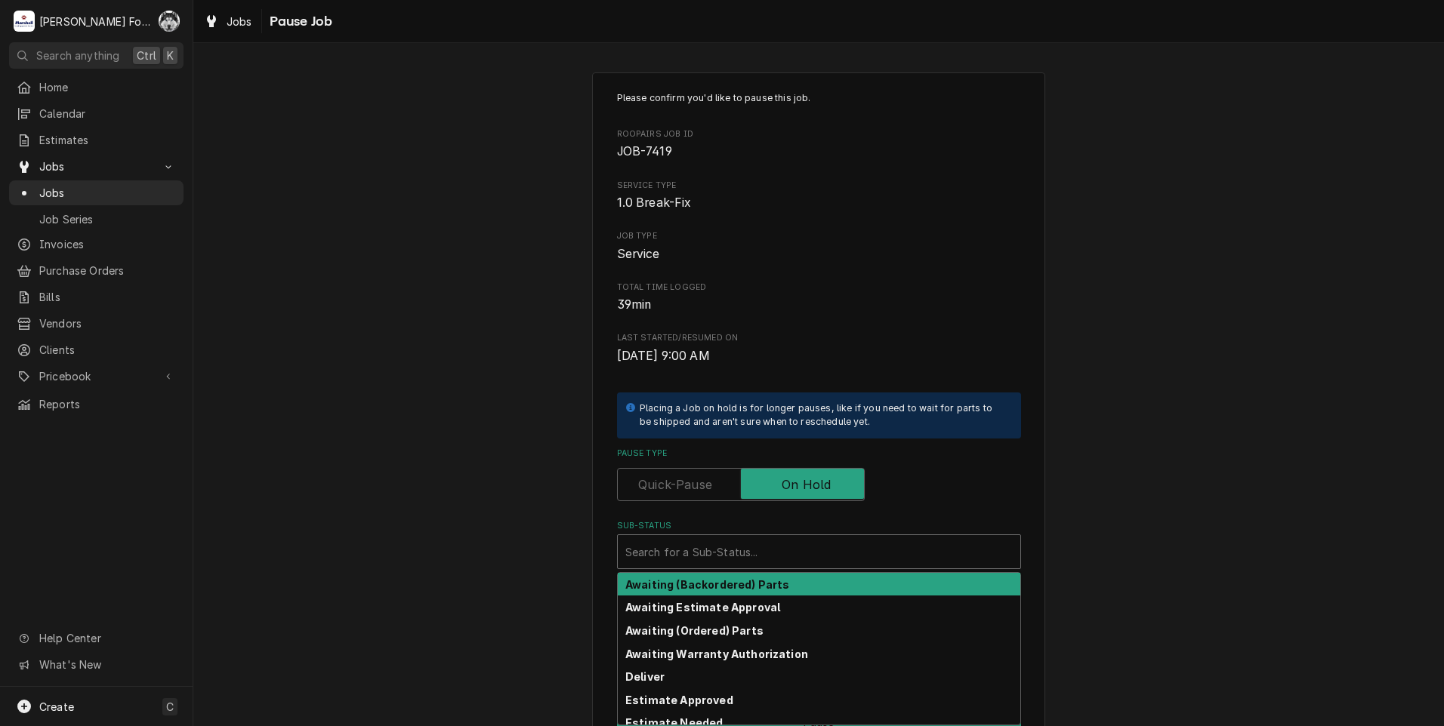
drag, startPoint x: 745, startPoint y: 558, endPoint x: 744, endPoint y: 570, distance: 12.1
click at [744, 558] on div "Sub-Status" at bounding box center [818, 551] width 387 height 27
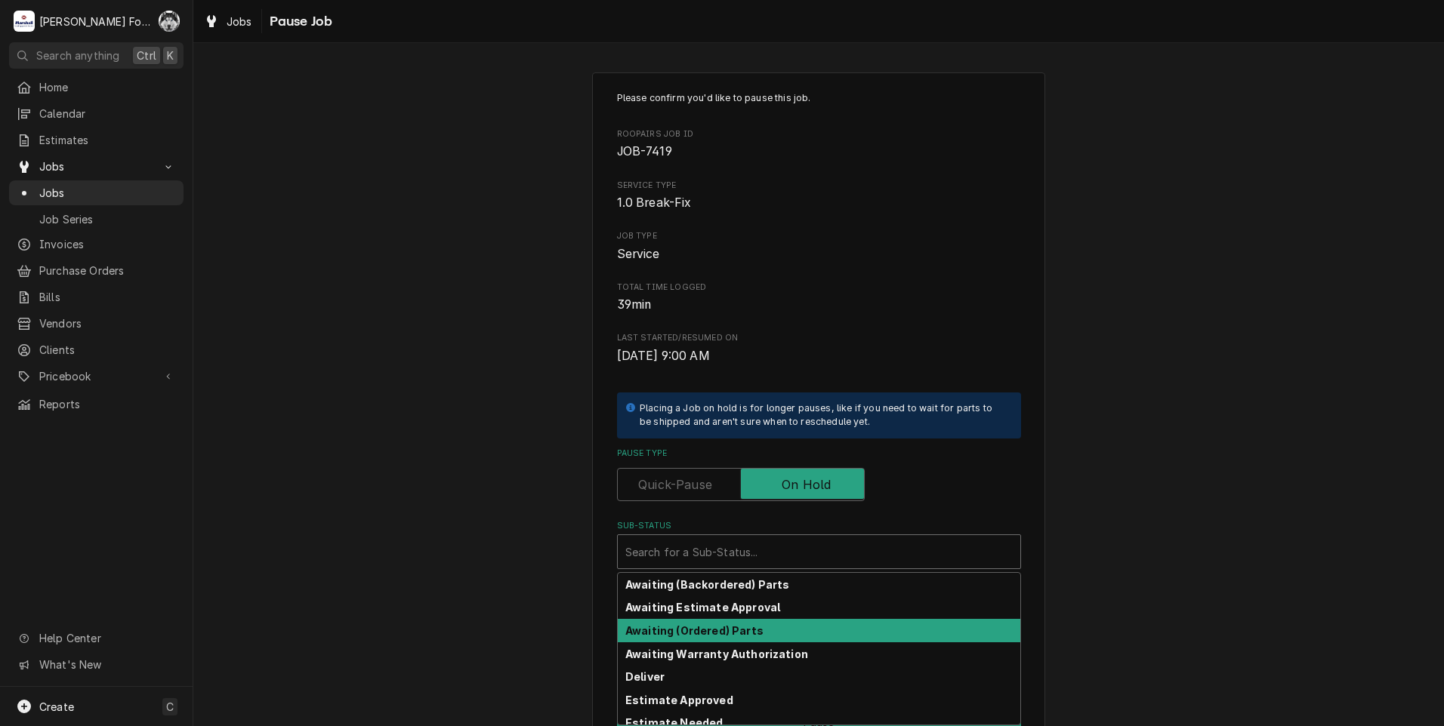
click at [729, 634] on strong "Awaiting (Ordered) Parts" at bounding box center [694, 631] width 138 height 13
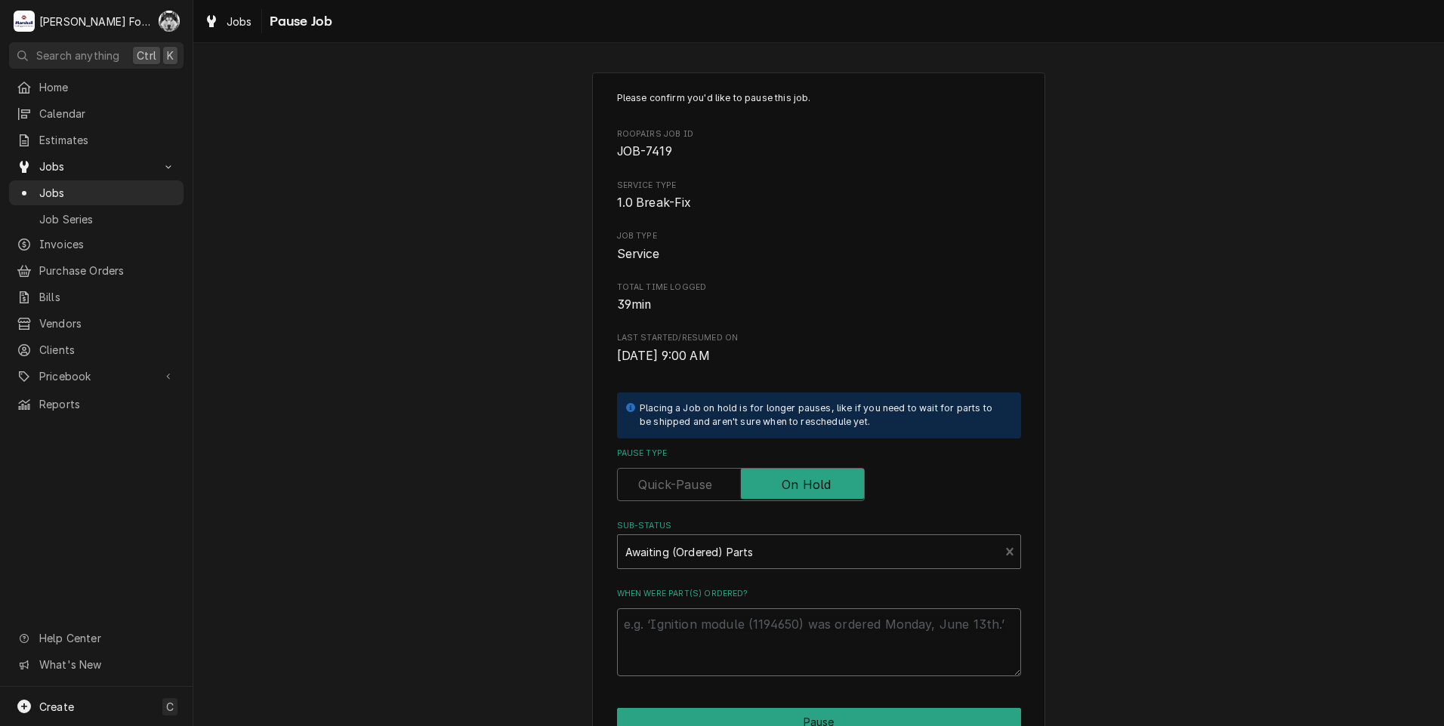
click at [729, 632] on textarea "When were part(s) ordered?" at bounding box center [819, 643] width 404 height 68
paste textarea "10/2/2025"
type textarea "x"
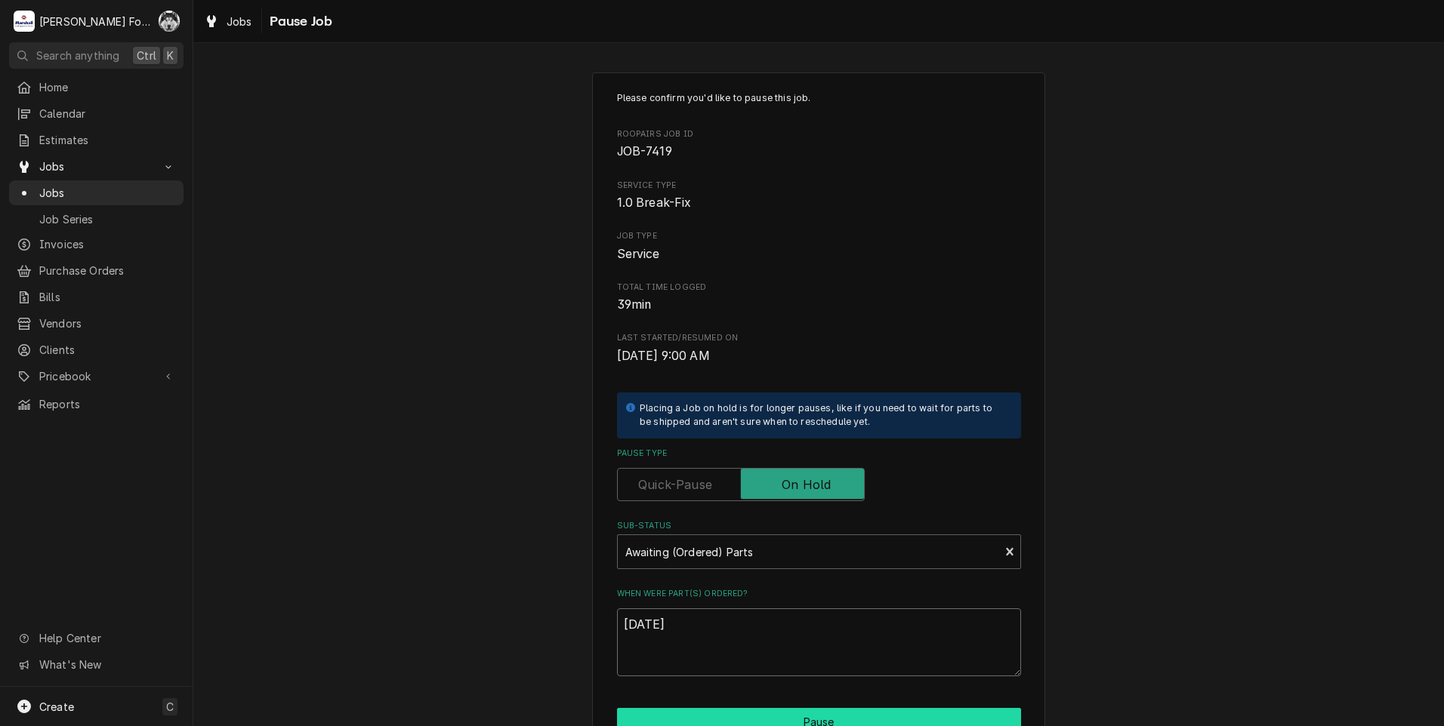
type textarea "10/2/2025"
click at [747, 714] on button "Pause" at bounding box center [819, 722] width 404 height 28
type textarea "x"
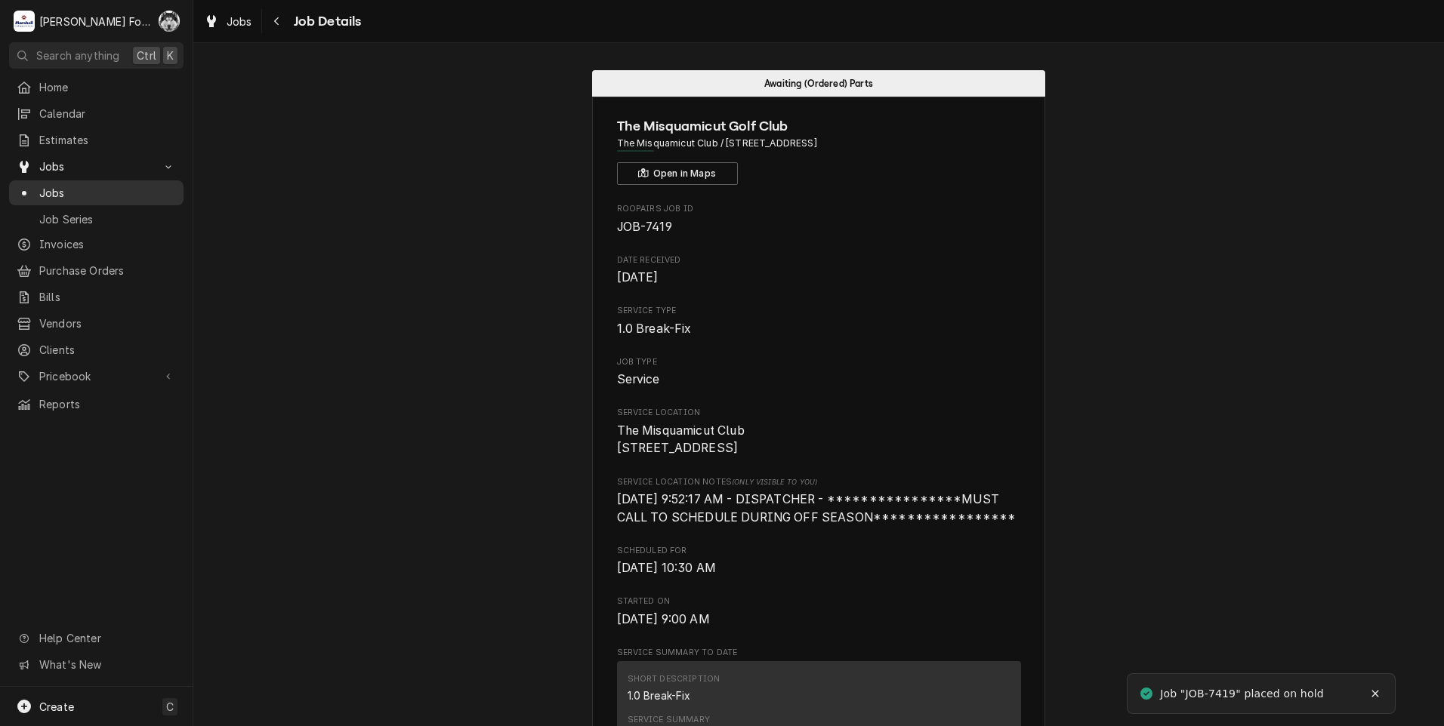
click at [50, 180] on link "Jobs" at bounding box center [96, 192] width 174 height 25
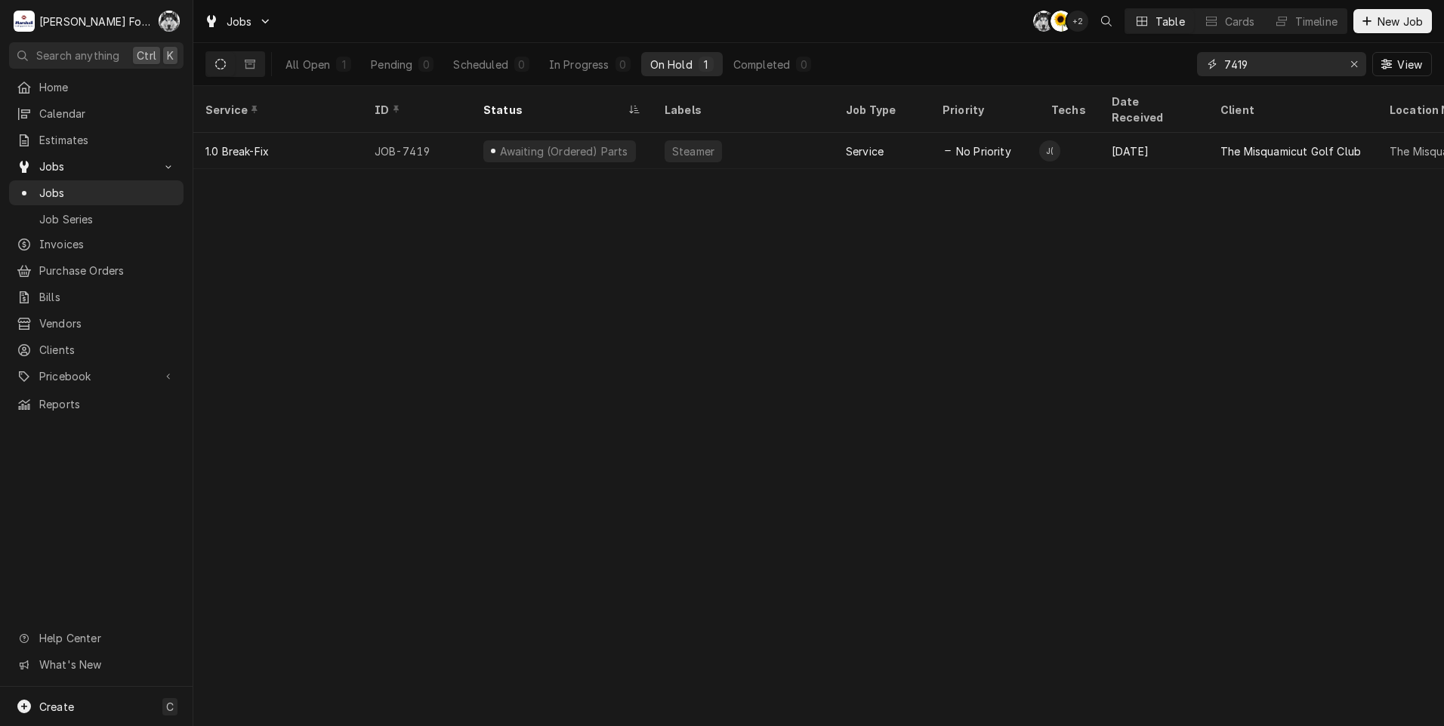
drag, startPoint x: 1254, startPoint y: 63, endPoint x: 1127, endPoint y: 67, distance: 126.2
click at [1127, 67] on div "All Open 1 Pending 0 Scheduled 0 In Progress 0 On Hold 1 Completed 0 7419 View" at bounding box center [818, 64] width 1226 height 42
type input "7486"
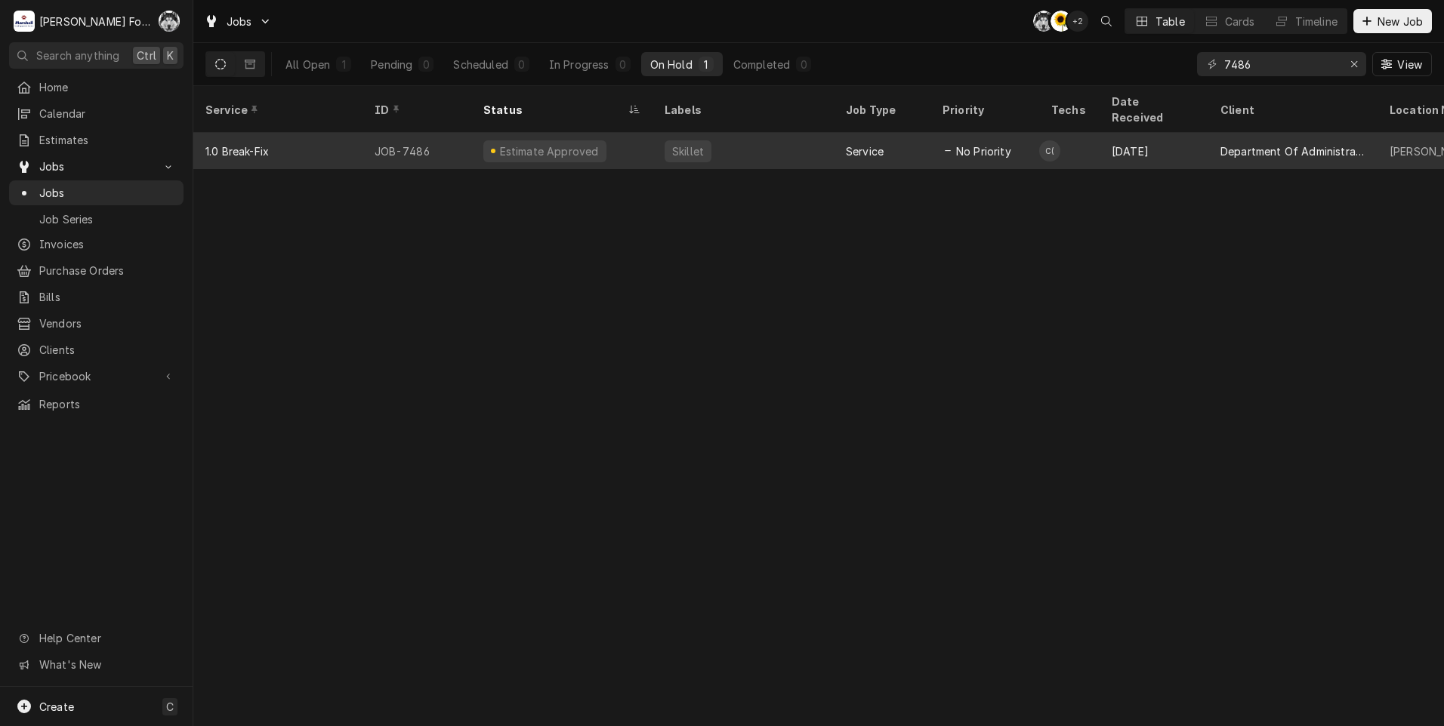
click at [571, 140] on div "Estimate Approved" at bounding box center [544, 151] width 123 height 22
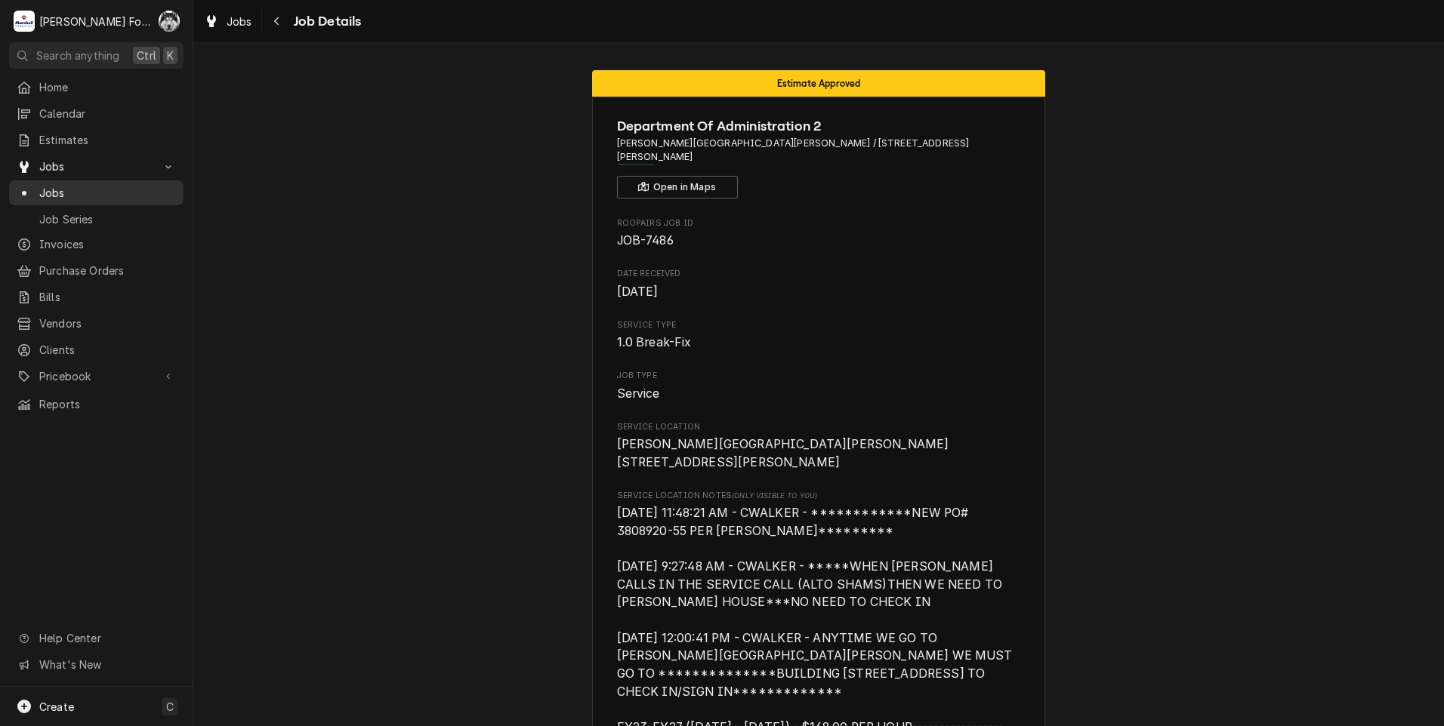
click at [54, 190] on span "Jobs" at bounding box center [107, 193] width 137 height 16
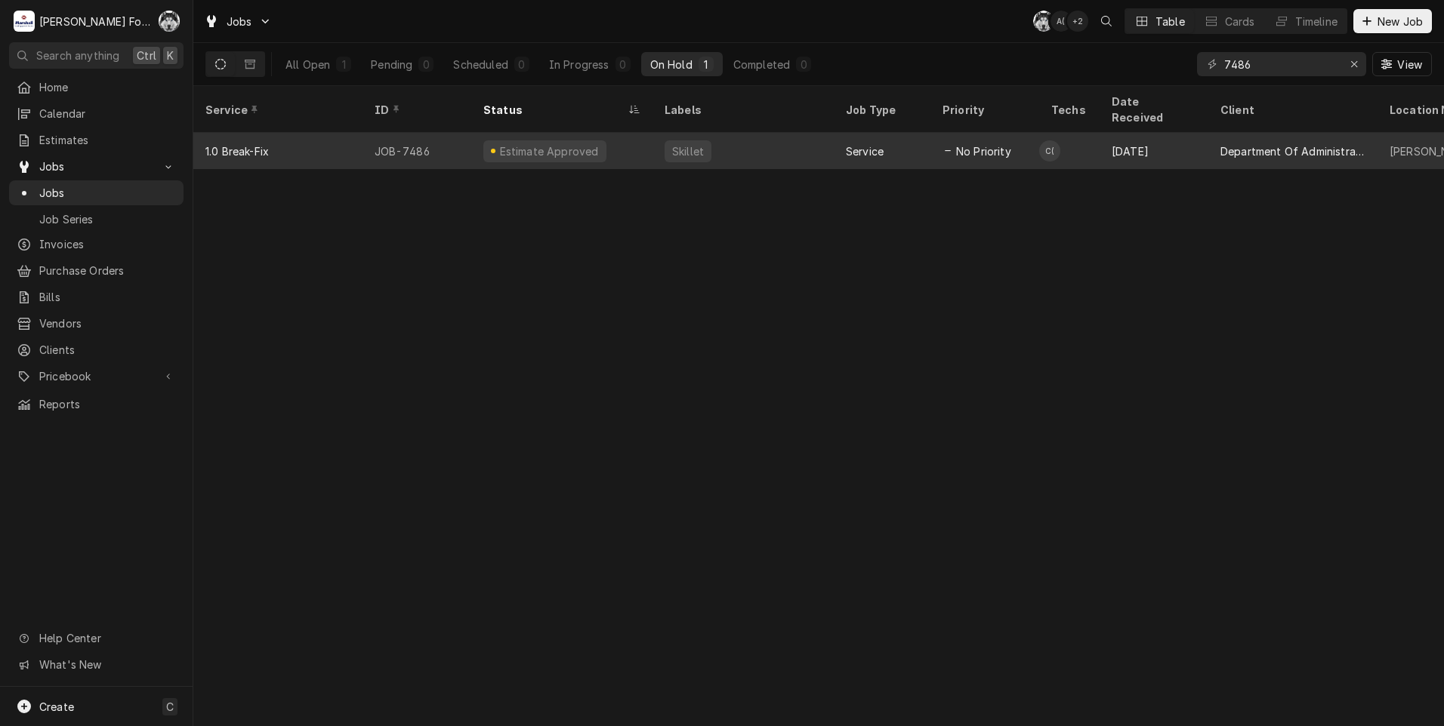
click at [678, 147] on div "Skillet" at bounding box center [742, 151] width 181 height 36
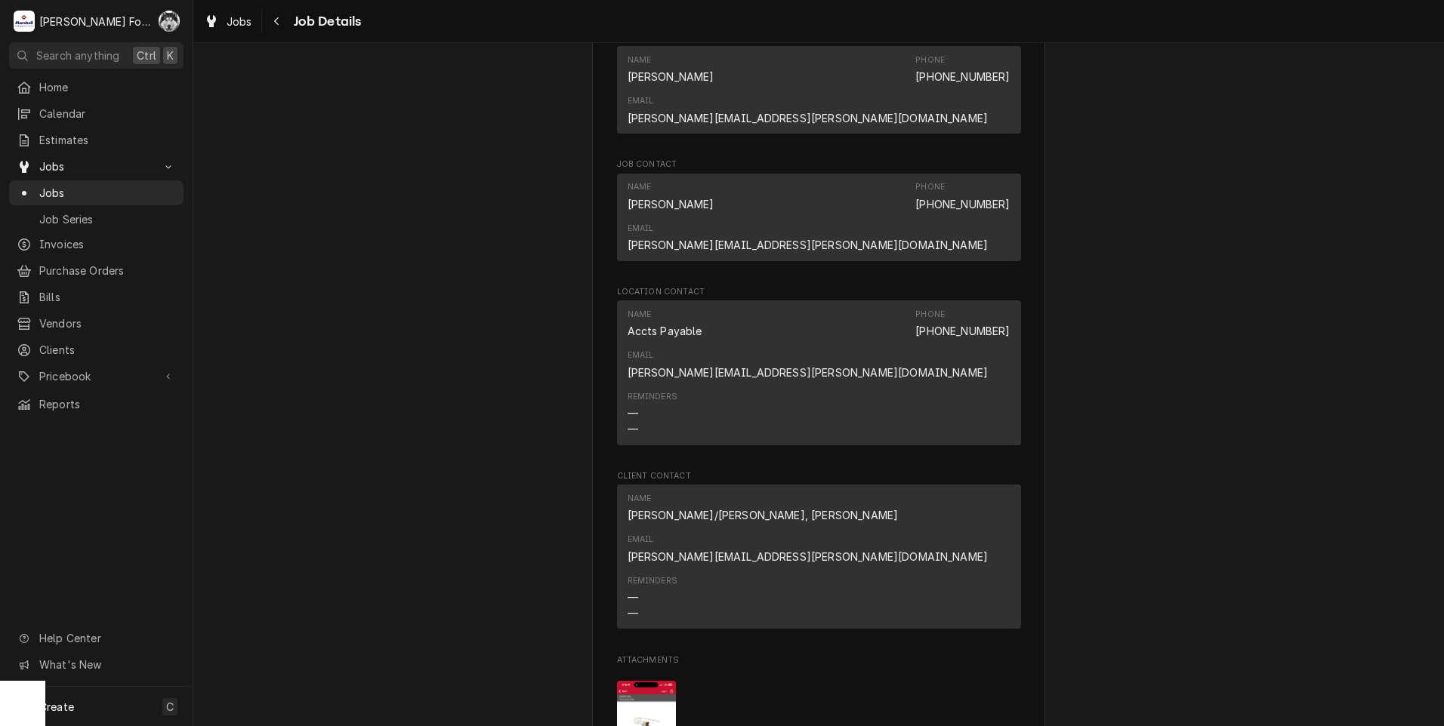
scroll to position [1888, 0]
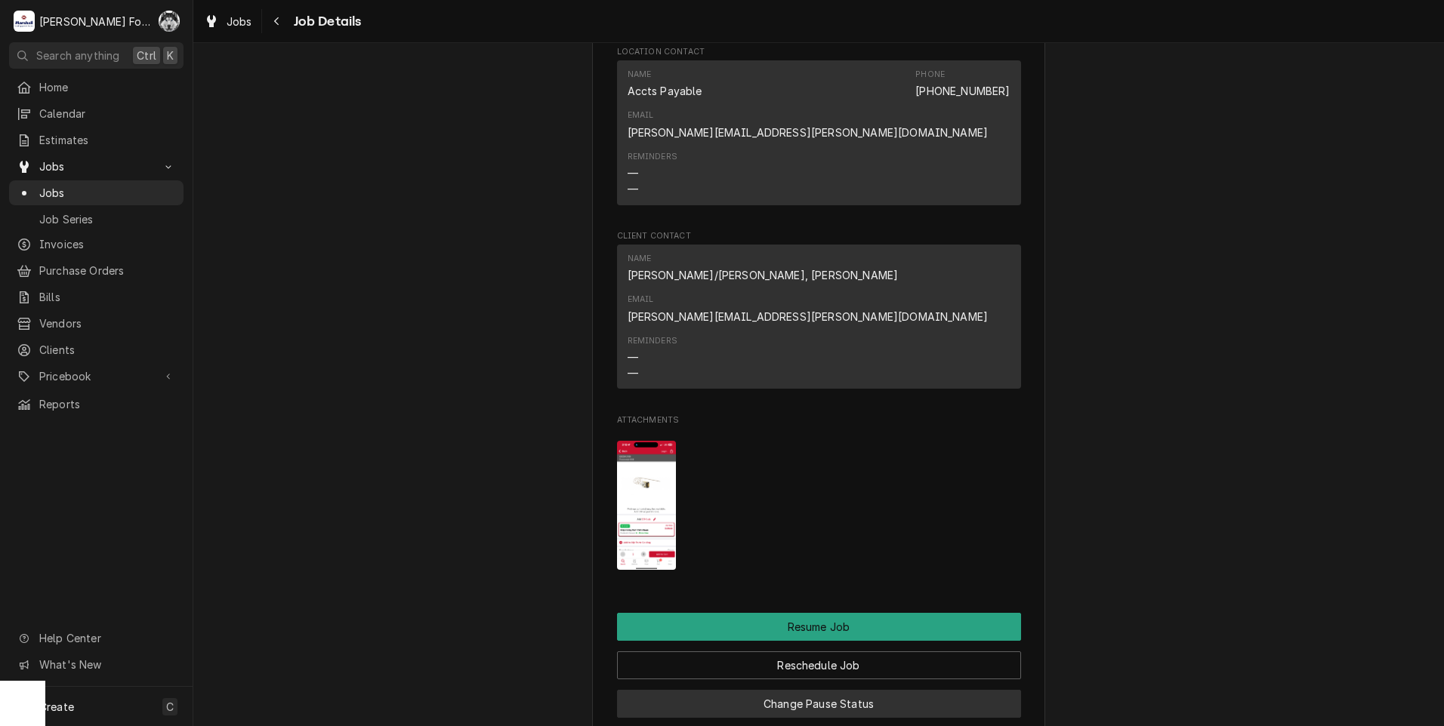
click at [770, 690] on button "Change Pause Status" at bounding box center [819, 704] width 404 height 28
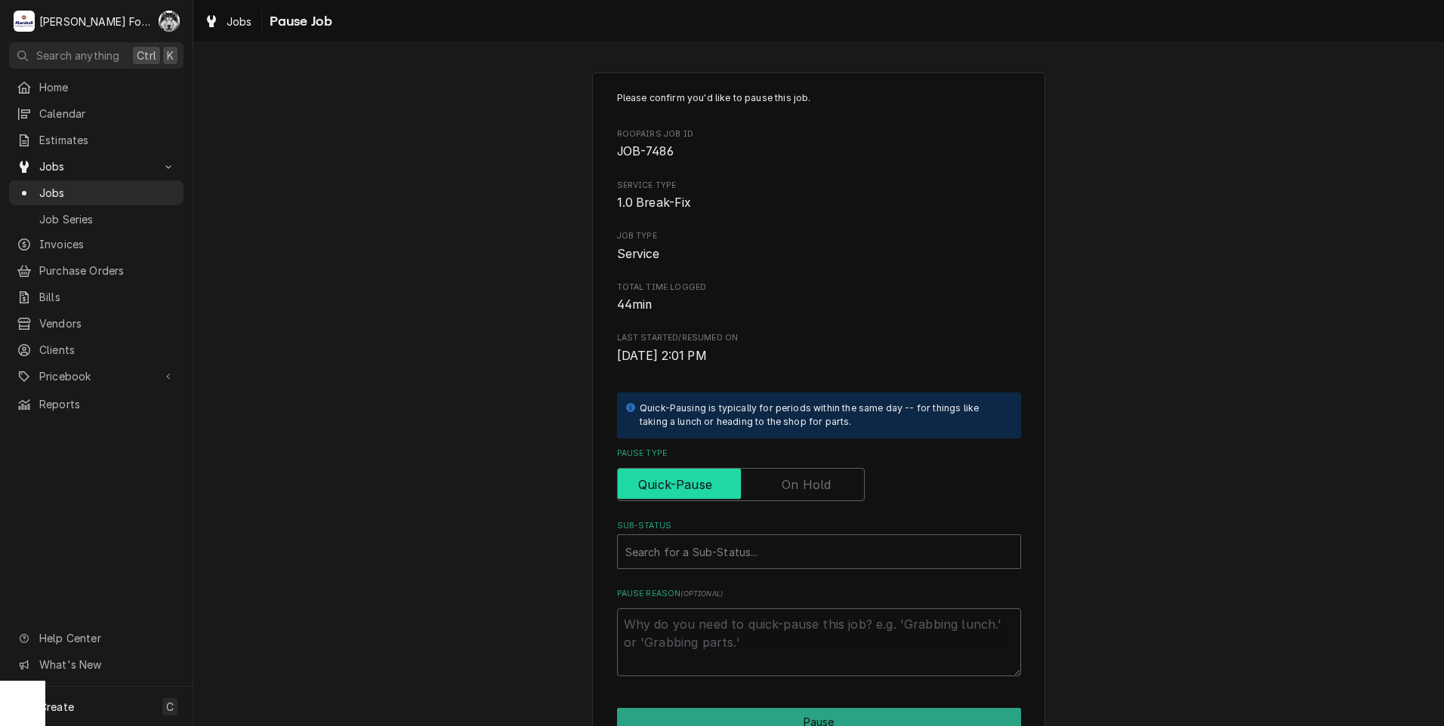
click at [745, 481] on input "Pause Type" at bounding box center [741, 484] width 234 height 33
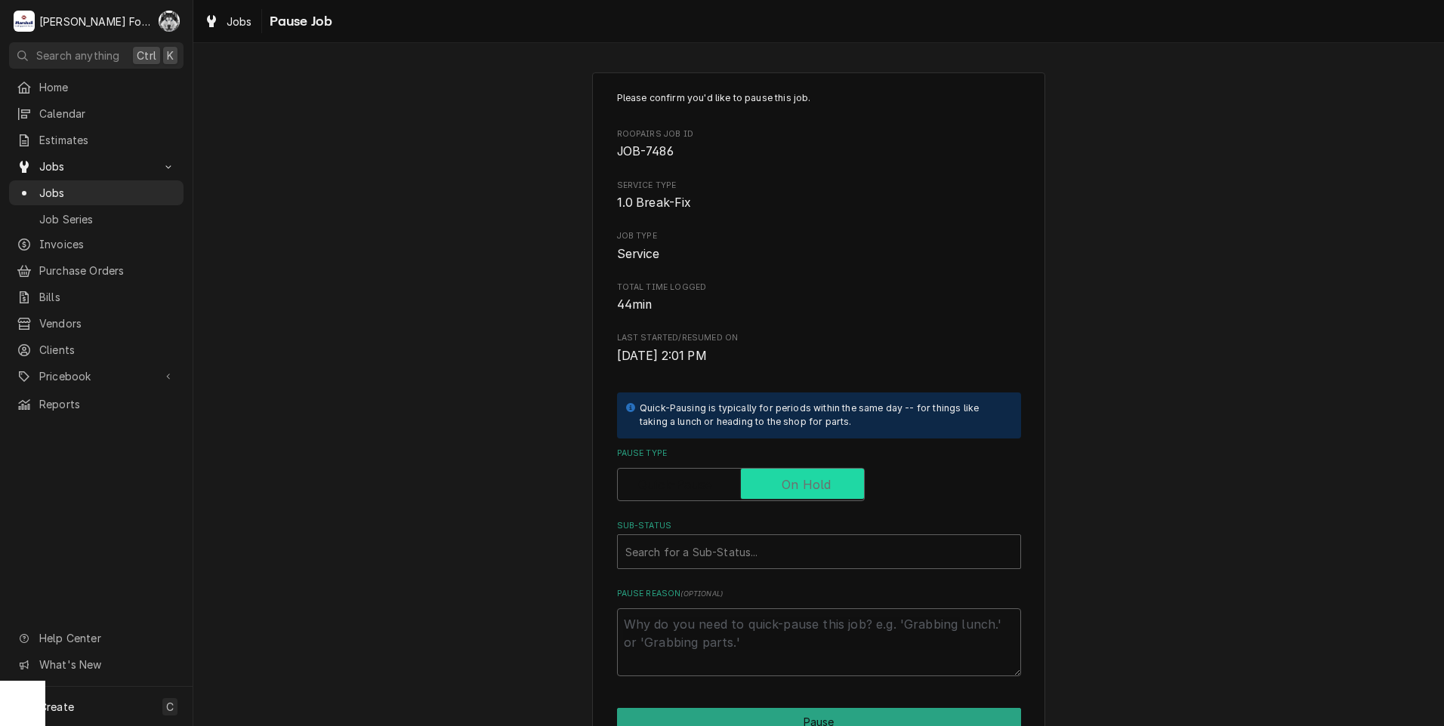
checkbox input "true"
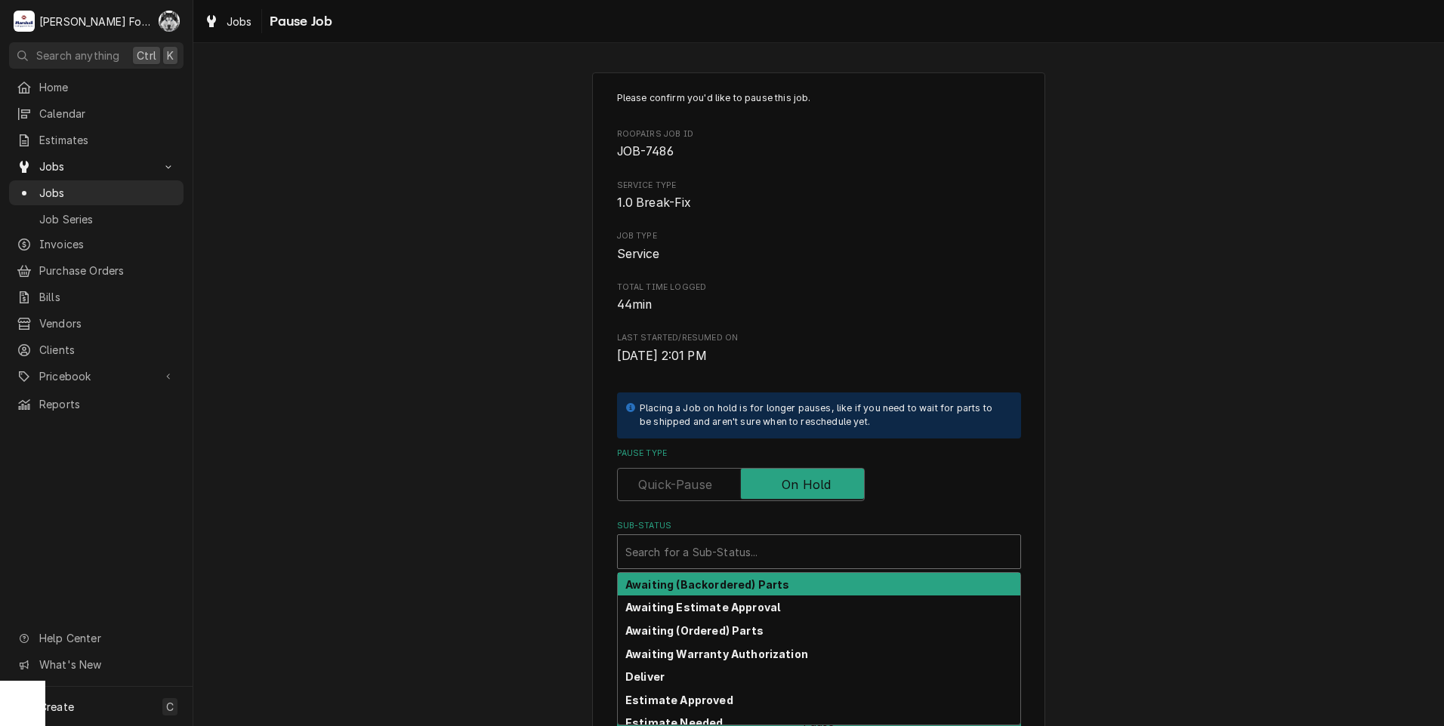
click at [715, 559] on div "Sub-Status" at bounding box center [818, 551] width 387 height 27
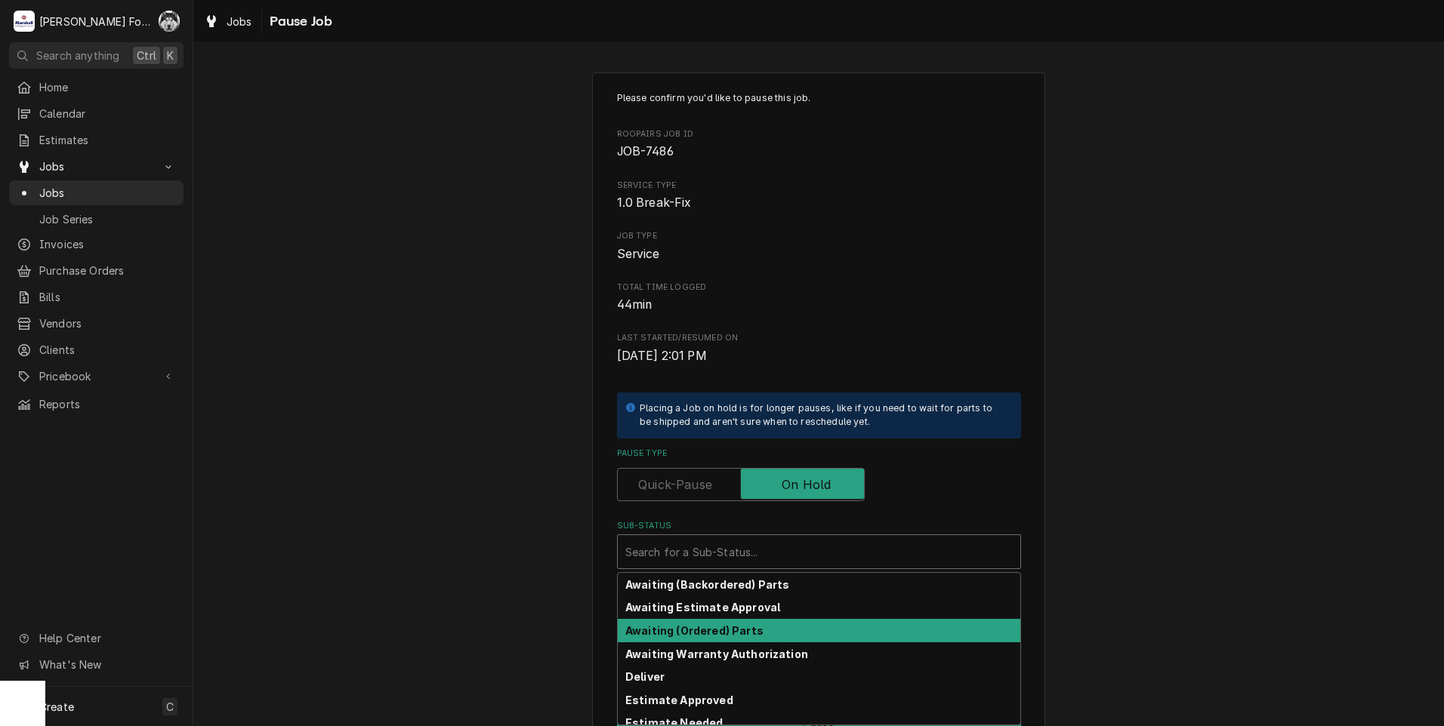
click at [695, 628] on strong "Awaiting (Ordered) Parts" at bounding box center [694, 631] width 138 height 13
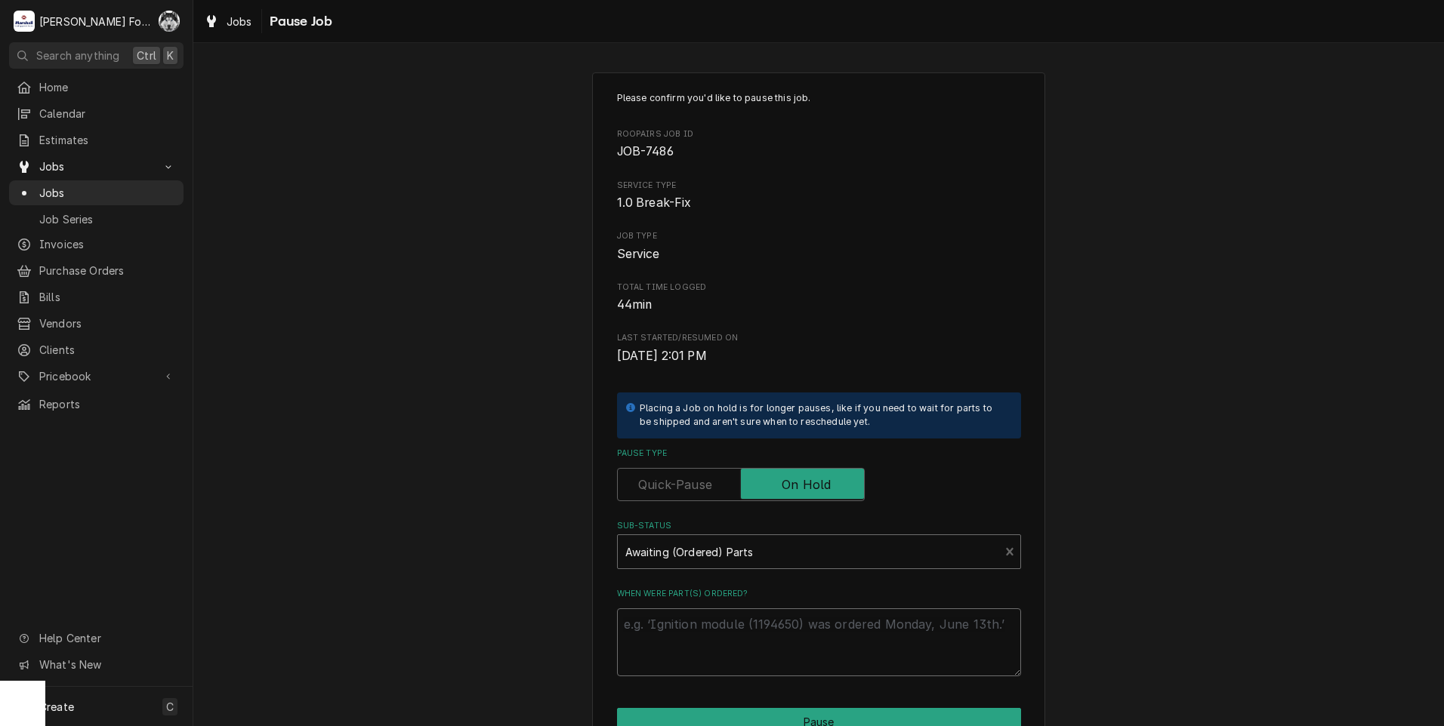
click at [695, 628] on textarea "When were part(s) ordered?" at bounding box center [819, 643] width 404 height 68
paste textarea "[DATE]"
type textarea "x"
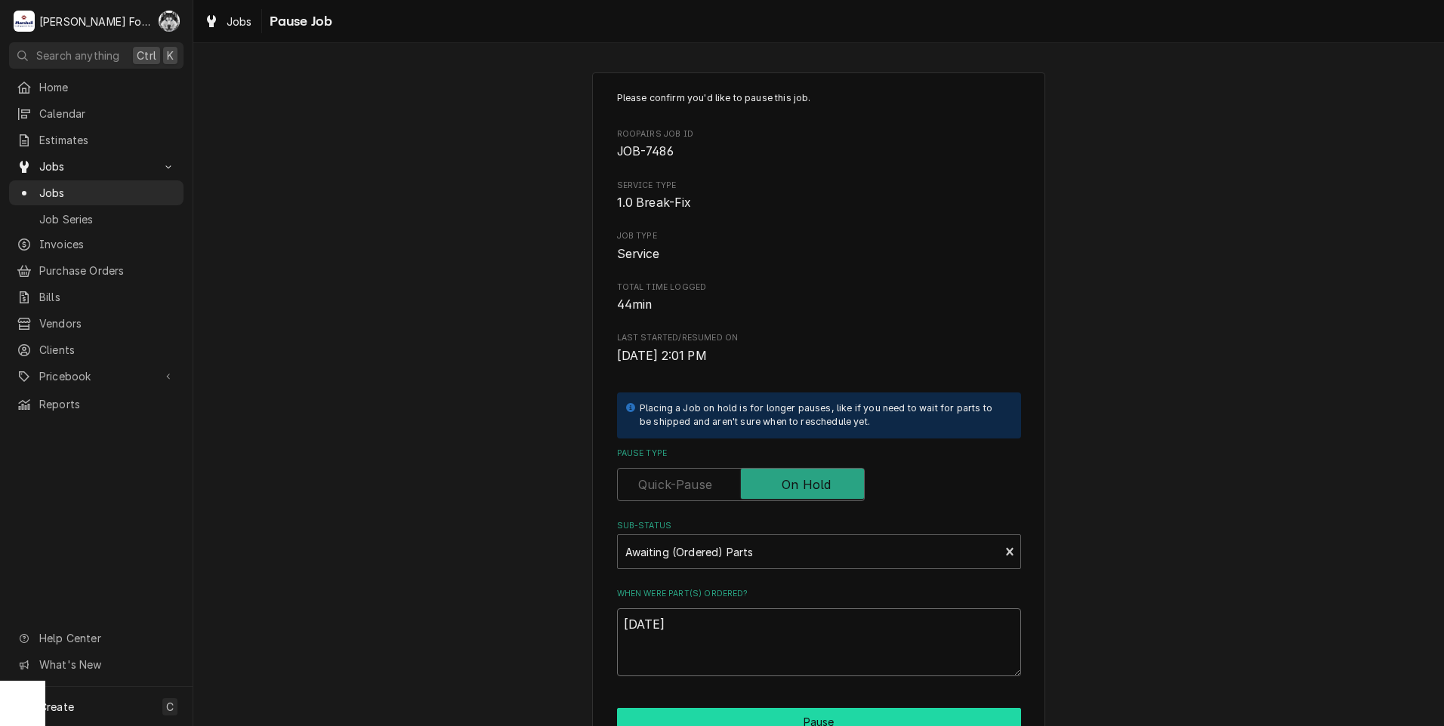
type textarea "[DATE]"
click at [696, 720] on button "Pause" at bounding box center [819, 722] width 404 height 28
type textarea "x"
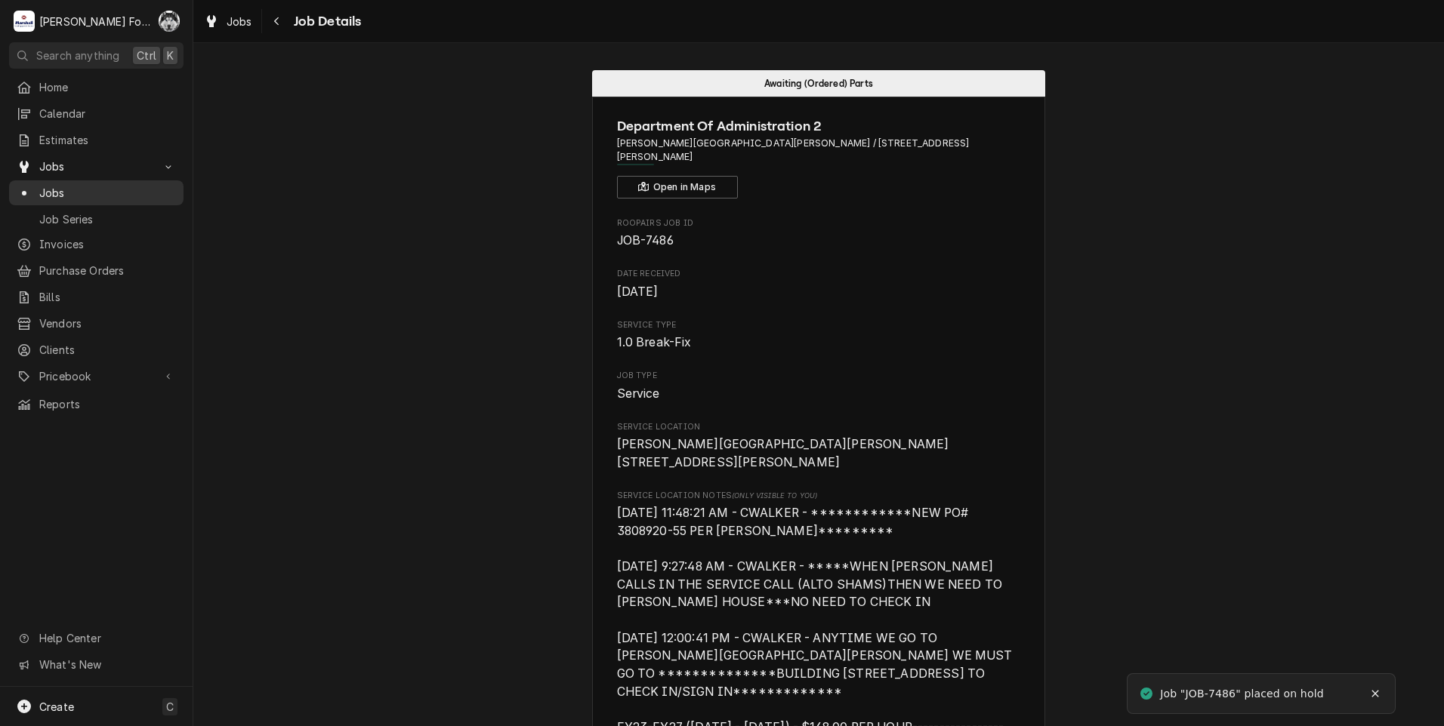
click at [35, 187] on div "Jobs" at bounding box center [96, 193] width 159 height 16
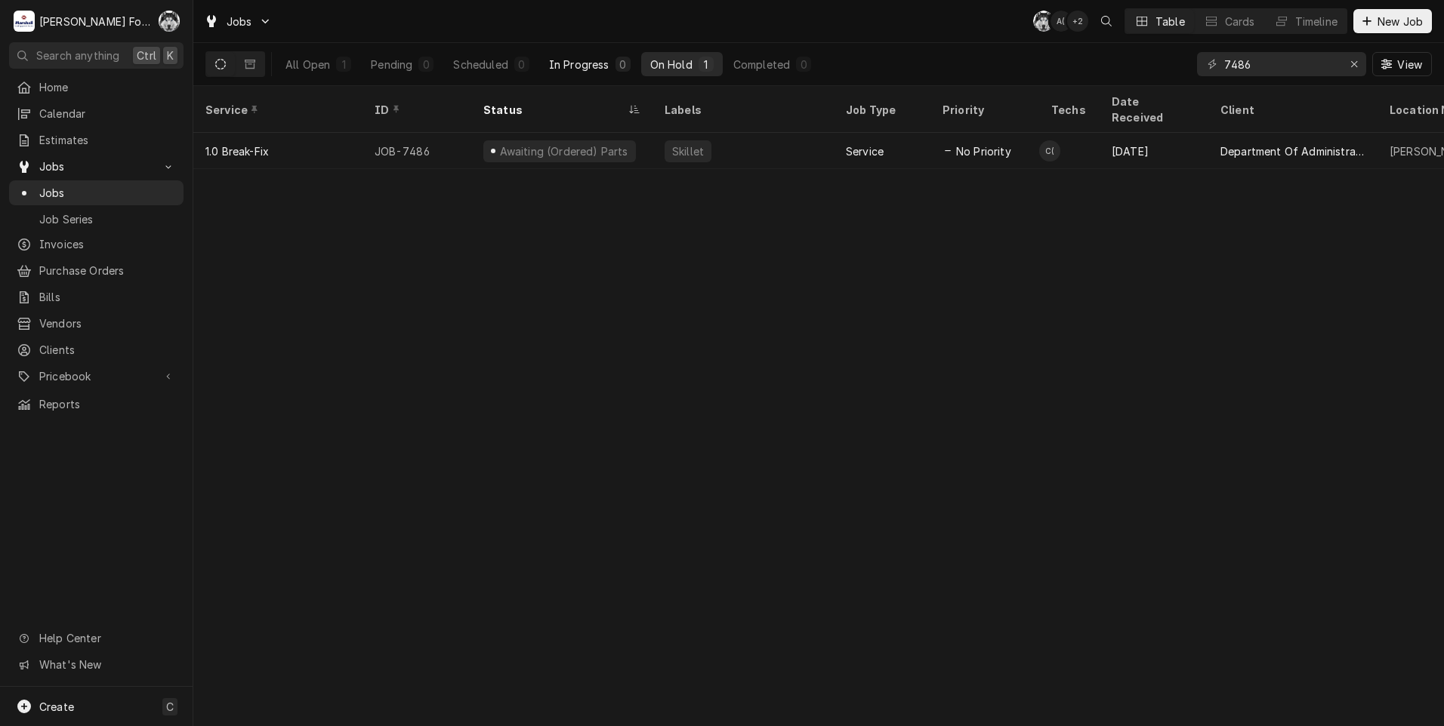
click at [595, 69] on div "In Progress" at bounding box center [579, 65] width 60 height 16
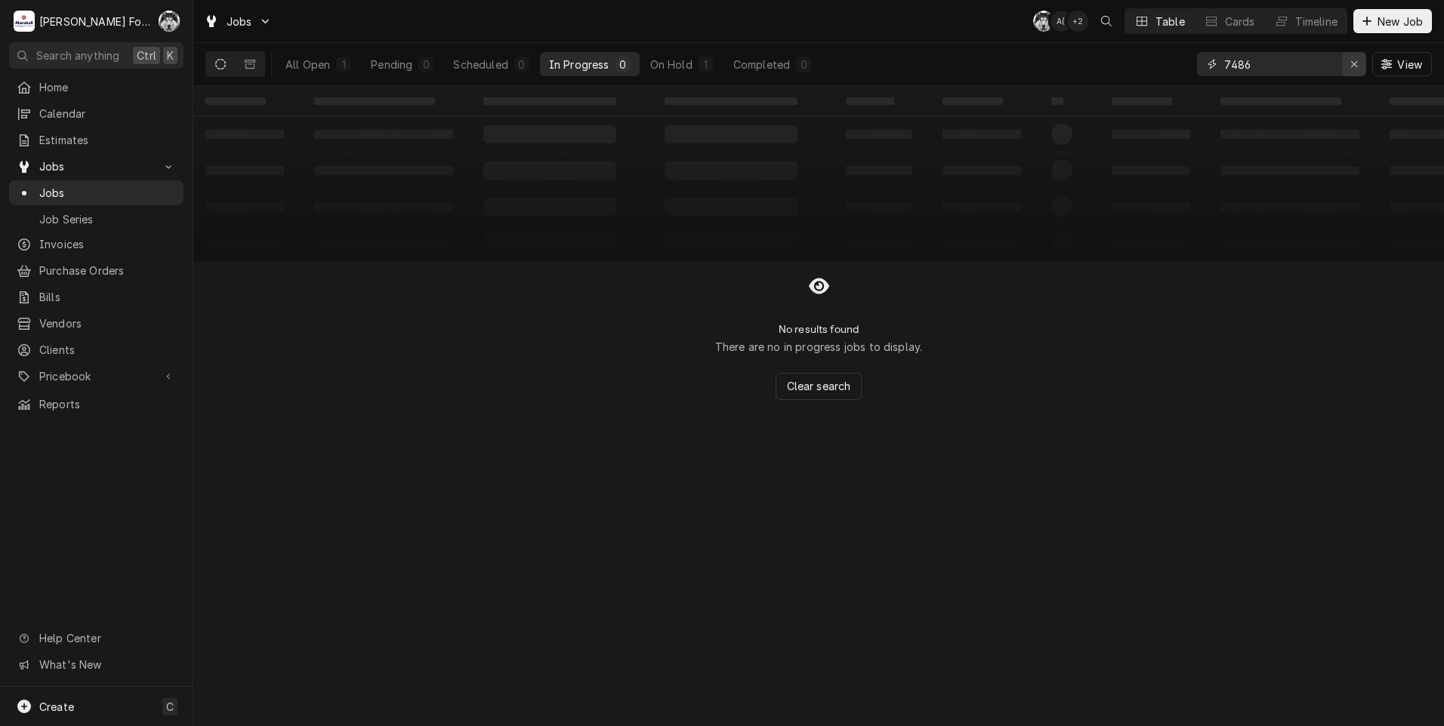
click at [1347, 67] on div "Erase input" at bounding box center [1353, 64] width 15 height 15
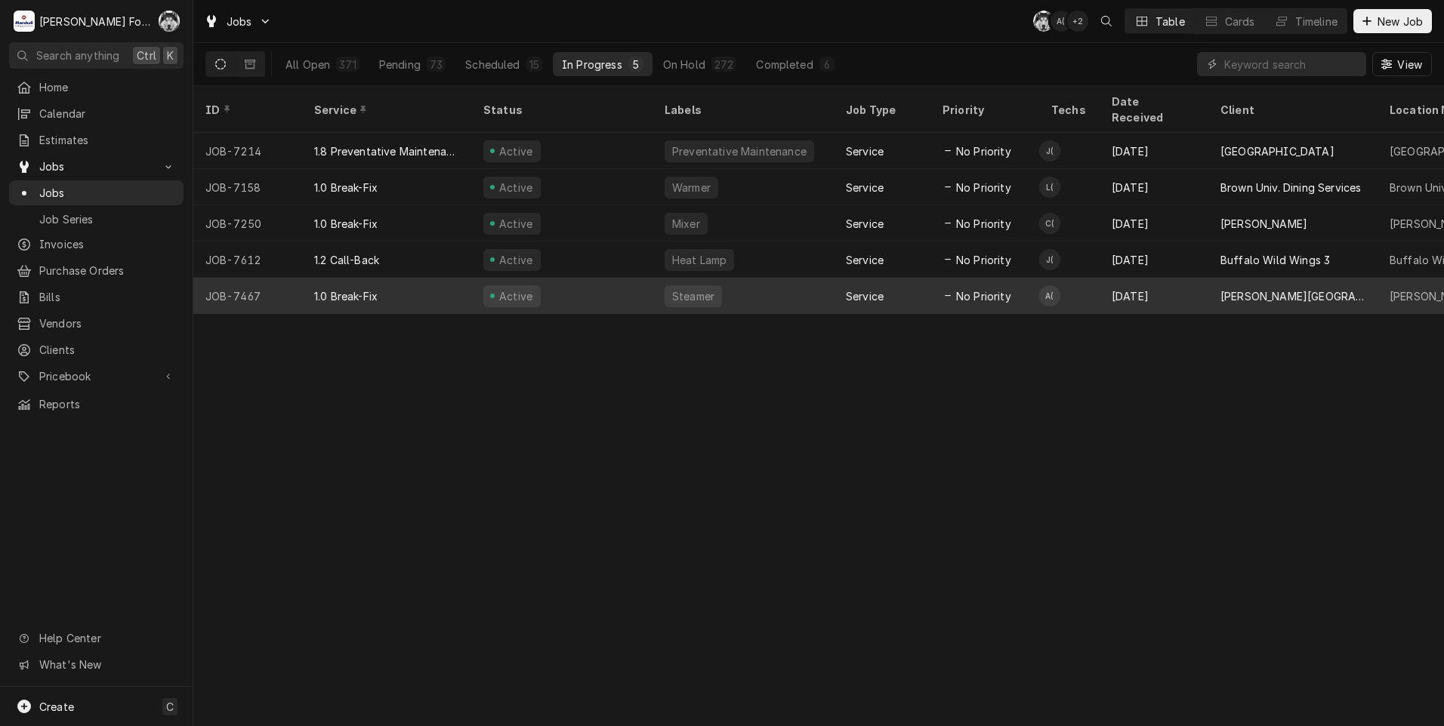
click at [658, 279] on div "Steamer" at bounding box center [742, 296] width 181 height 36
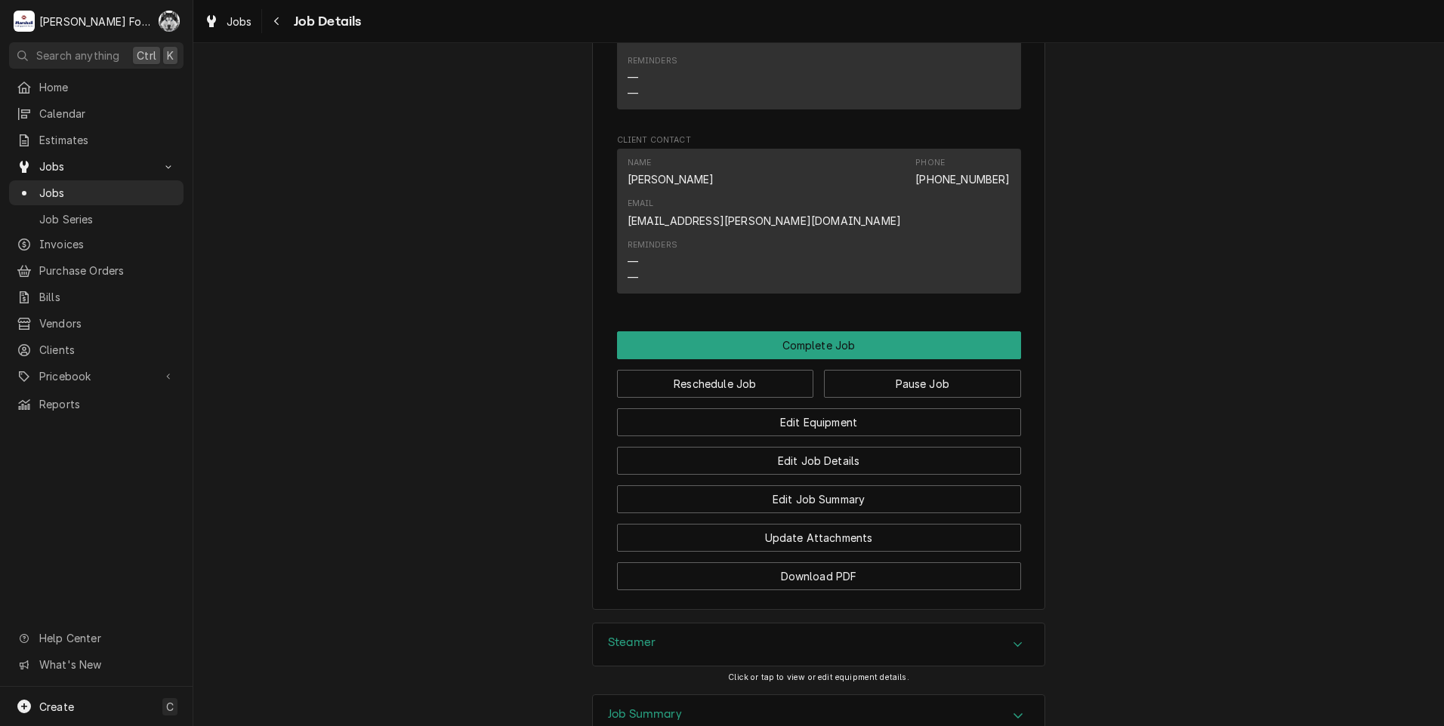
scroll to position [1405, 0]
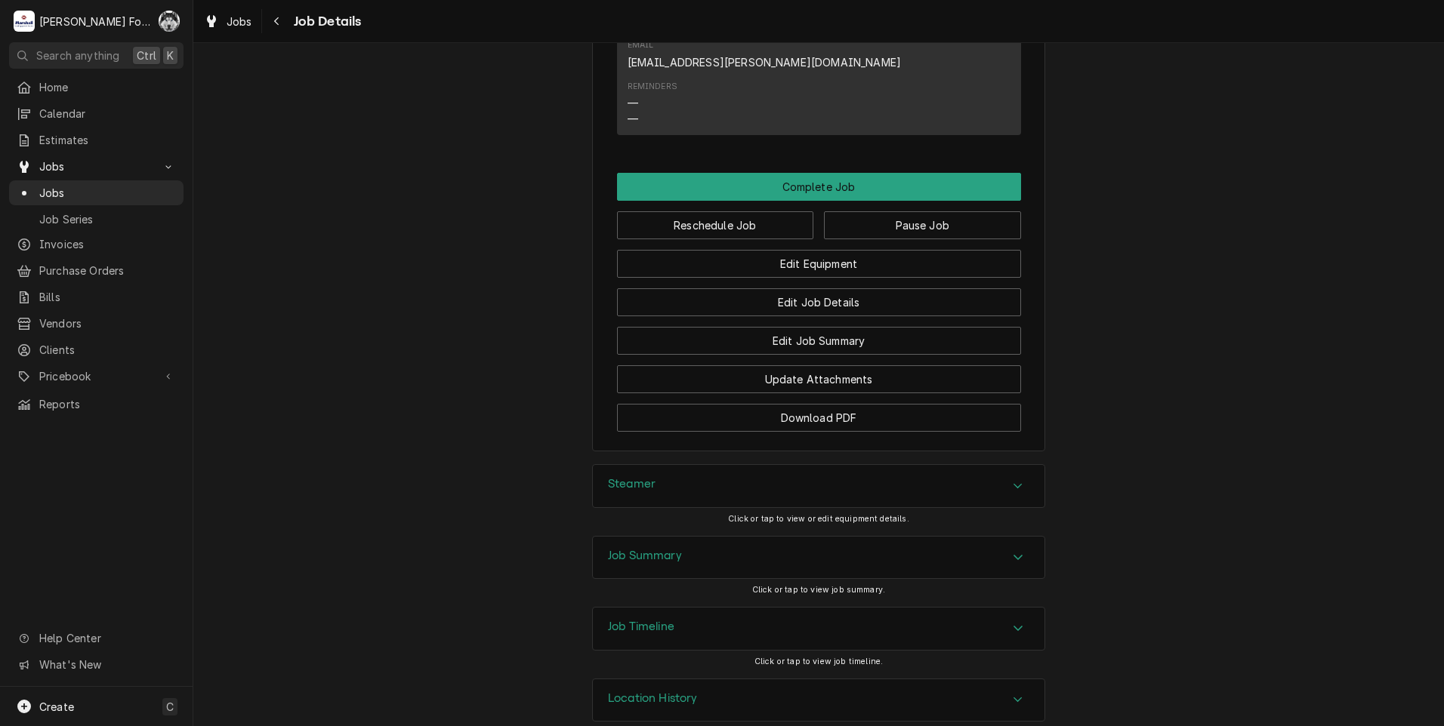
click at [683, 465] on div "Steamer" at bounding box center [819, 486] width 452 height 42
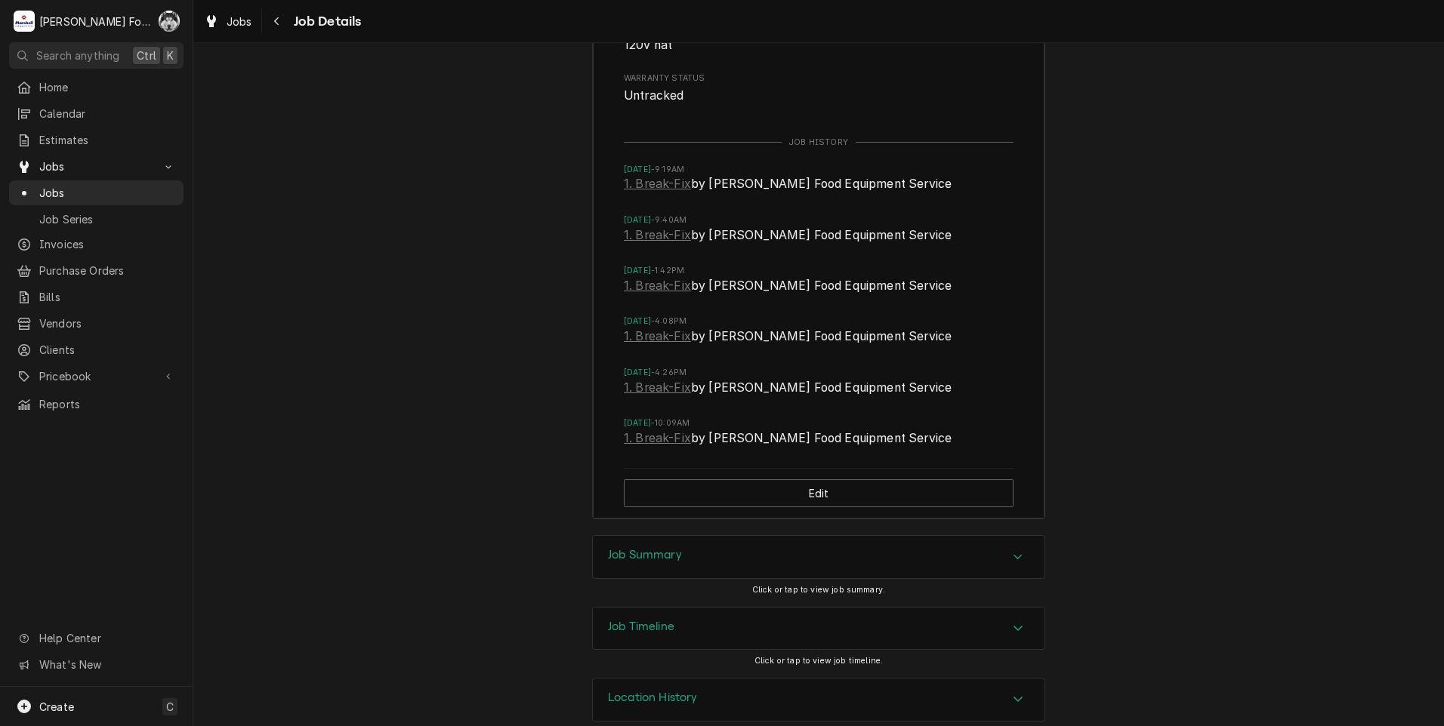
click at [665, 548] on h3 "Job Summary" at bounding box center [645, 555] width 74 height 14
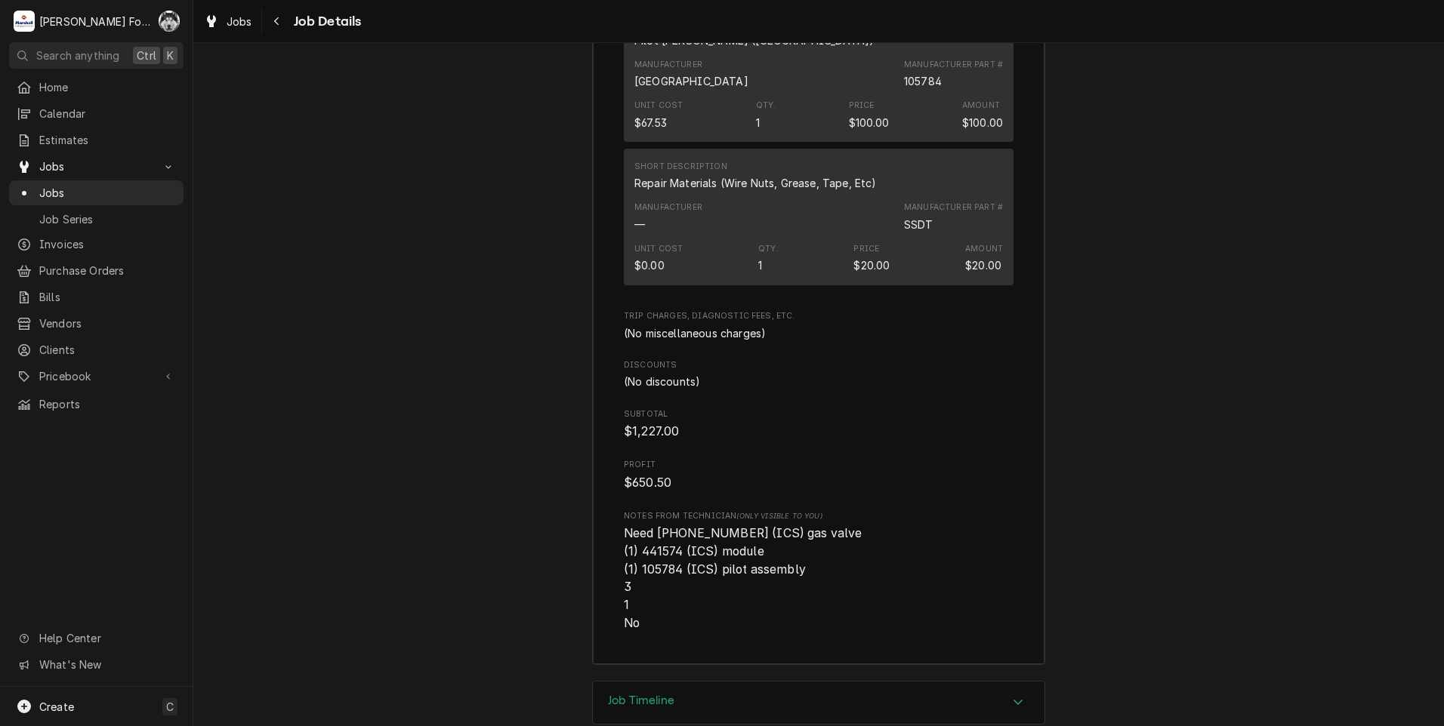
scroll to position [3910, 0]
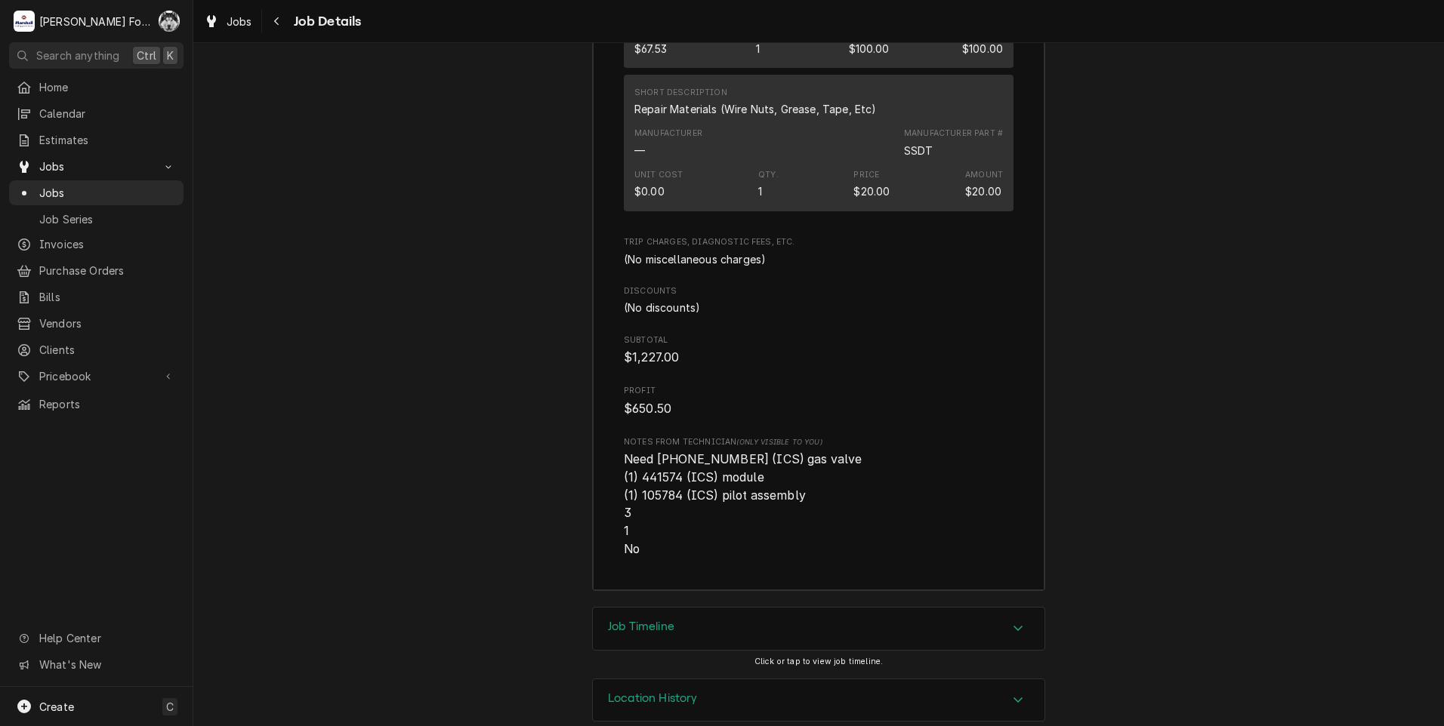
click at [662, 620] on h3 "Job Timeline" at bounding box center [641, 627] width 66 height 14
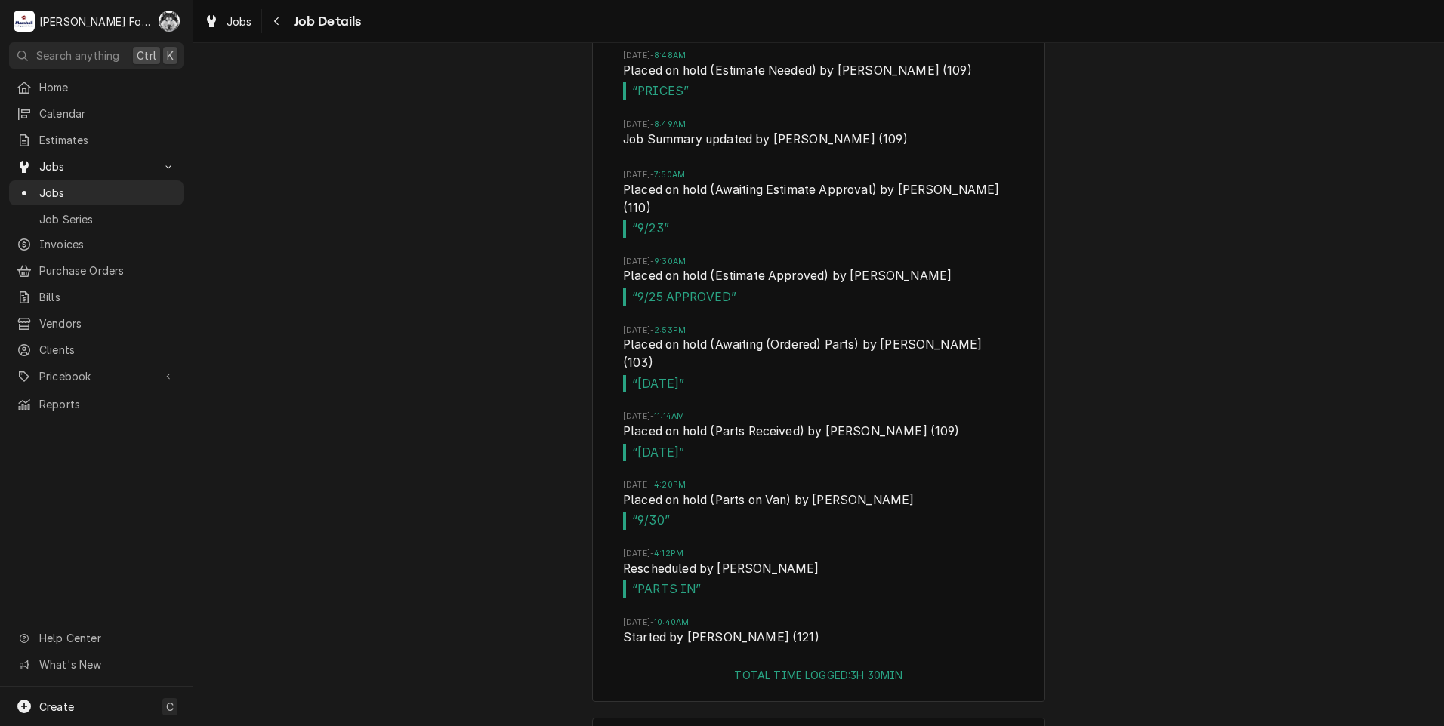
scroll to position [4957, 0]
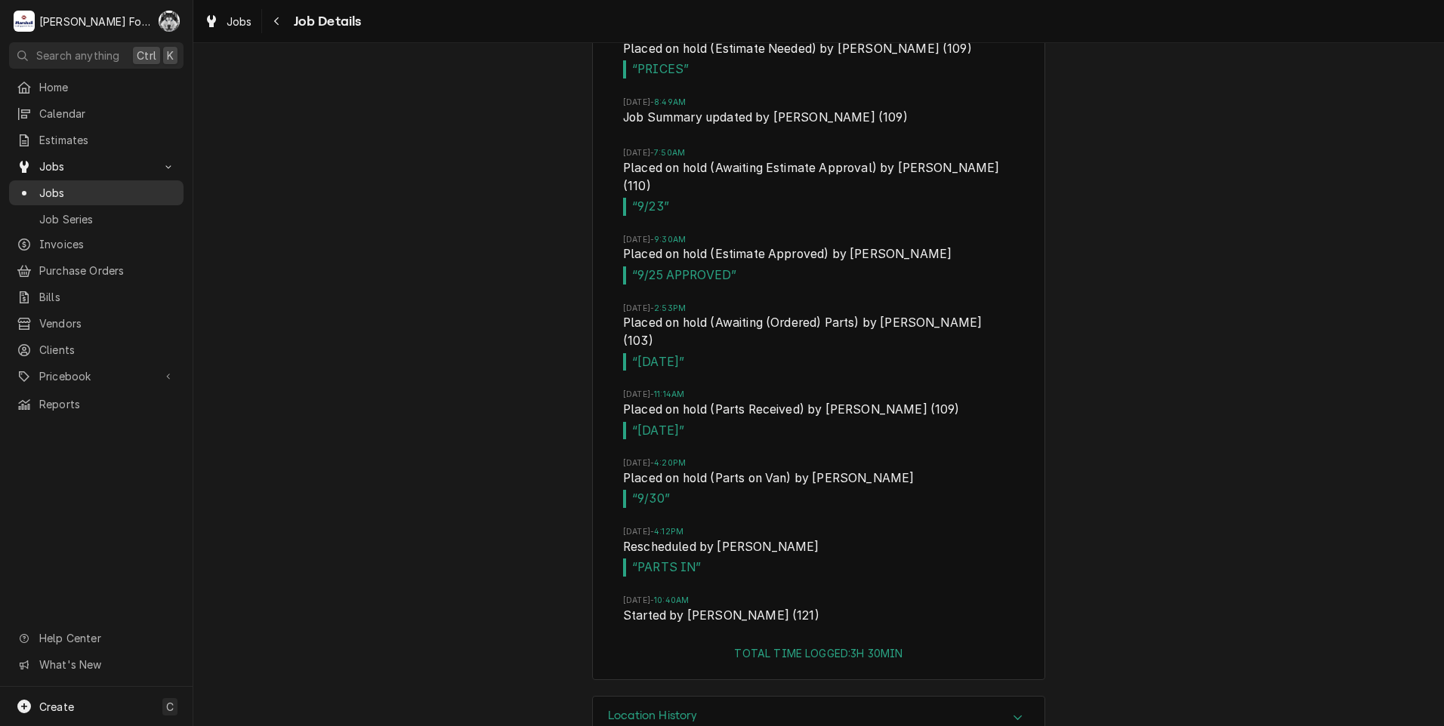
click at [45, 185] on span "Jobs" at bounding box center [107, 193] width 137 height 16
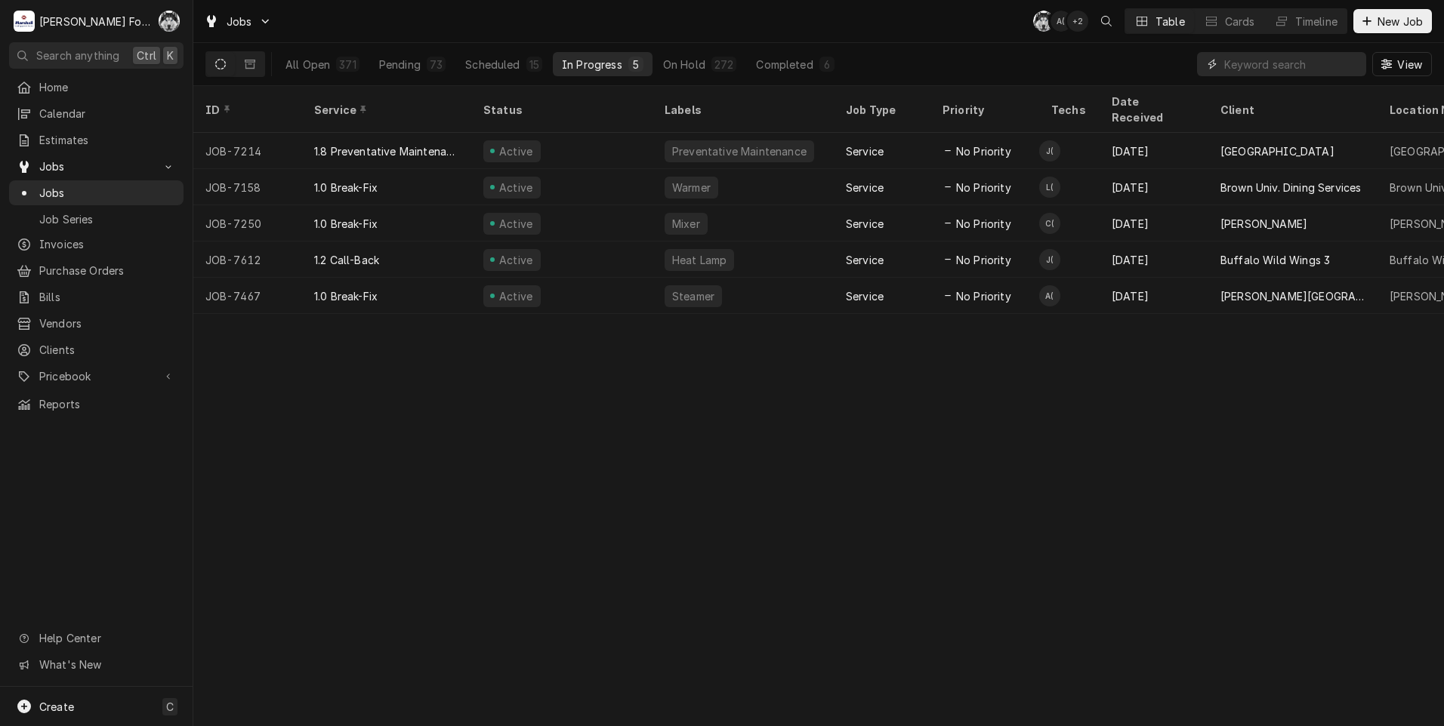
click at [1246, 69] on input "Dynamic Content Wrapper" at bounding box center [1291, 64] width 134 height 24
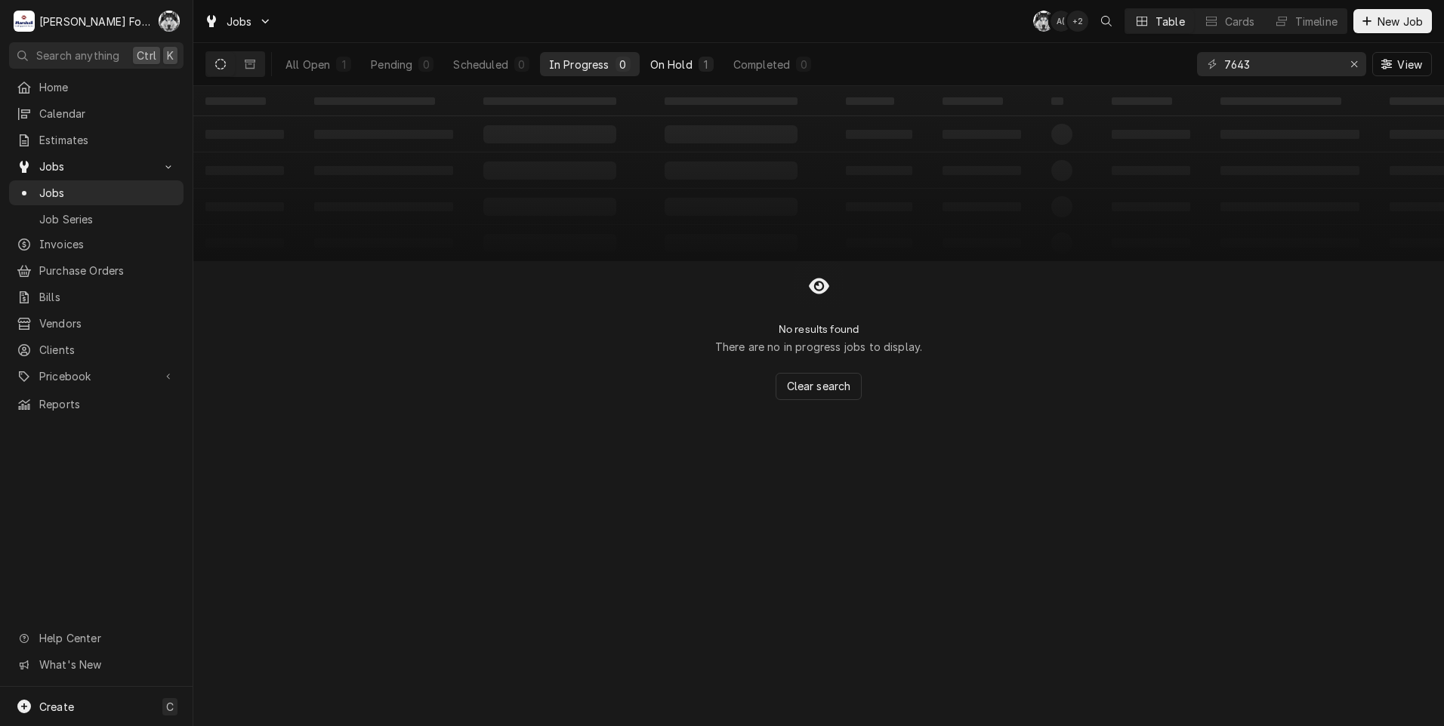
click at [674, 54] on button "On Hold 1" at bounding box center [682, 64] width 82 height 24
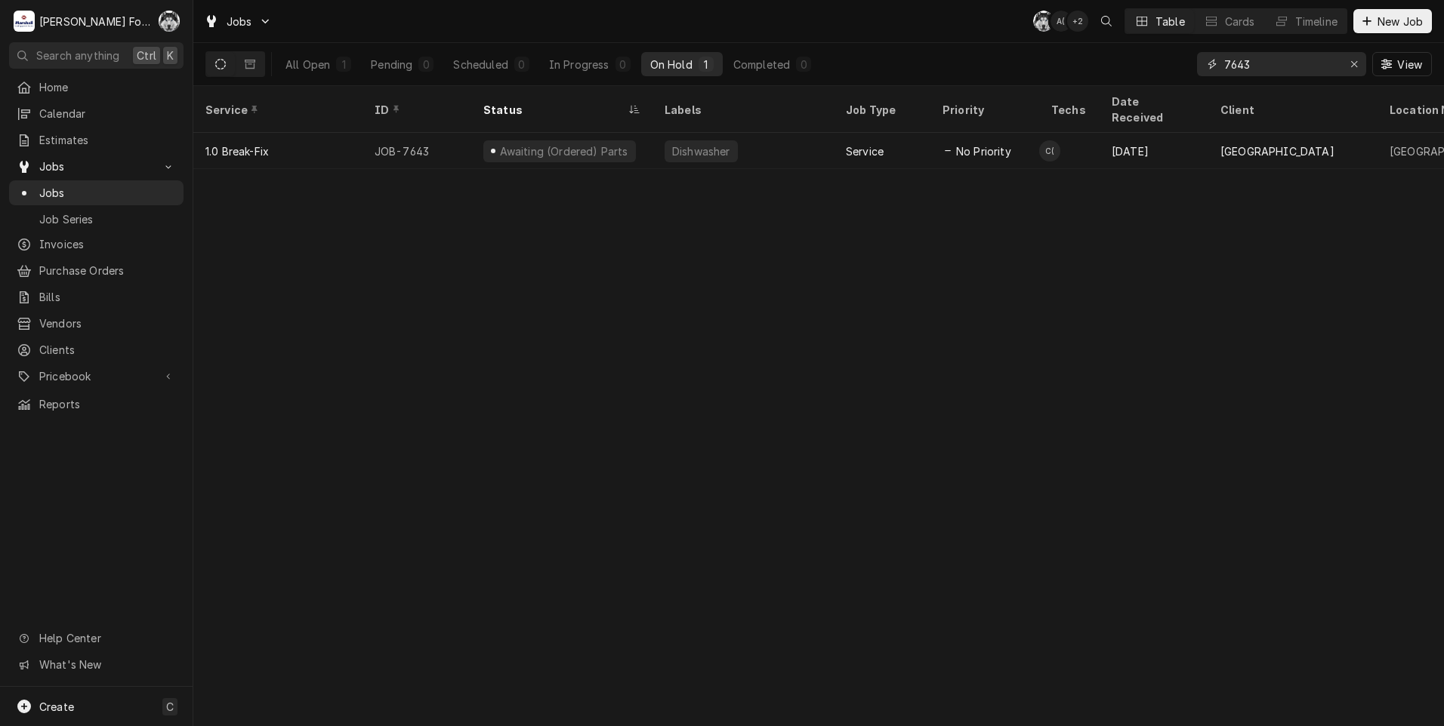
drag, startPoint x: 1295, startPoint y: 69, endPoint x: 1113, endPoint y: 85, distance: 182.6
click at [1115, 83] on div "All Open 1 Pending 0 Scheduled 0 In Progress 0 On Hold 1 Completed 0 7643 View" at bounding box center [818, 64] width 1226 height 42
type input "7418"
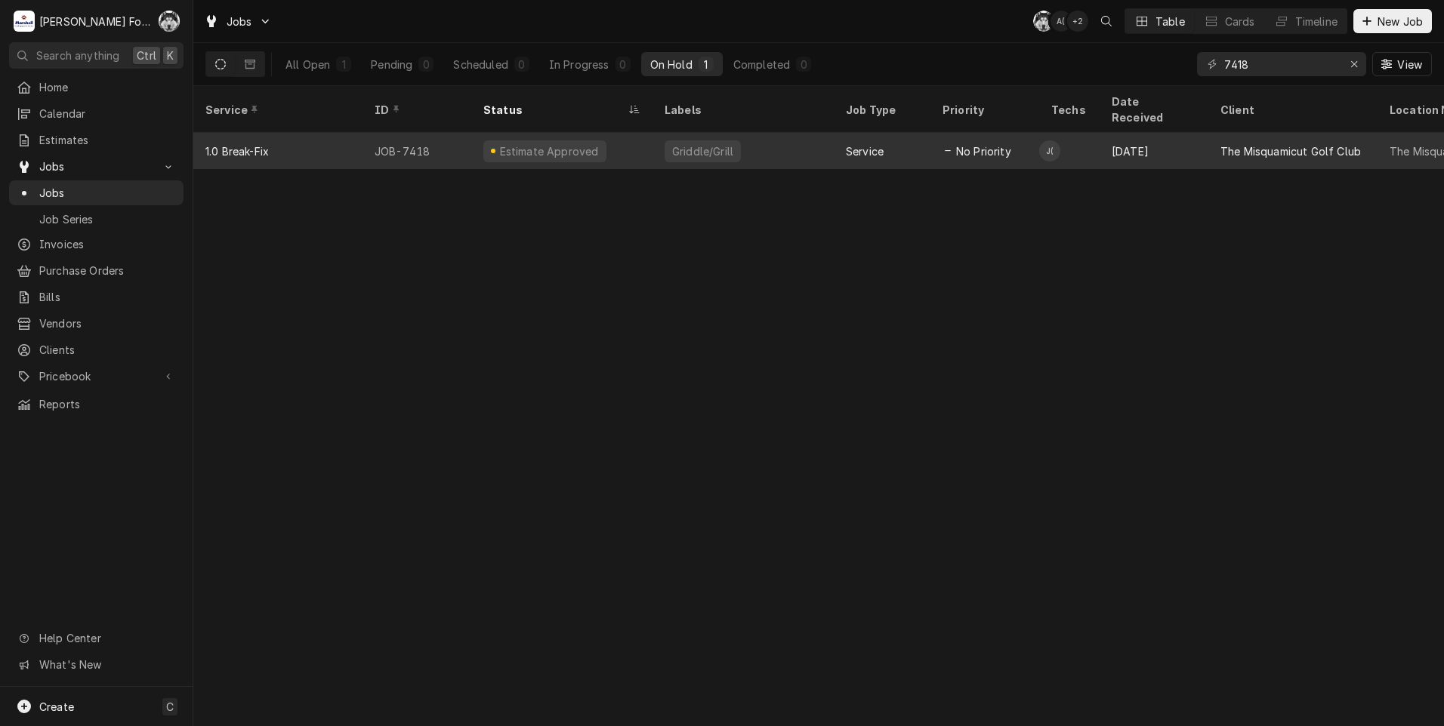
click at [571, 143] on div "Estimate Approved" at bounding box center [549, 151] width 103 height 16
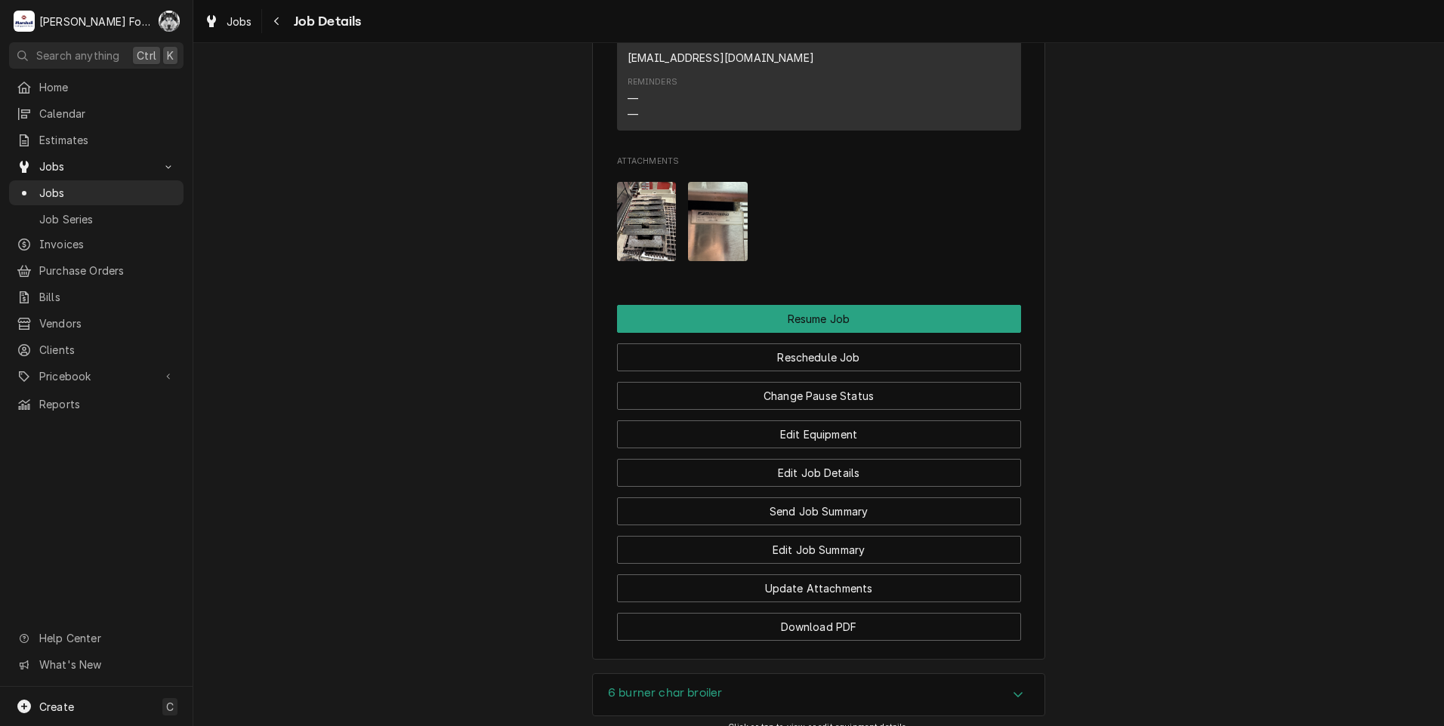
scroll to position [1762, 0]
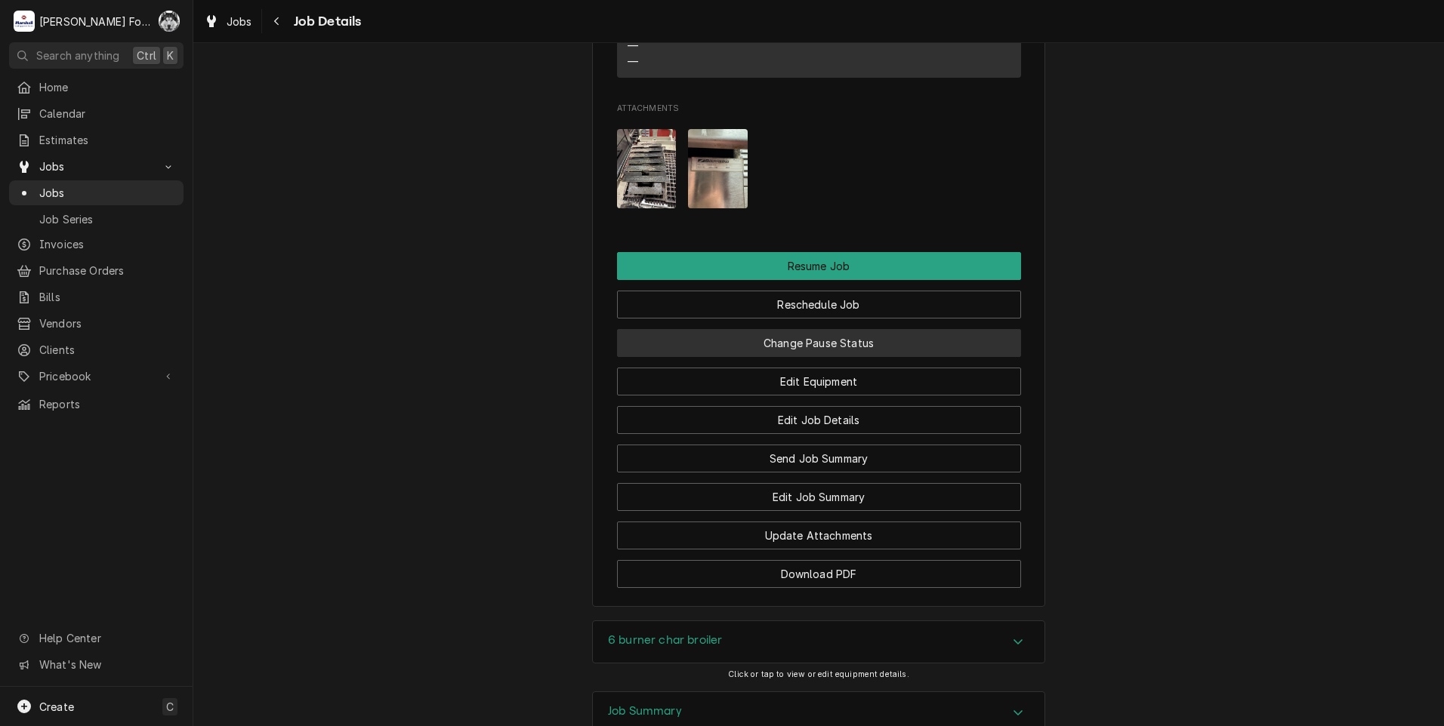
click at [779, 347] on button "Change Pause Status" at bounding box center [819, 343] width 404 height 28
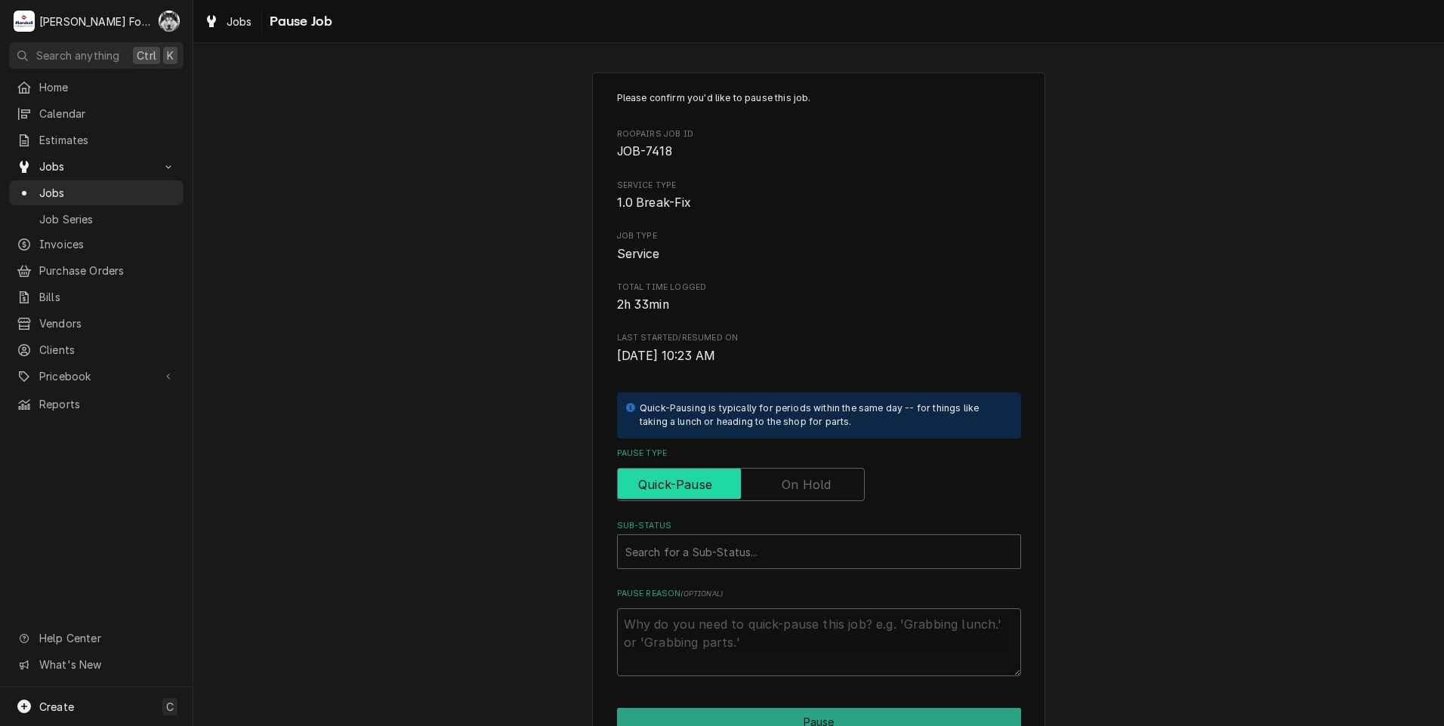
click at [742, 480] on input "Pause Type" at bounding box center [741, 484] width 234 height 33
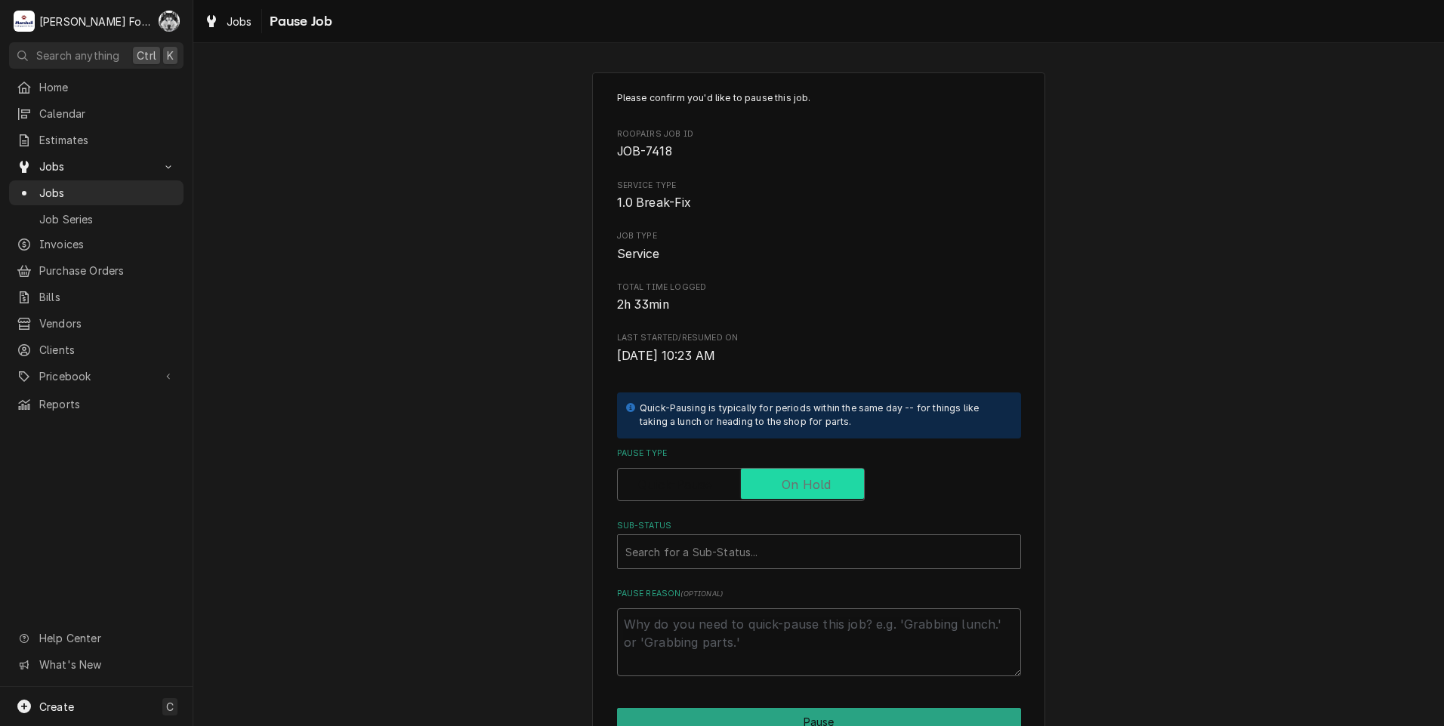
checkbox input "true"
click at [726, 567] on div "Search for a Sub-Status..." at bounding box center [819, 551] width 403 height 33
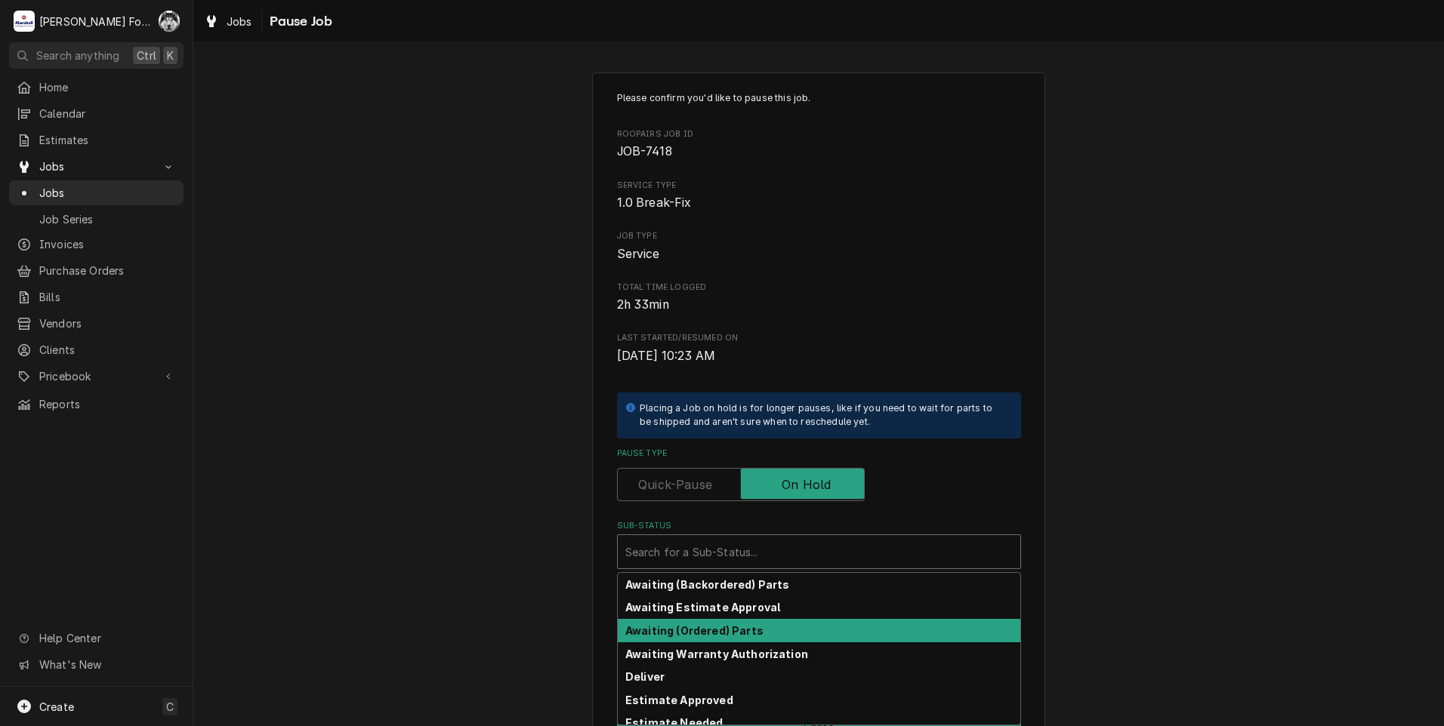
click at [708, 634] on strong "Awaiting (Ordered) Parts" at bounding box center [694, 631] width 138 height 13
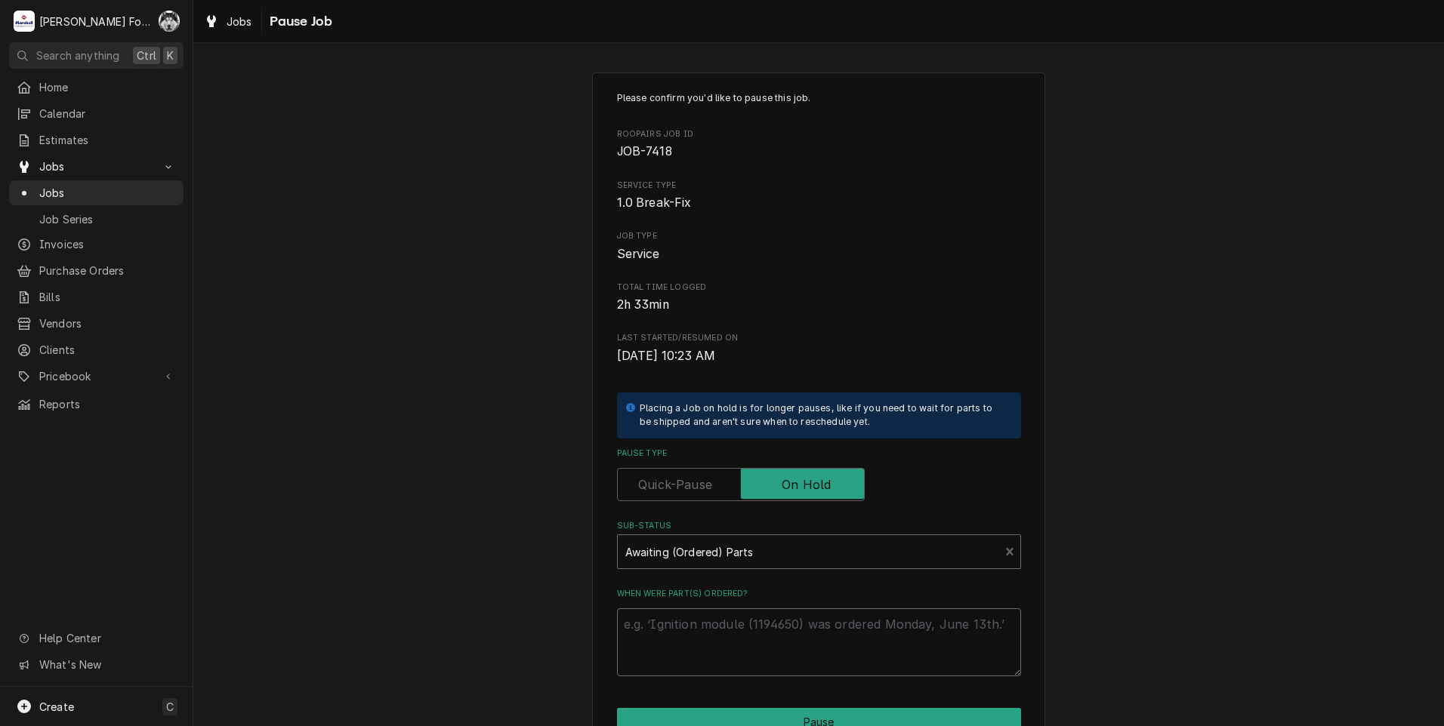
click at [713, 631] on textarea "When were part(s) ordered?" at bounding box center [819, 643] width 404 height 68
paste textarea "[DATE]"
type textarea "x"
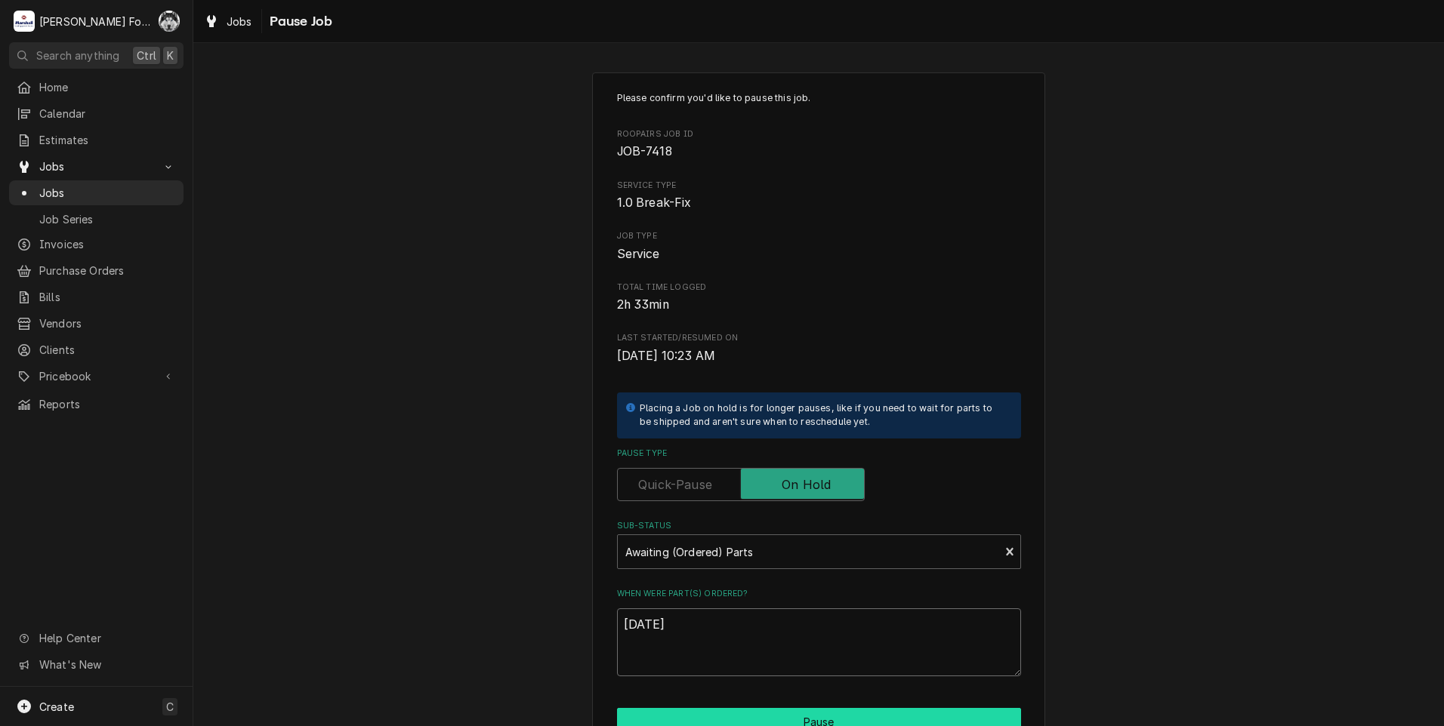
type textarea "[DATE]"
click at [702, 720] on button "Pause" at bounding box center [819, 722] width 404 height 28
type textarea "x"
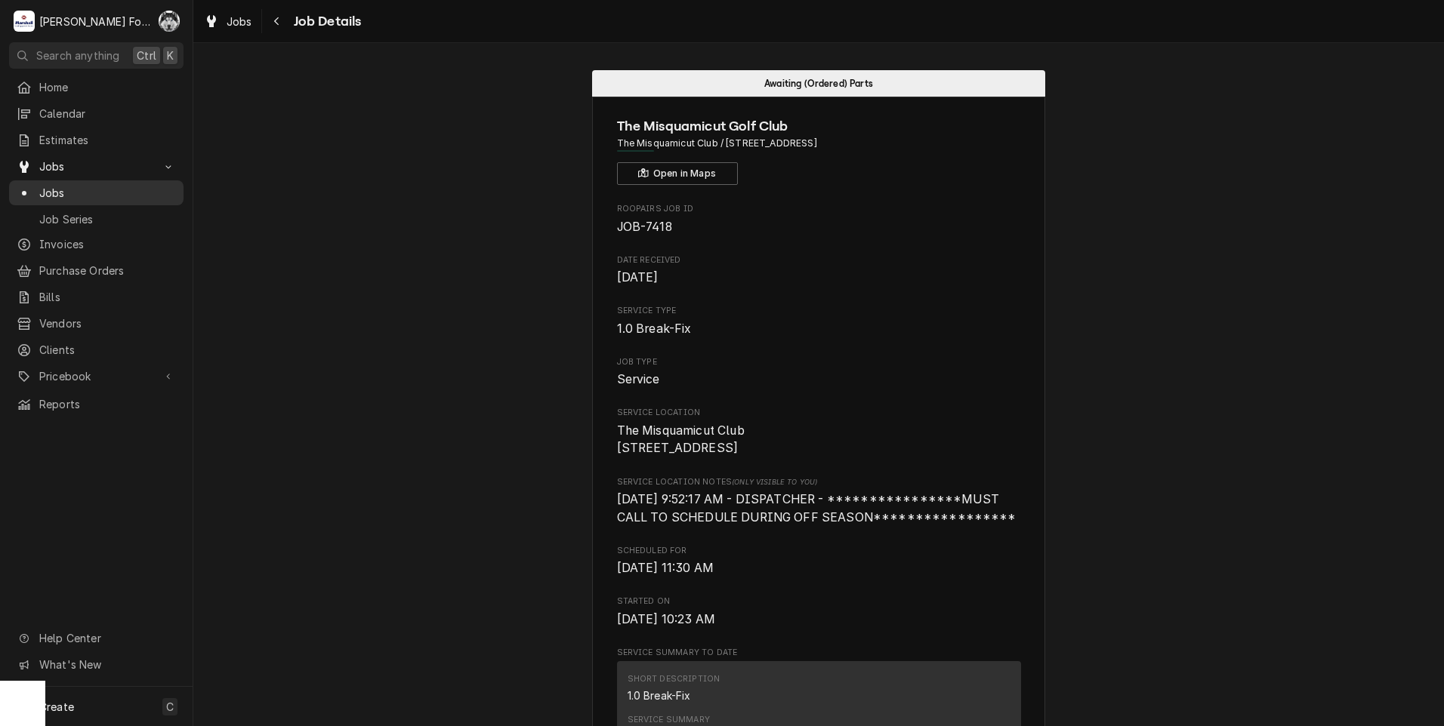
click at [53, 190] on span "Jobs" at bounding box center [107, 193] width 137 height 16
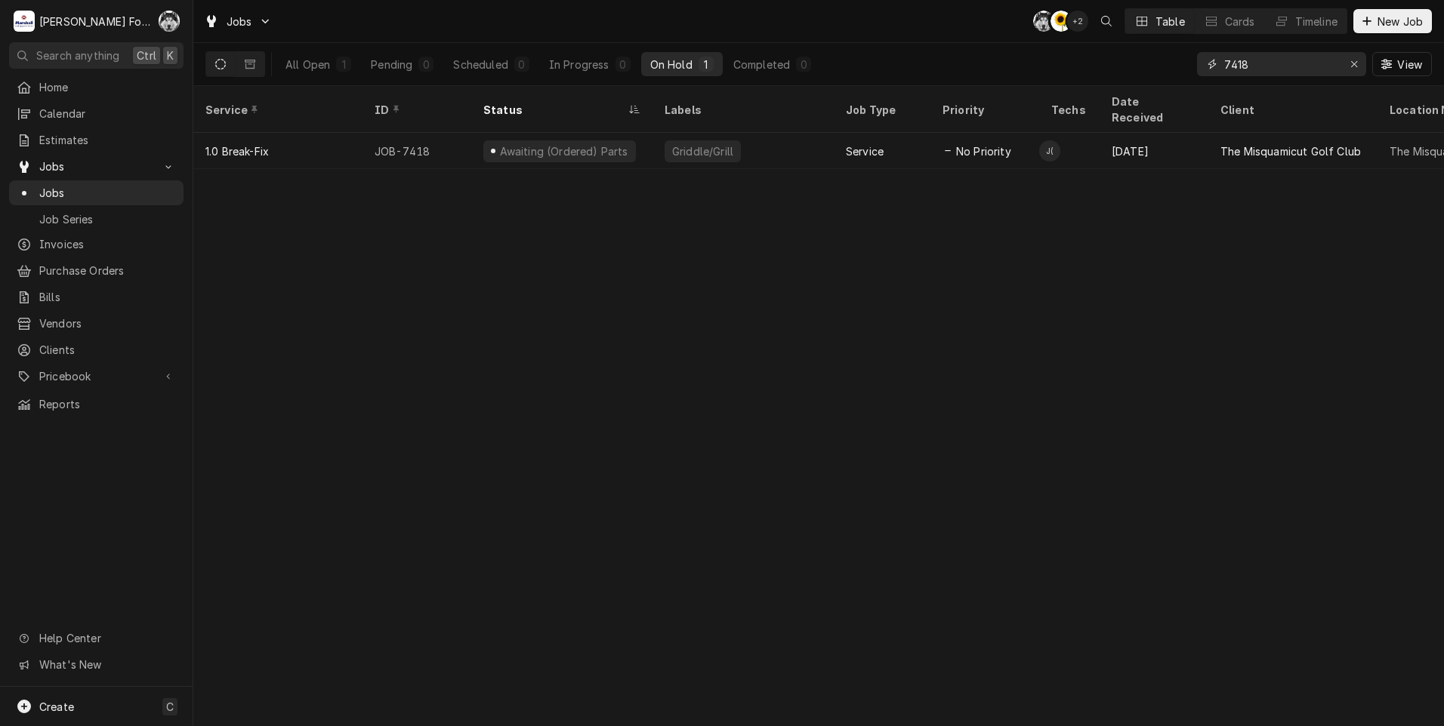
drag, startPoint x: 1273, startPoint y: 63, endPoint x: 1117, endPoint y: 79, distance: 157.2
click at [1117, 79] on div "All Open 1 Pending 0 Scheduled 0 In Progress 0 On Hold 1 Completed 0 7418 View" at bounding box center [818, 64] width 1226 height 42
type input "7"
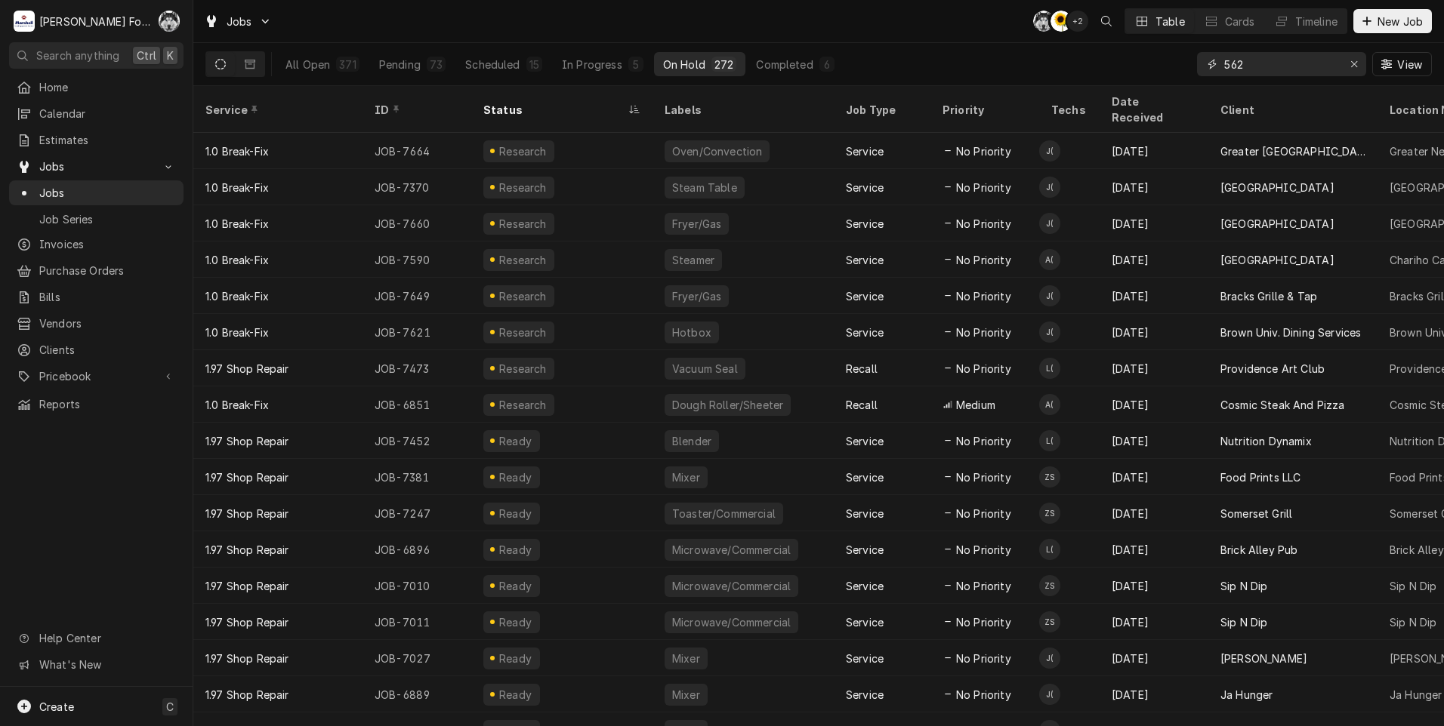
type input "562"
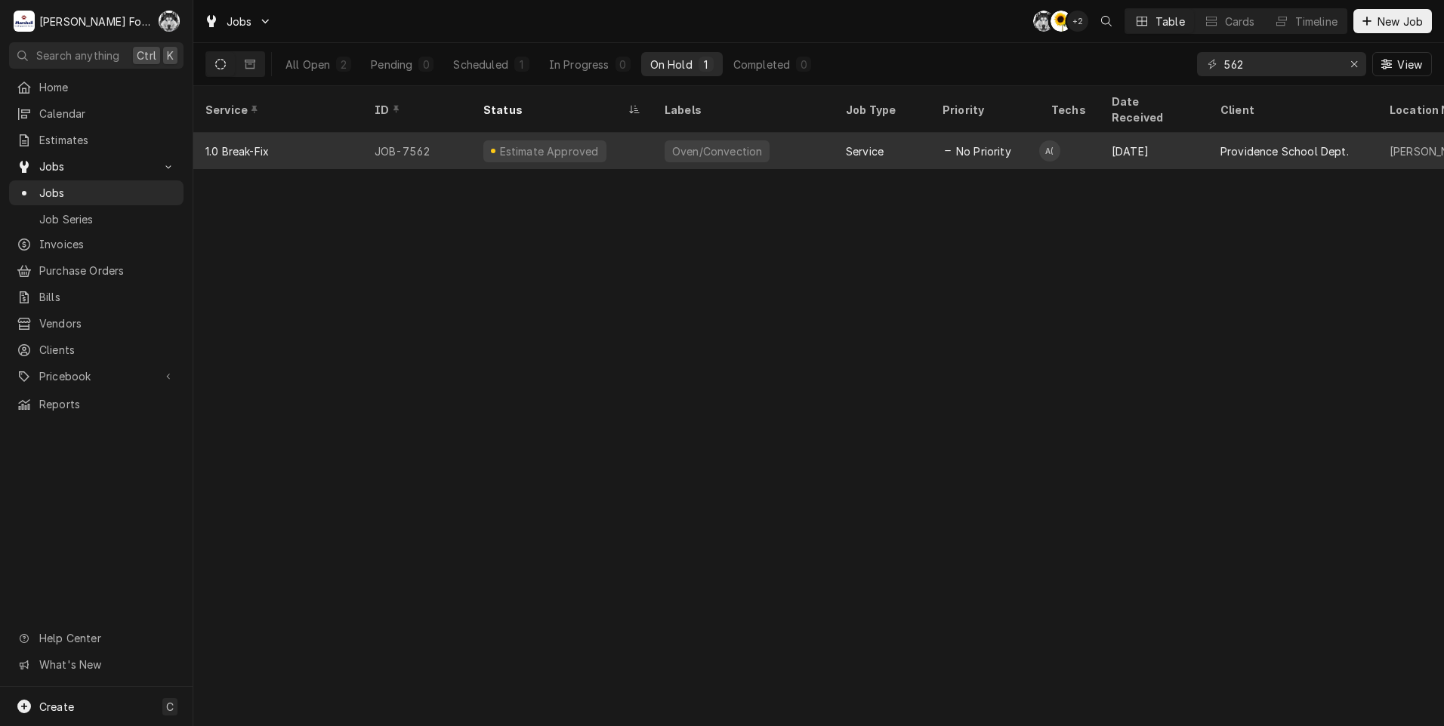
click at [636, 137] on div "Estimate Approved" at bounding box center [561, 151] width 181 height 36
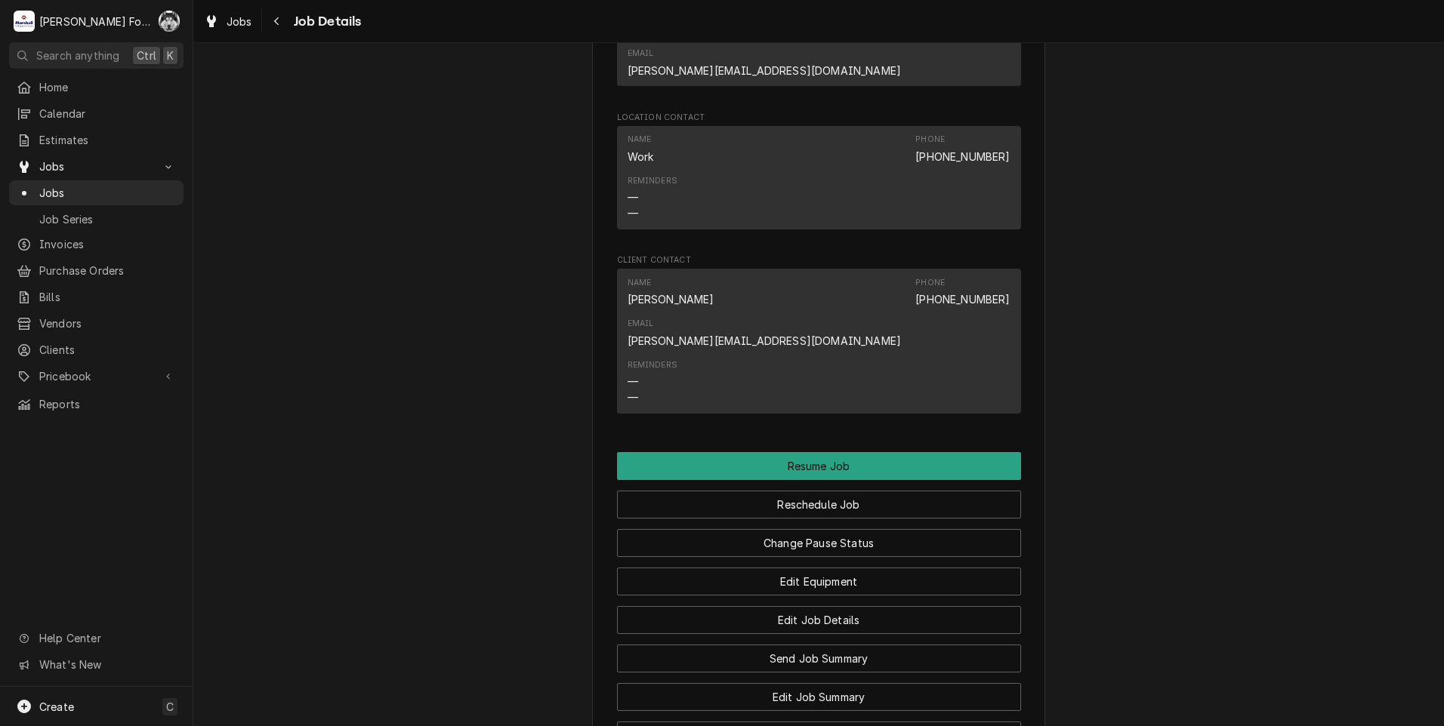
scroll to position [1384, 0]
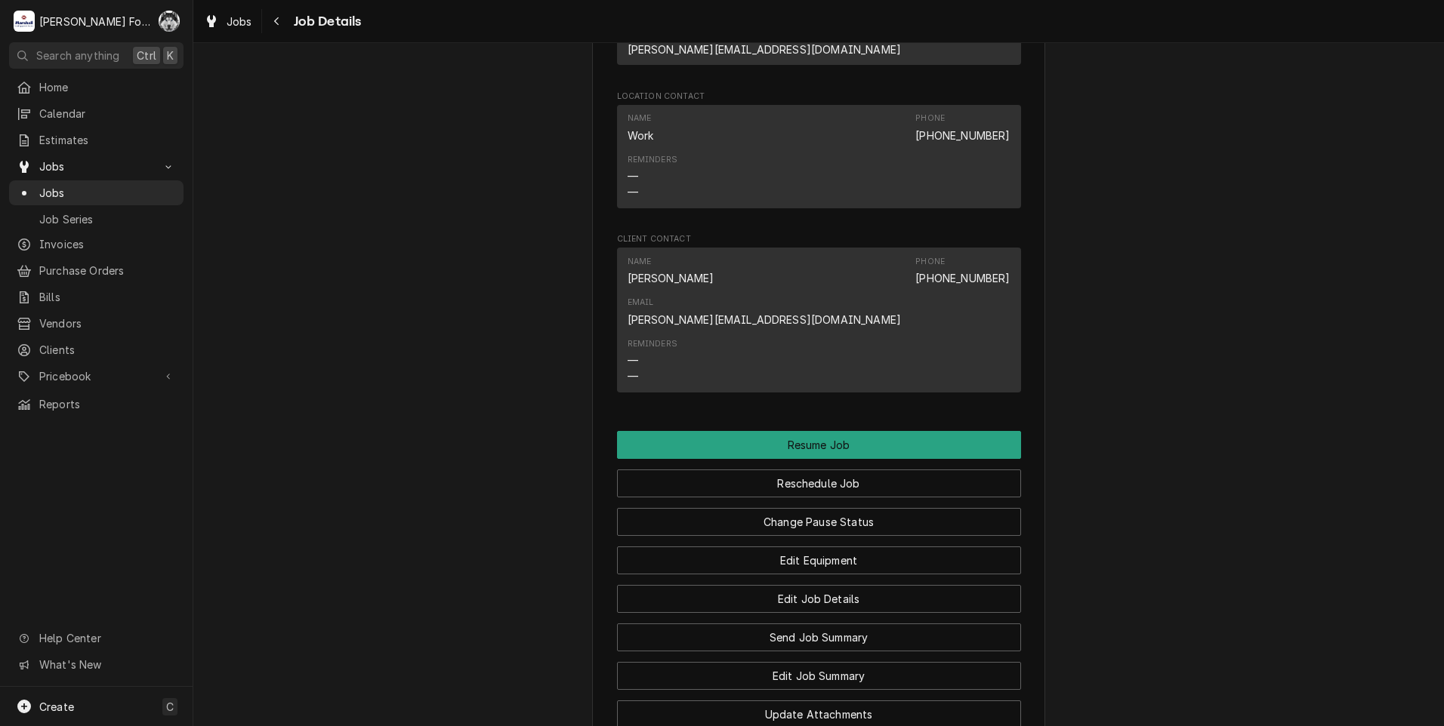
click at [847, 536] on div "Edit Equipment" at bounding box center [819, 555] width 404 height 39
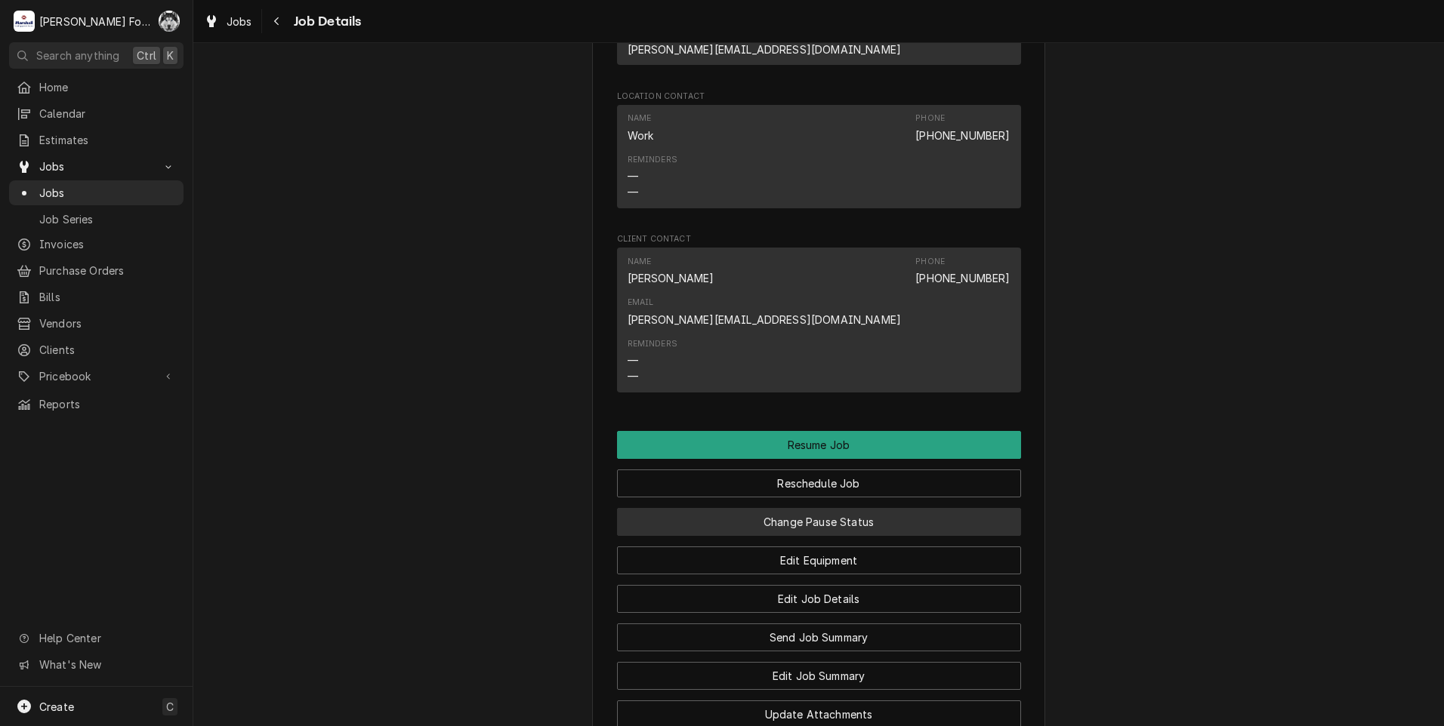
click at [766, 508] on button "Change Pause Status" at bounding box center [819, 522] width 404 height 28
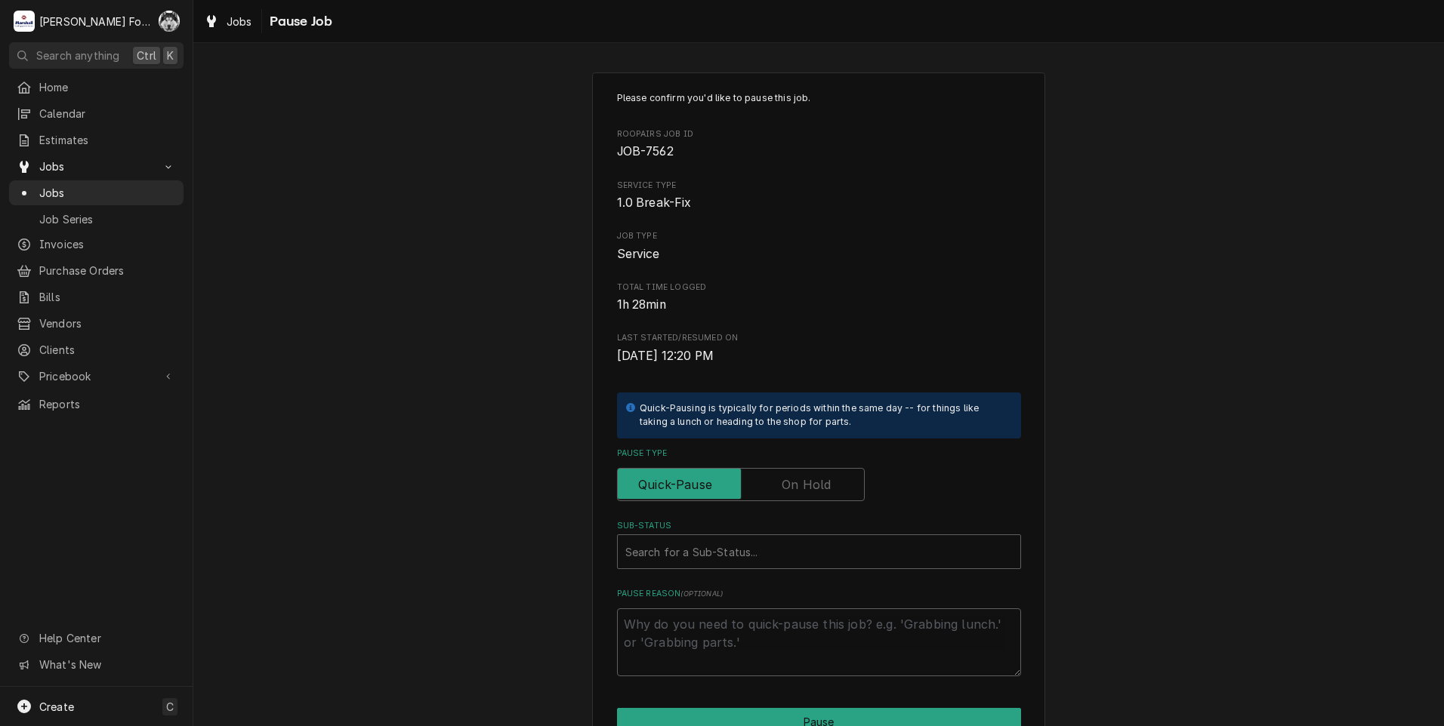
click at [794, 487] on label "Pause Type" at bounding box center [741, 484] width 248 height 33
click at [794, 487] on input "Pause Type" at bounding box center [741, 484] width 234 height 33
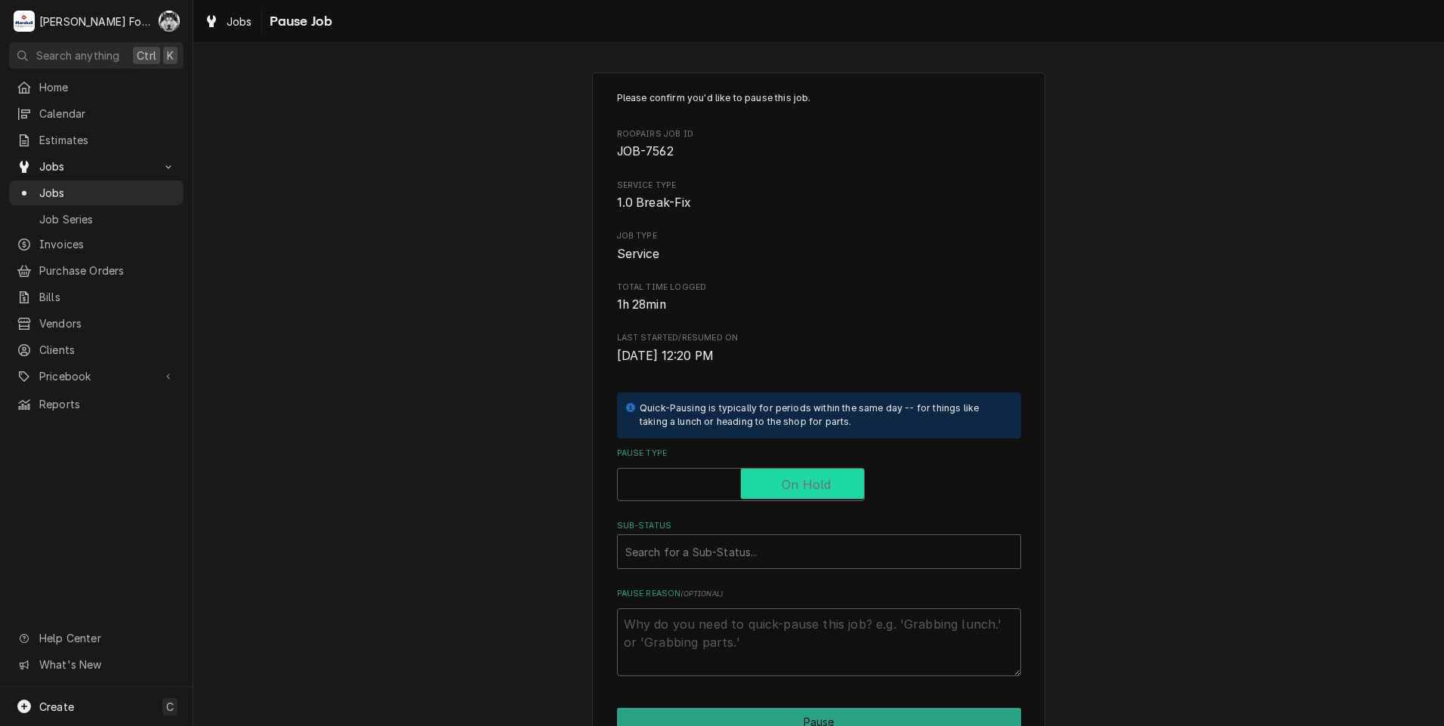
checkbox input "true"
click at [742, 560] on div "Sub-Status" at bounding box center [818, 551] width 387 height 27
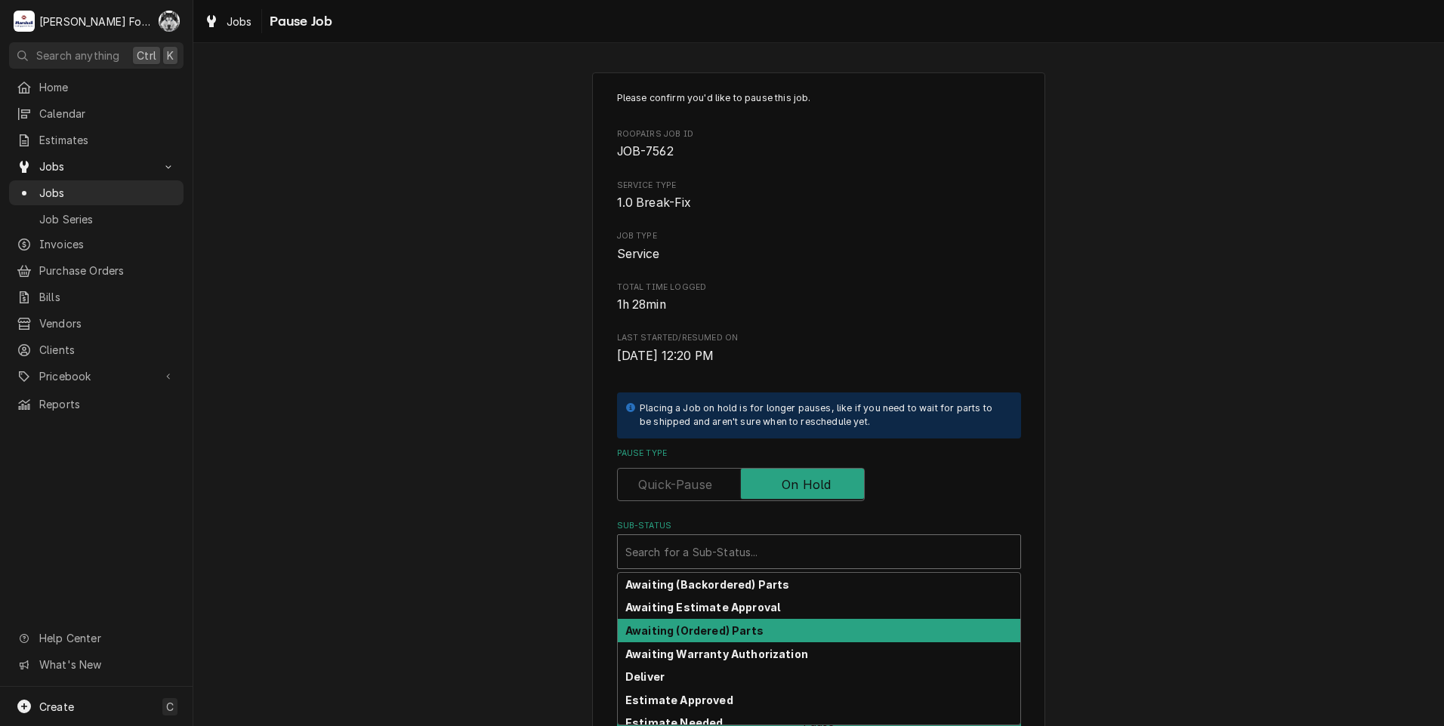
click at [677, 633] on strong "Awaiting (Ordered) Parts" at bounding box center [694, 631] width 138 height 13
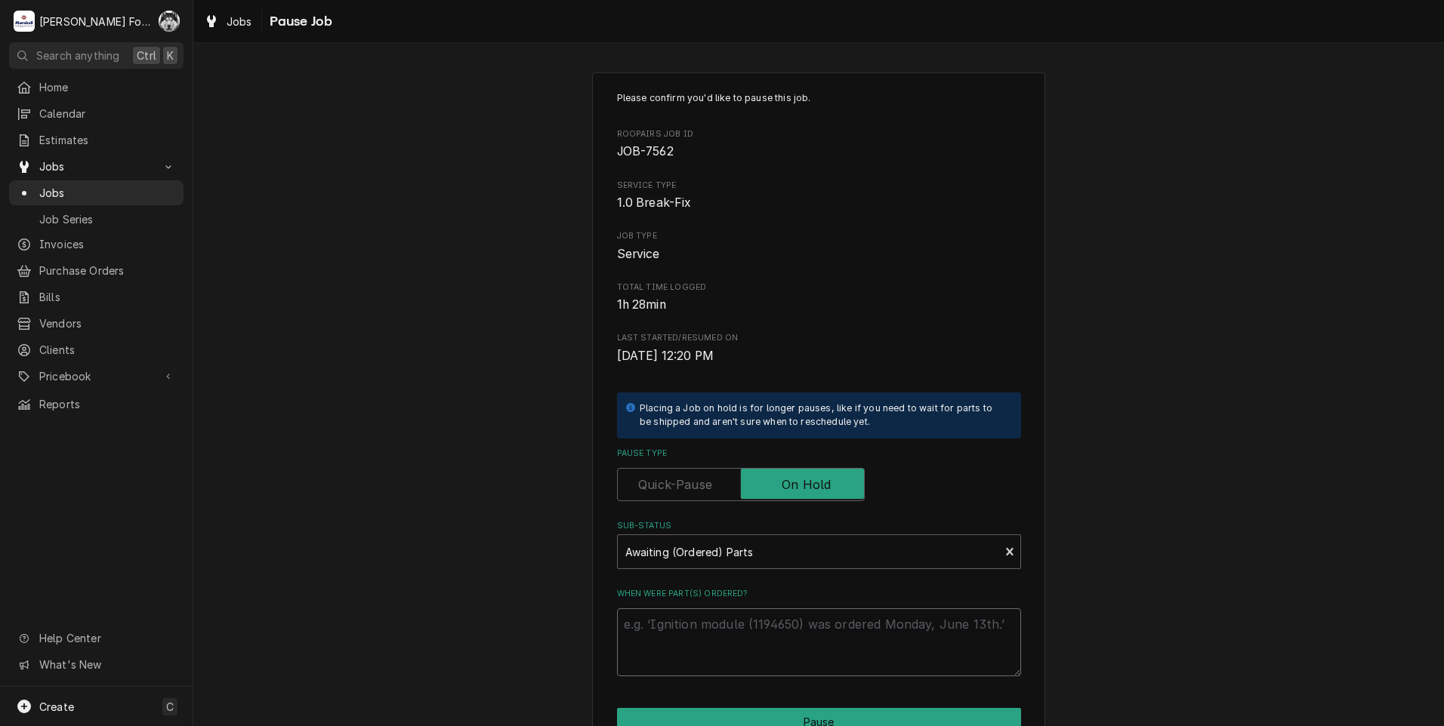
click at [656, 625] on textarea "When were part(s) ordered?" at bounding box center [819, 643] width 404 height 68
paste textarea "[DATE]"
type textarea "x"
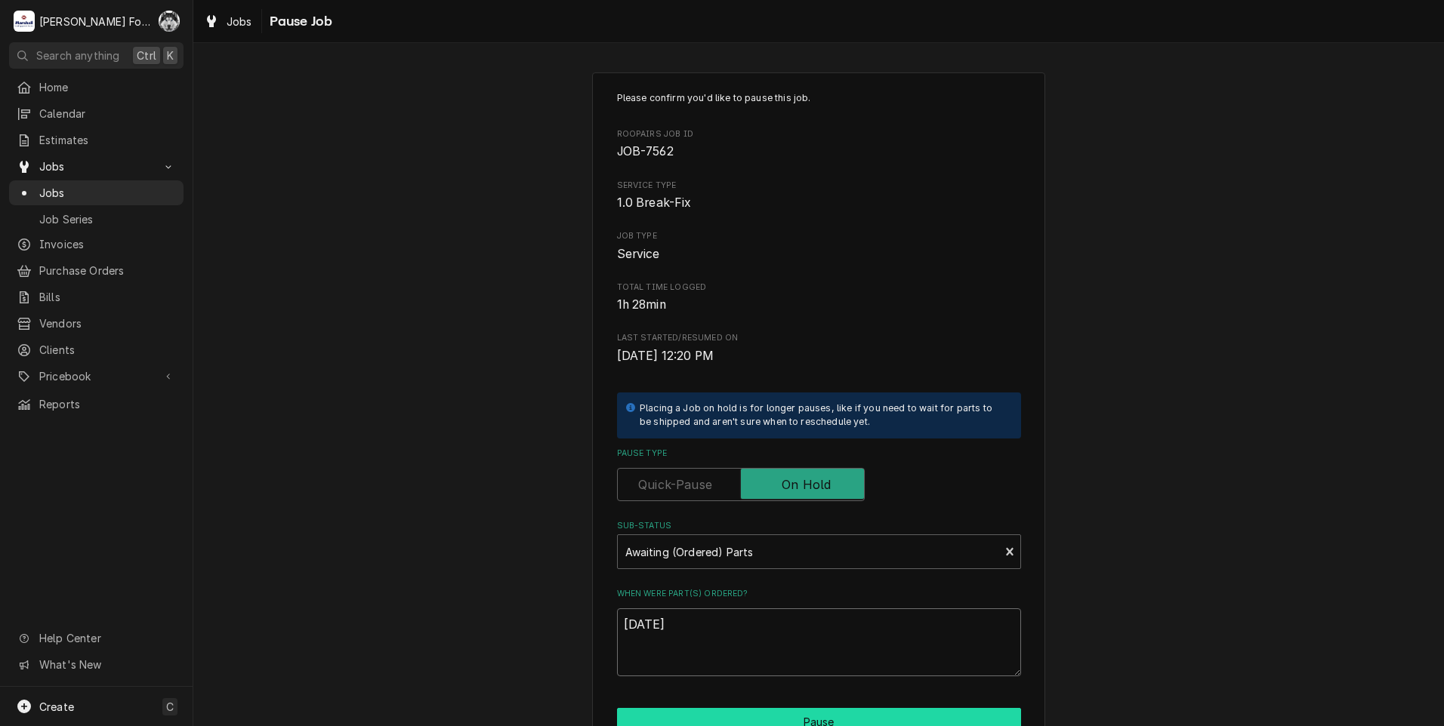
type textarea "[DATE]"
click at [699, 723] on button "Pause" at bounding box center [819, 722] width 404 height 28
type textarea "x"
